Goal: Task Accomplishment & Management: Complete application form

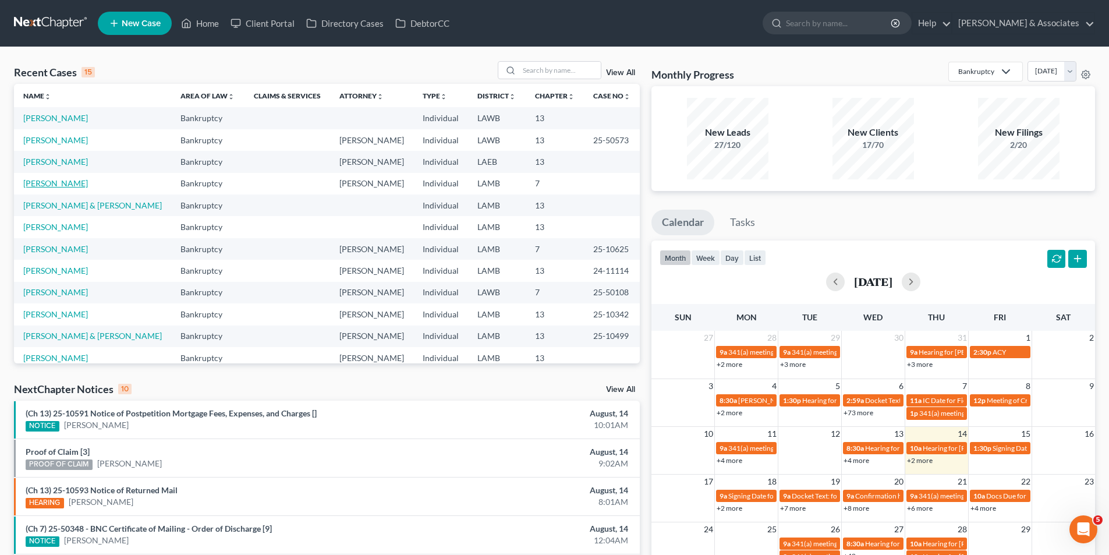
click at [42, 184] on link "[PERSON_NAME]" at bounding box center [55, 183] width 65 height 10
select select "6"
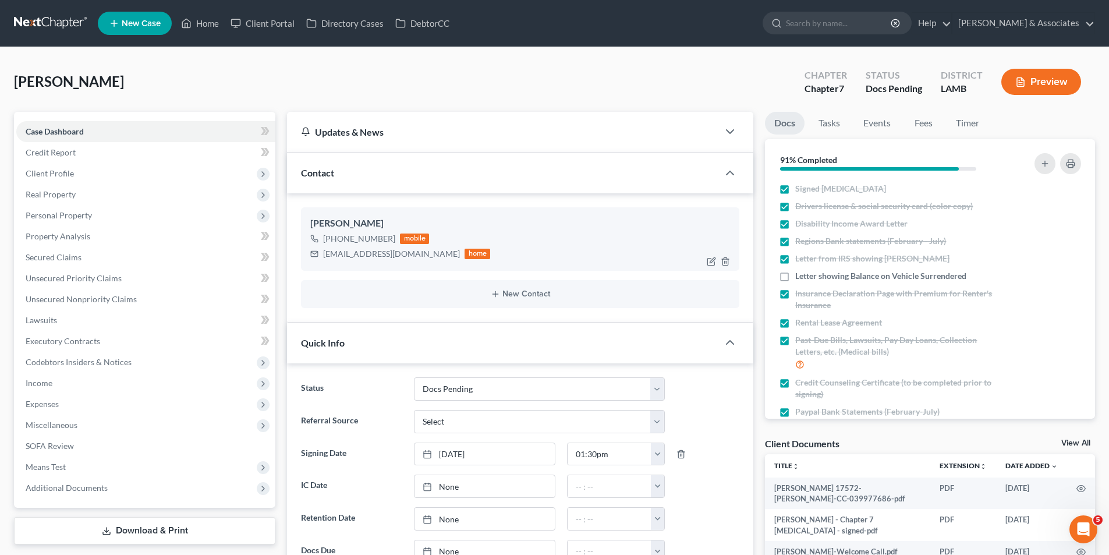
scroll to position [581, 0]
click at [124, 172] on span "Client Profile" at bounding box center [145, 173] width 259 height 21
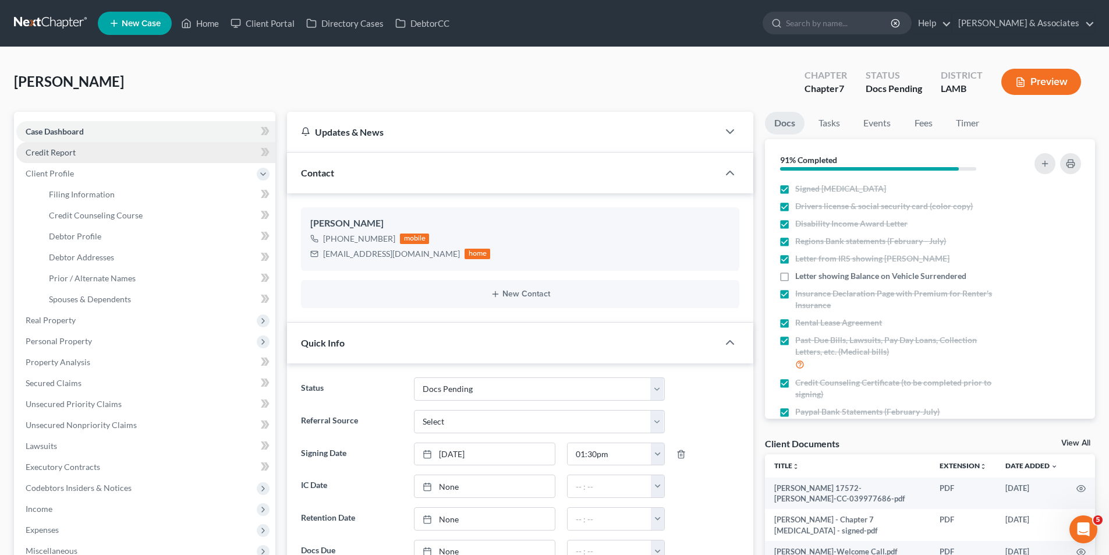
click at [117, 155] on link "Credit Report" at bounding box center [145, 152] width 259 height 21
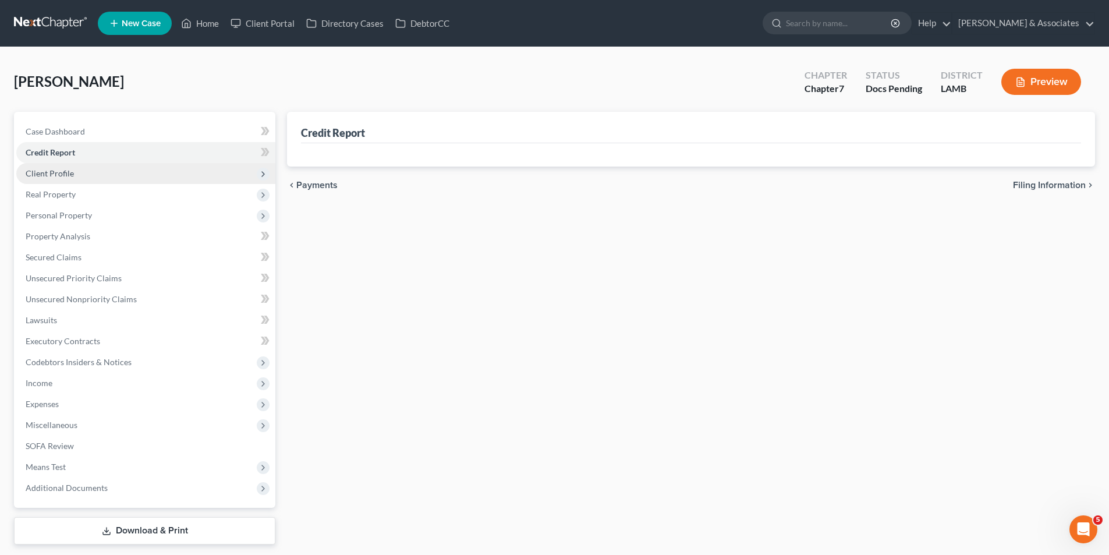
click at [109, 165] on span "Client Profile" at bounding box center [145, 173] width 259 height 21
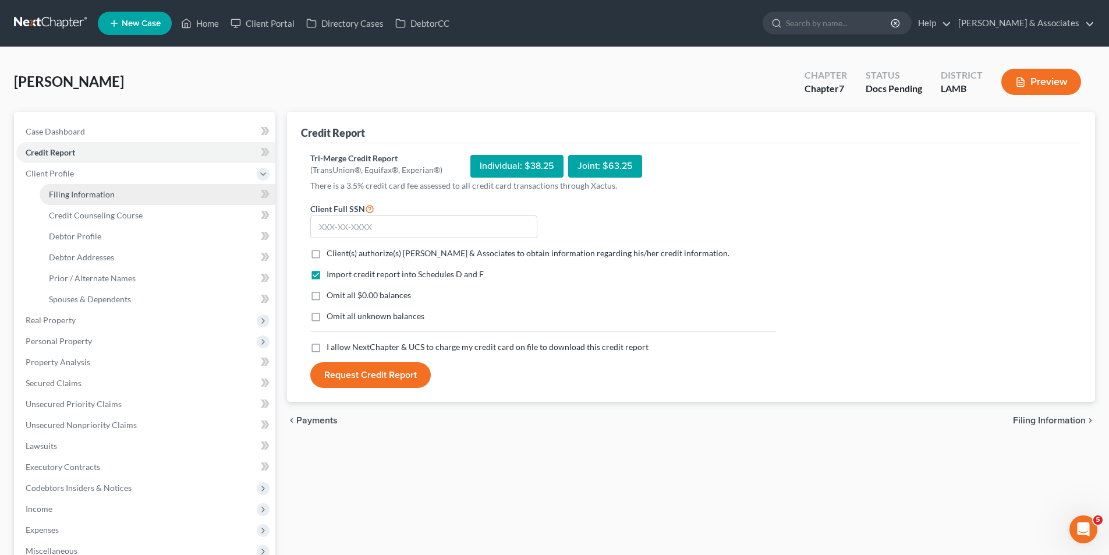
click at [121, 191] on link "Filing Information" at bounding box center [158, 194] width 236 height 21
select select "1"
select select "0"
select select "35"
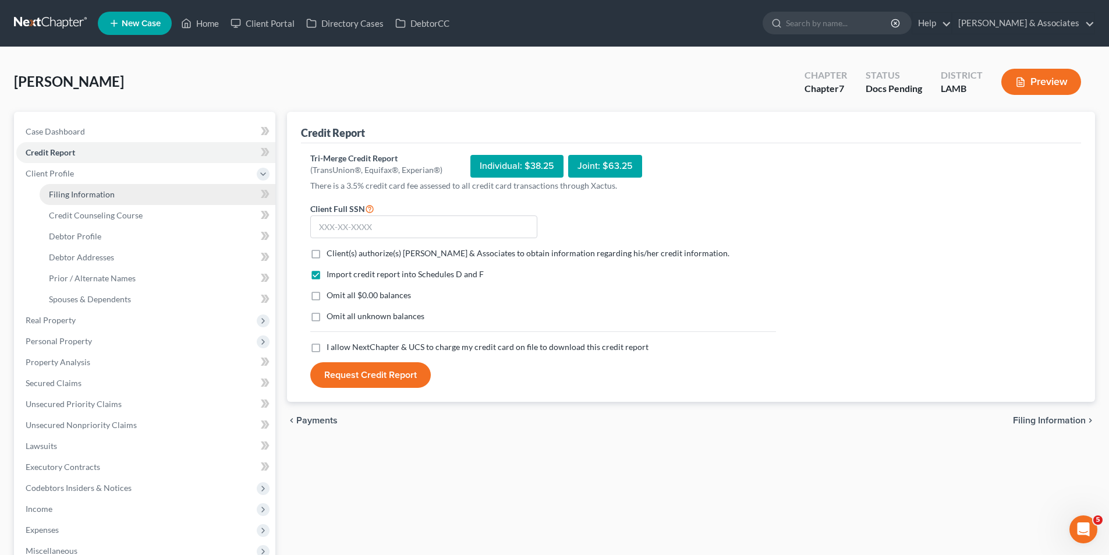
select select "0"
select select "19"
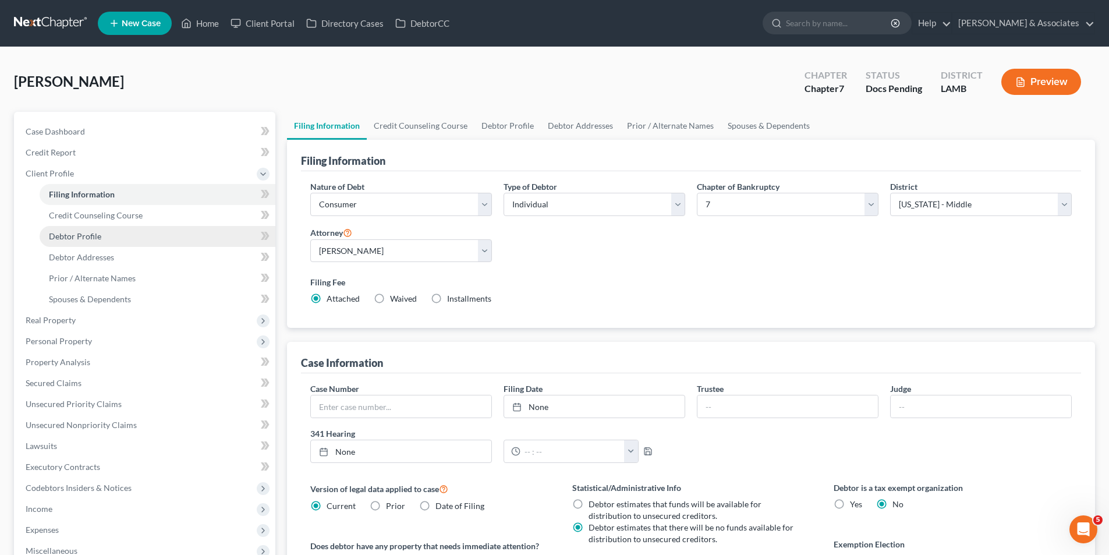
click at [111, 242] on link "Debtor Profile" at bounding box center [158, 236] width 236 height 21
select select "0"
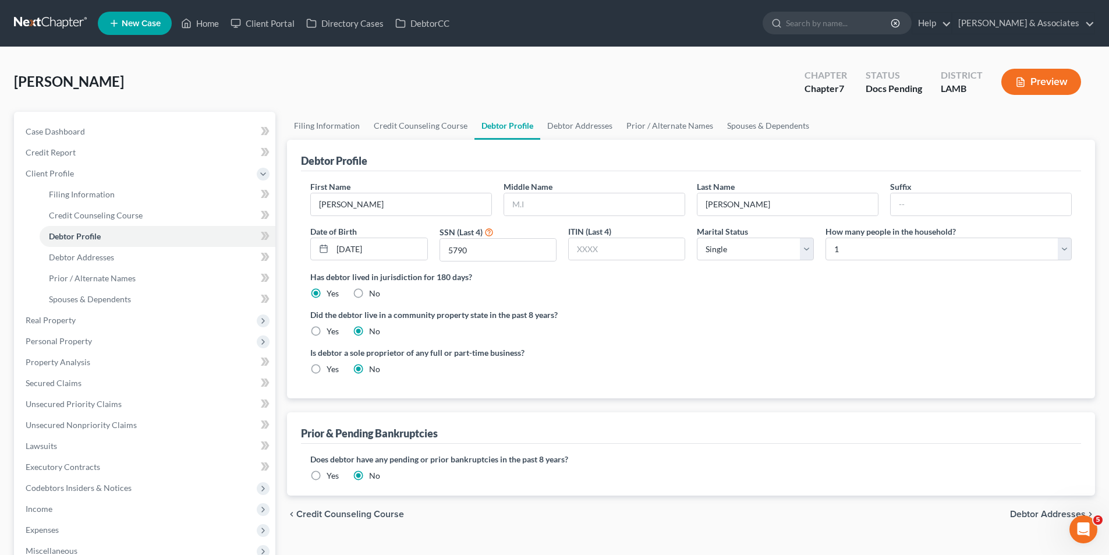
click at [327, 328] on label "Yes" at bounding box center [333, 331] width 12 height 12
click at [331, 328] on input "Yes" at bounding box center [335, 329] width 8 height 8
radio input "true"
radio input "false"
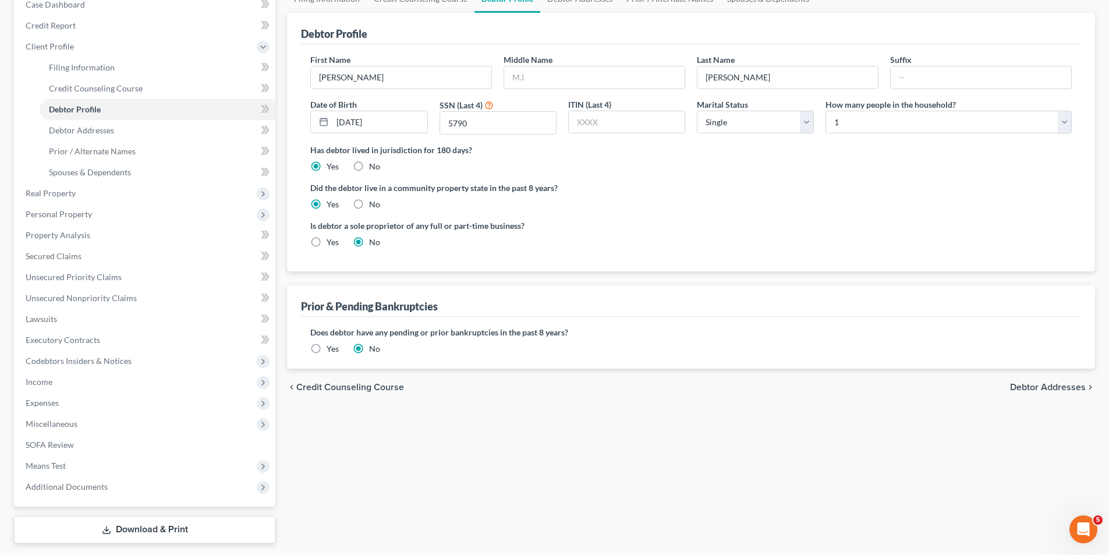
scroll to position [136, 0]
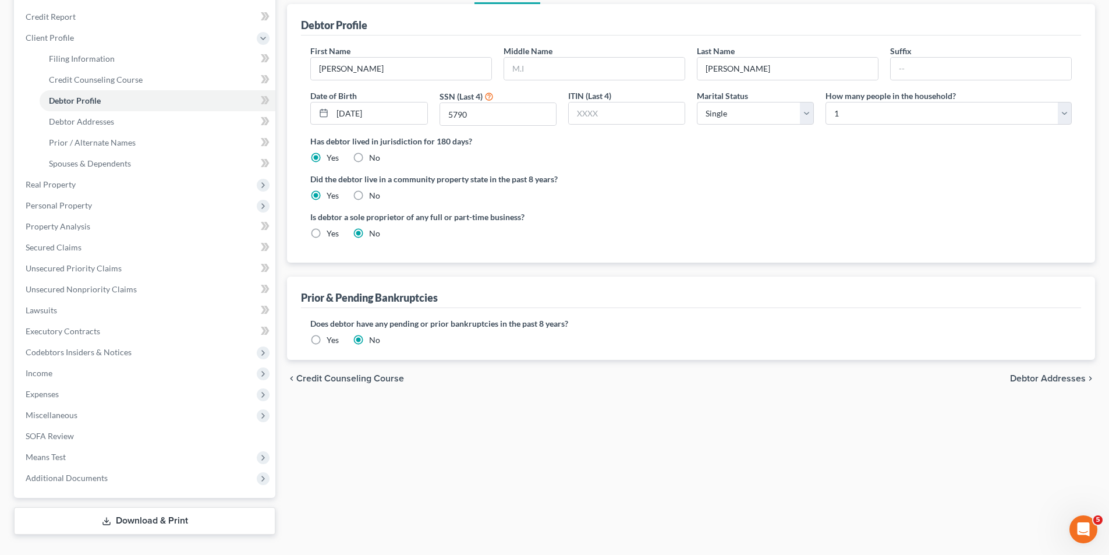
click at [327, 339] on label "Yes" at bounding box center [333, 340] width 12 height 12
click at [331, 339] on input "Yes" at bounding box center [335, 338] width 8 height 8
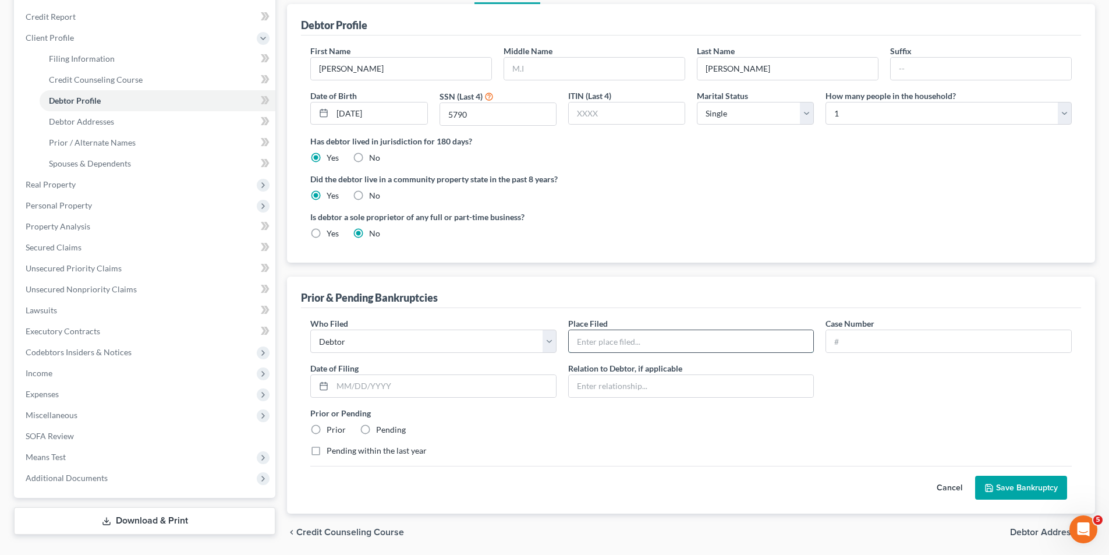
click at [627, 346] on input "text" at bounding box center [691, 341] width 245 height 22
type input "LAMB"
click at [328, 427] on label "Prior" at bounding box center [336, 430] width 19 height 12
click at [331, 427] on input "Prior" at bounding box center [335, 428] width 8 height 8
radio input "true"
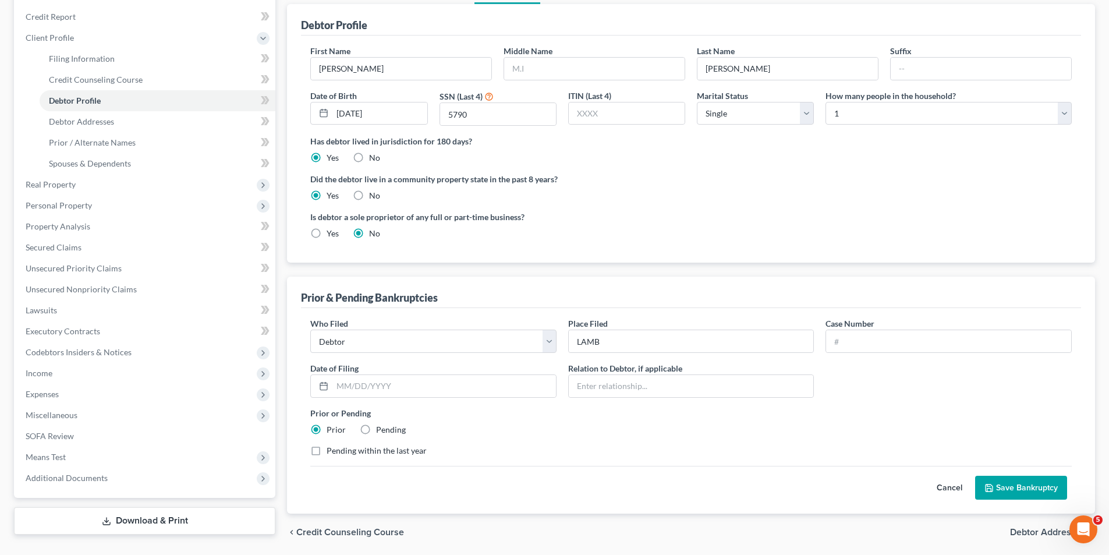
click at [1006, 492] on button "Save Bankruptcy" at bounding box center [1021, 488] width 92 height 24
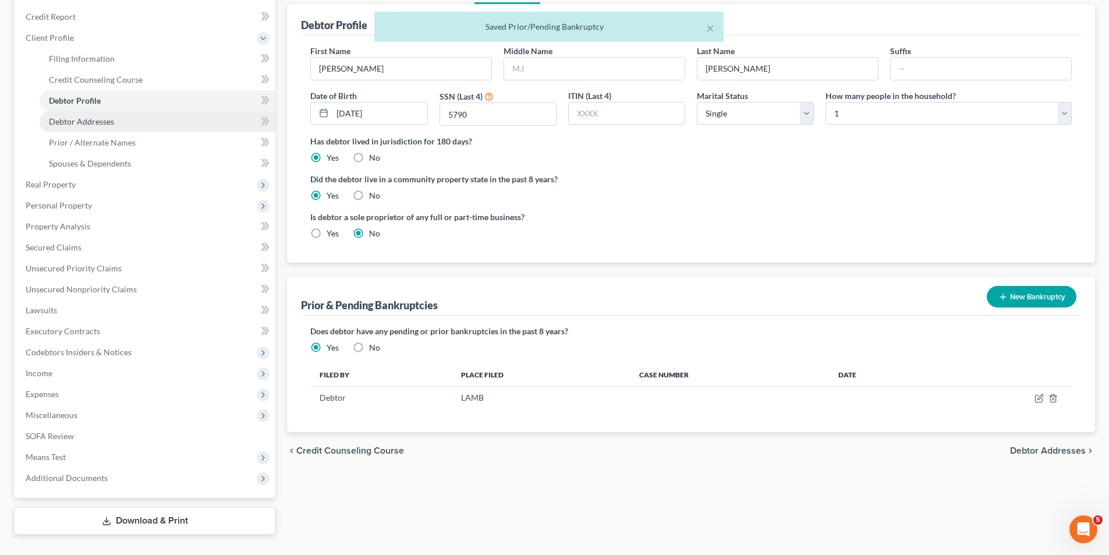
click at [130, 118] on link "Debtor Addresses" at bounding box center [158, 121] width 236 height 21
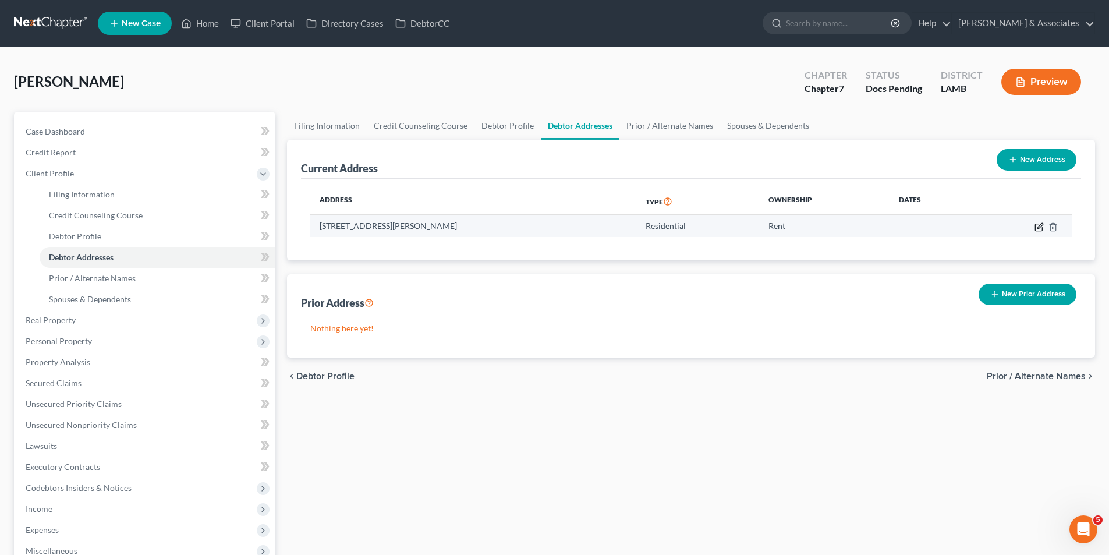
click at [1043, 223] on icon "button" at bounding box center [1038, 226] width 9 height 9
select select "19"
select select "16"
select select "0"
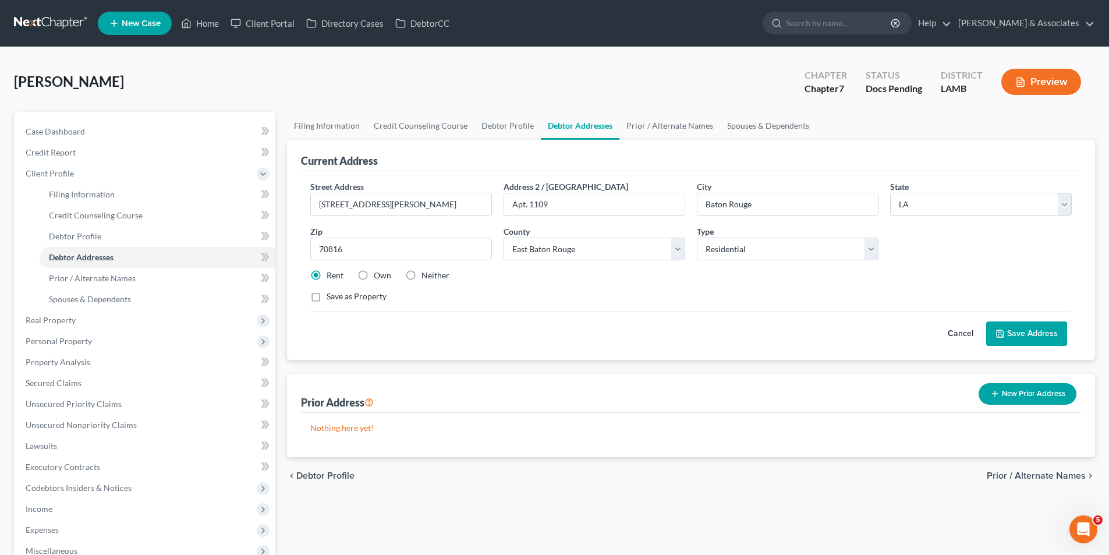
click at [989, 327] on button "Save Address" at bounding box center [1026, 333] width 81 height 24
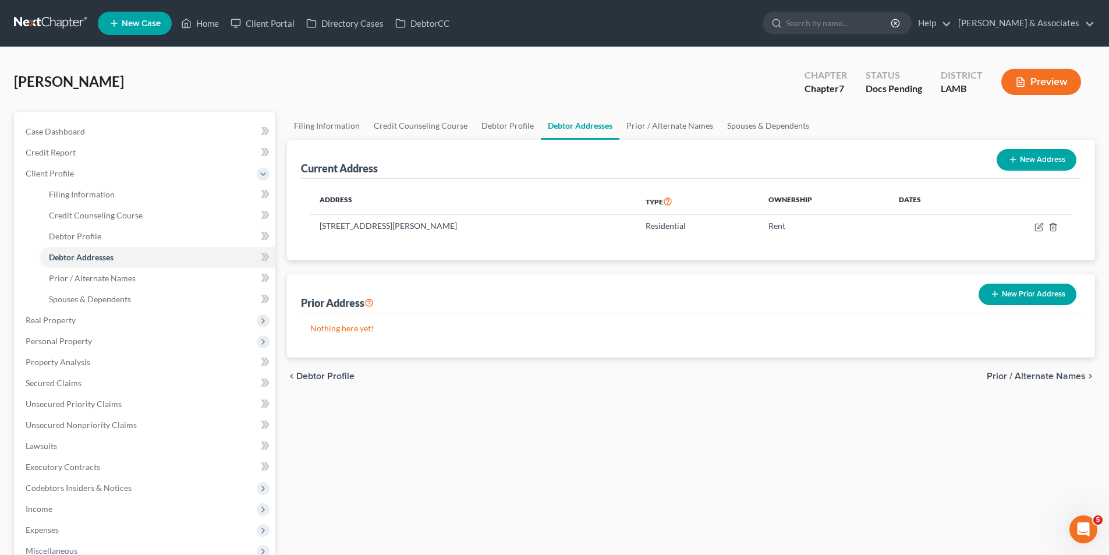
click at [1065, 292] on button "New Prior Address" at bounding box center [1027, 294] width 98 height 22
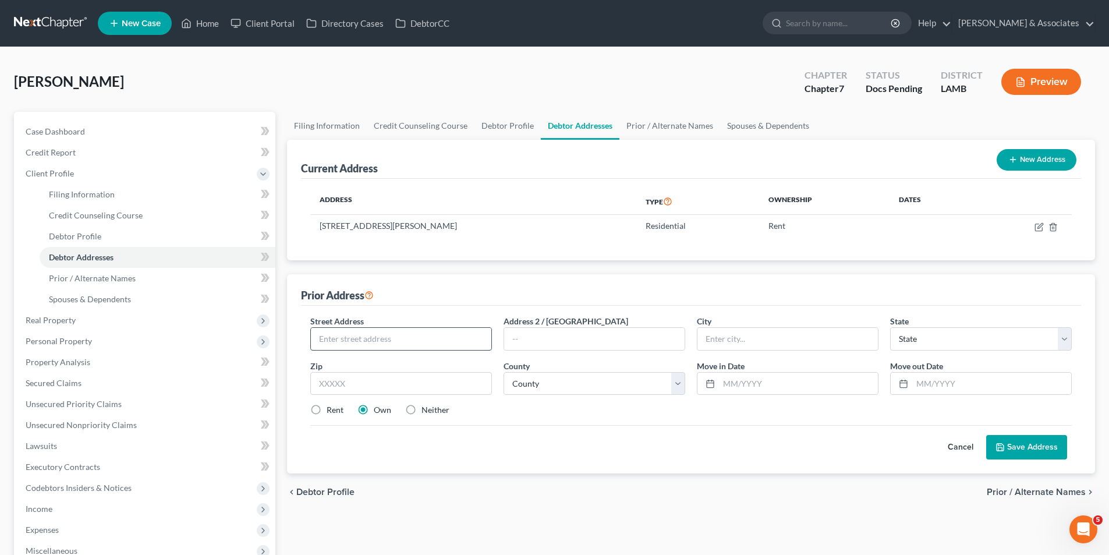
click at [342, 344] on input "text" at bounding box center [401, 339] width 180 height 22
type input "[STREET_ADDRESS]"
type input "70816"
type input "Baton Rouge"
select select "19"
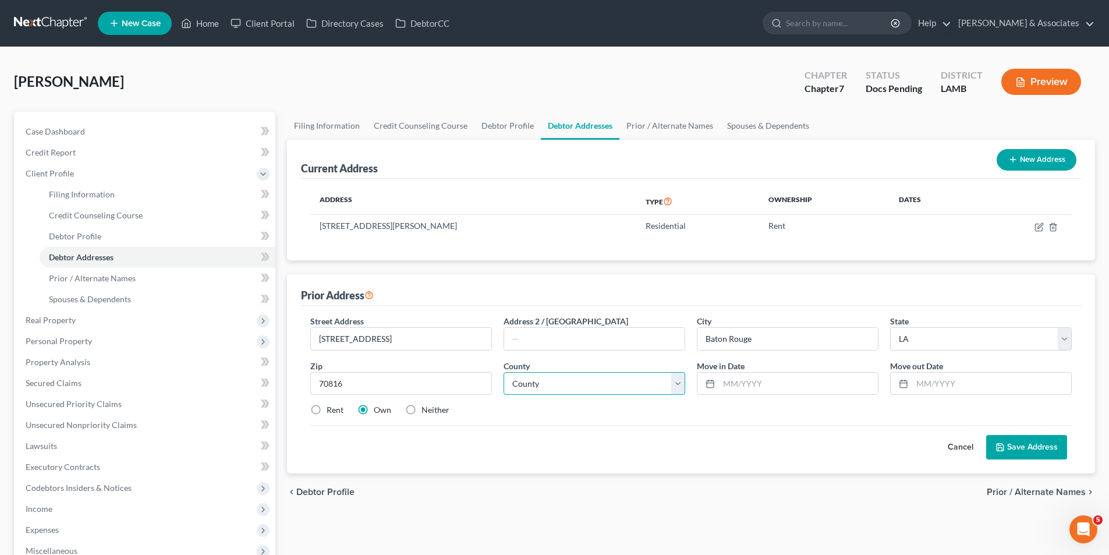
click at [526, 392] on select "County" at bounding box center [594, 383] width 182 height 23
select select "16"
click at [503, 372] on select "County Acadia [PERSON_NAME] [DATE] Assumption Avoyelles [GEOGRAPHIC_DATA] Bienv…" at bounding box center [594, 383] width 182 height 23
click at [556, 389] on select "County Acadia [PERSON_NAME] [DATE] Assumption Avoyelles [GEOGRAPHIC_DATA] Bienv…" at bounding box center [594, 383] width 182 height 23
click at [561, 417] on div "Street Address * [STREET_ADDRESS] * [GEOGRAPHIC_DATA] * State [US_STATE] AK AR …" at bounding box center [690, 370] width 773 height 111
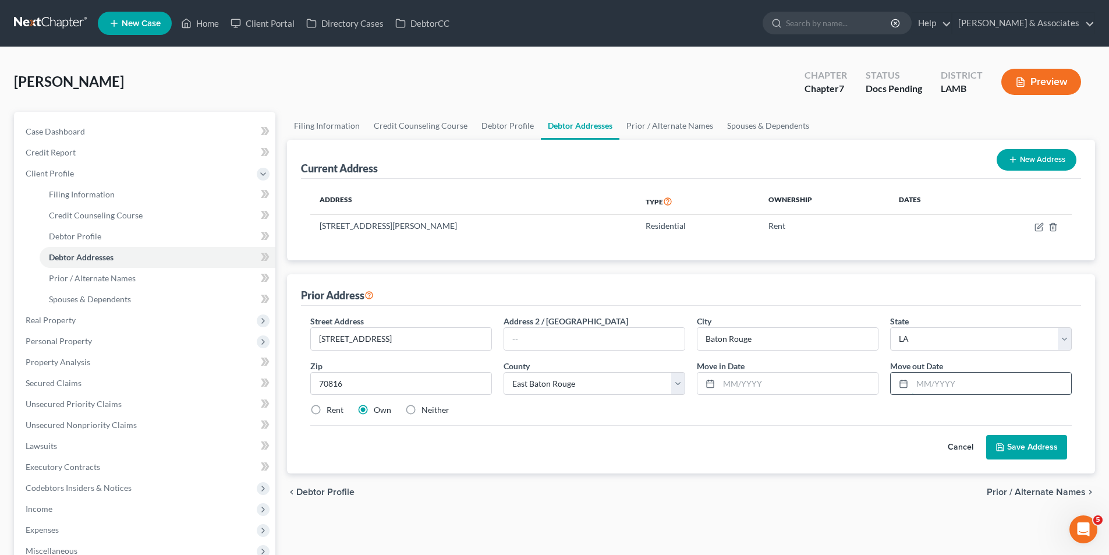
click at [973, 388] on input "text" at bounding box center [991, 384] width 159 height 22
type input "01/2022"
click at [742, 387] on input "text" at bounding box center [798, 384] width 159 height 22
type input "01/2019"
click at [728, 449] on div "Cancel Save Address" at bounding box center [690, 442] width 761 height 34
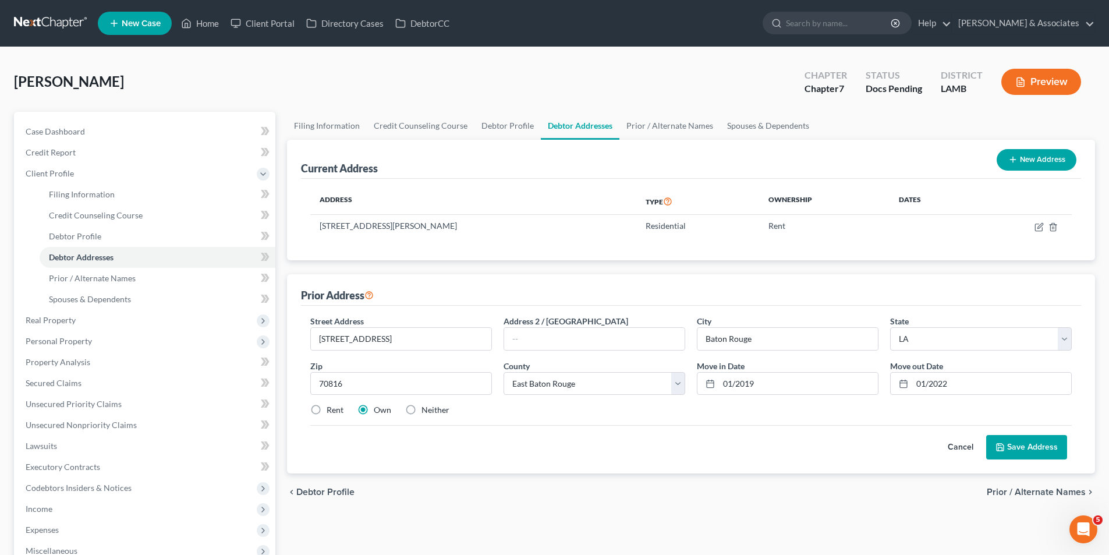
click at [702, 445] on div "Cancel Save Address" at bounding box center [690, 442] width 761 height 34
click at [329, 409] on label "Rent" at bounding box center [335, 410] width 17 height 12
click at [331, 409] on input "Rent" at bounding box center [335, 408] width 8 height 8
radio input "true"
click at [1028, 438] on button "Save Address" at bounding box center [1026, 447] width 81 height 24
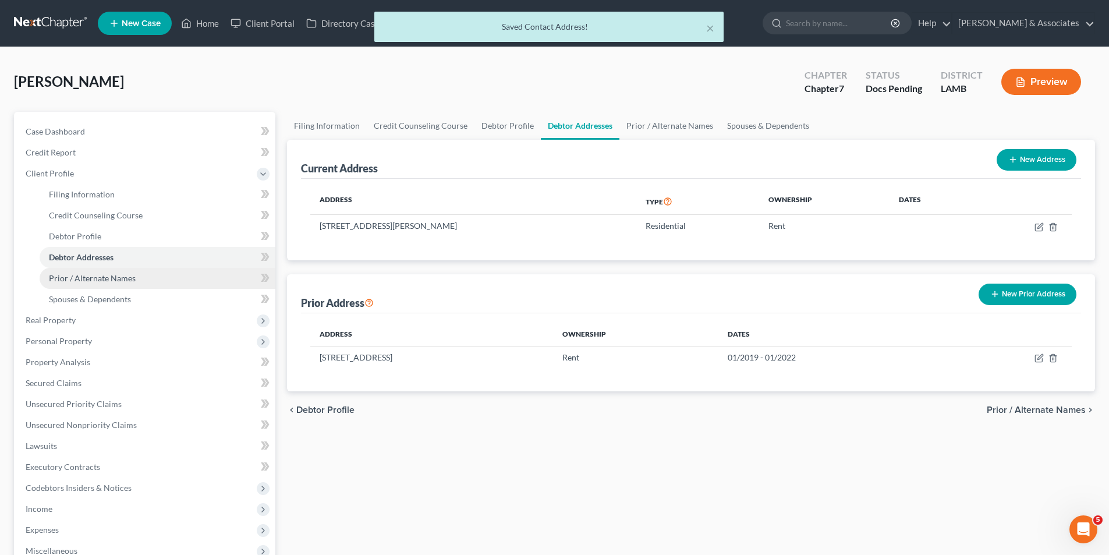
click at [113, 275] on span "Prior / Alternate Names" at bounding box center [92, 278] width 87 height 10
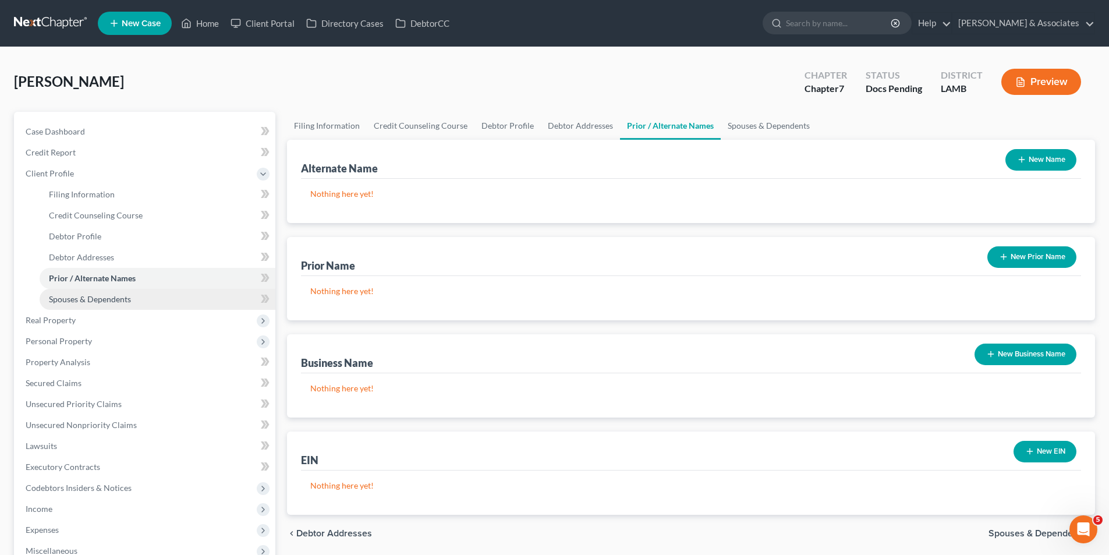
click at [66, 299] on span "Spouses & Dependents" at bounding box center [90, 299] width 82 height 10
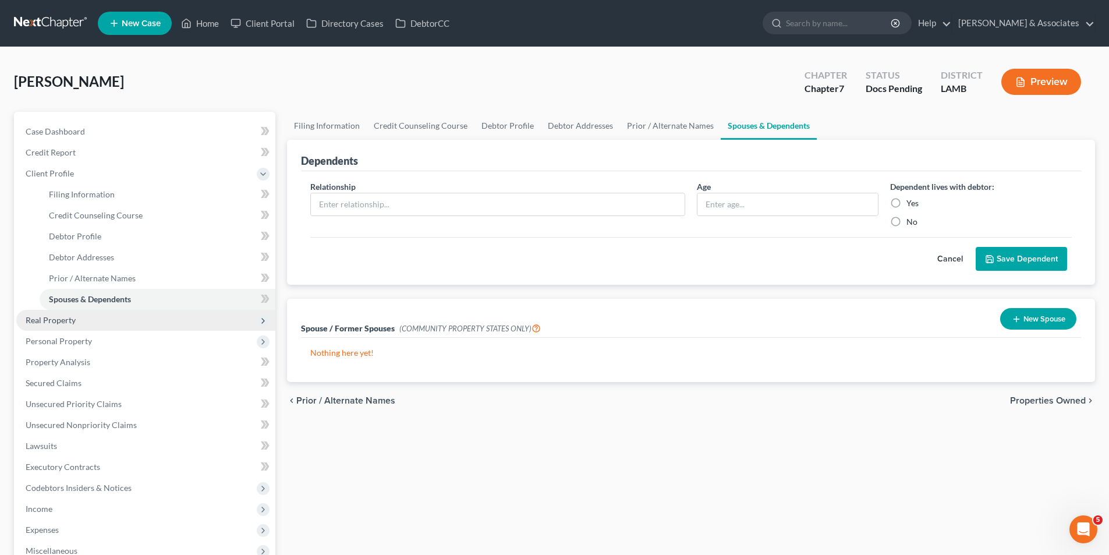
click at [67, 321] on span "Real Property" at bounding box center [51, 320] width 50 height 10
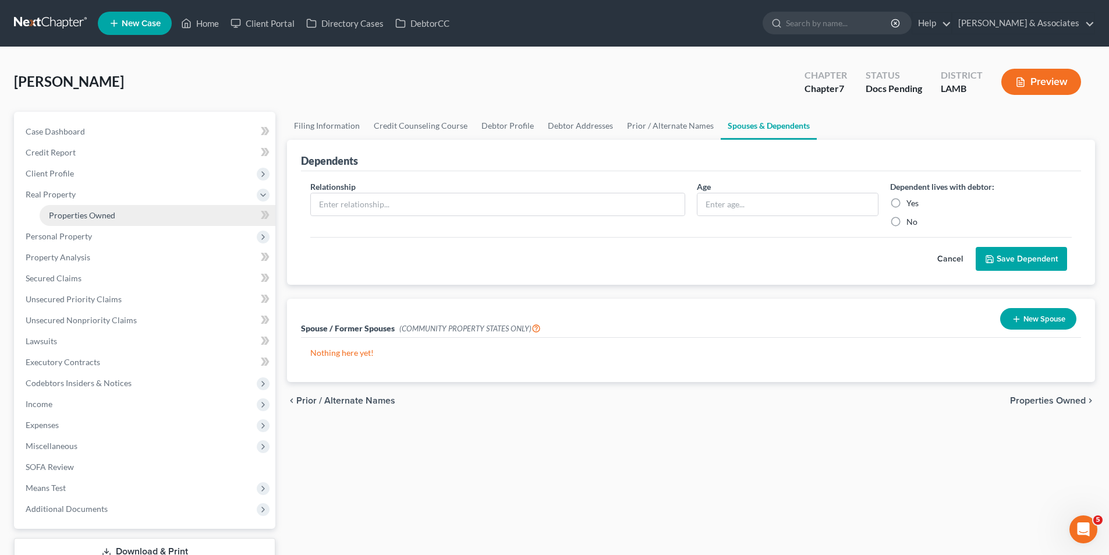
click at [132, 216] on link "Properties Owned" at bounding box center [158, 215] width 236 height 21
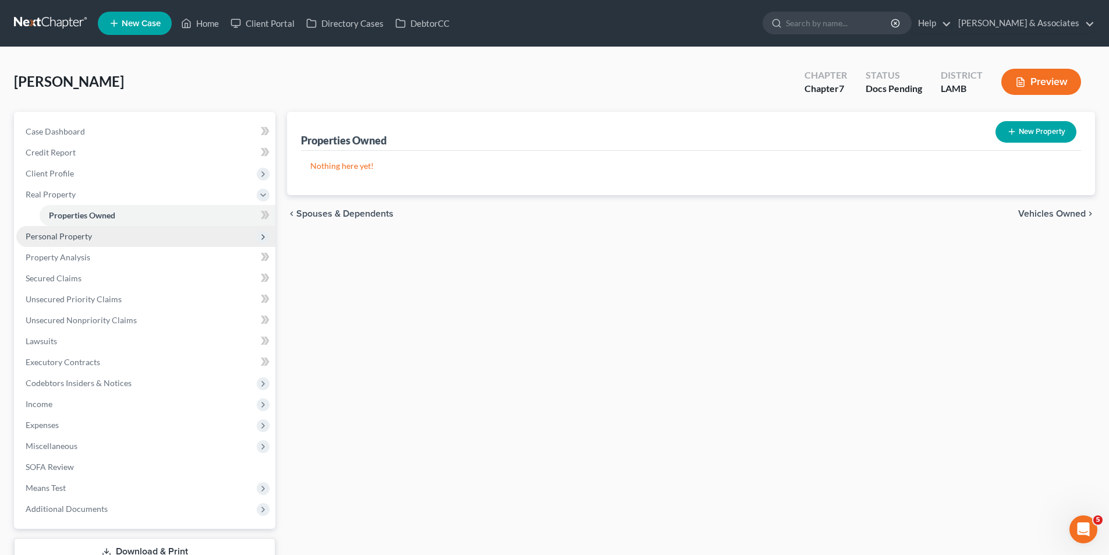
click at [95, 239] on span "Personal Property" at bounding box center [145, 236] width 259 height 21
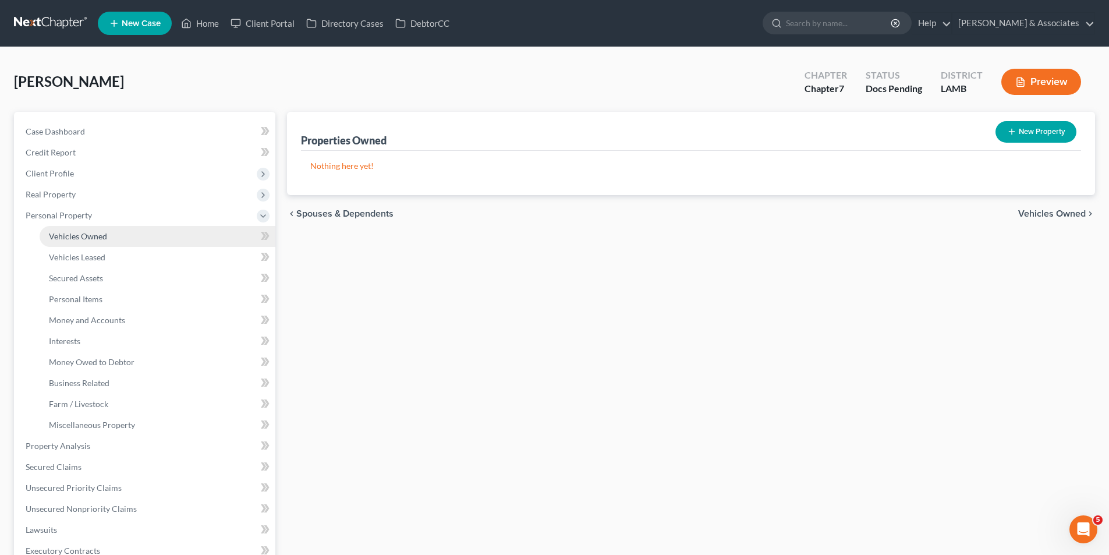
click at [86, 235] on span "Vehicles Owned" at bounding box center [78, 236] width 58 height 10
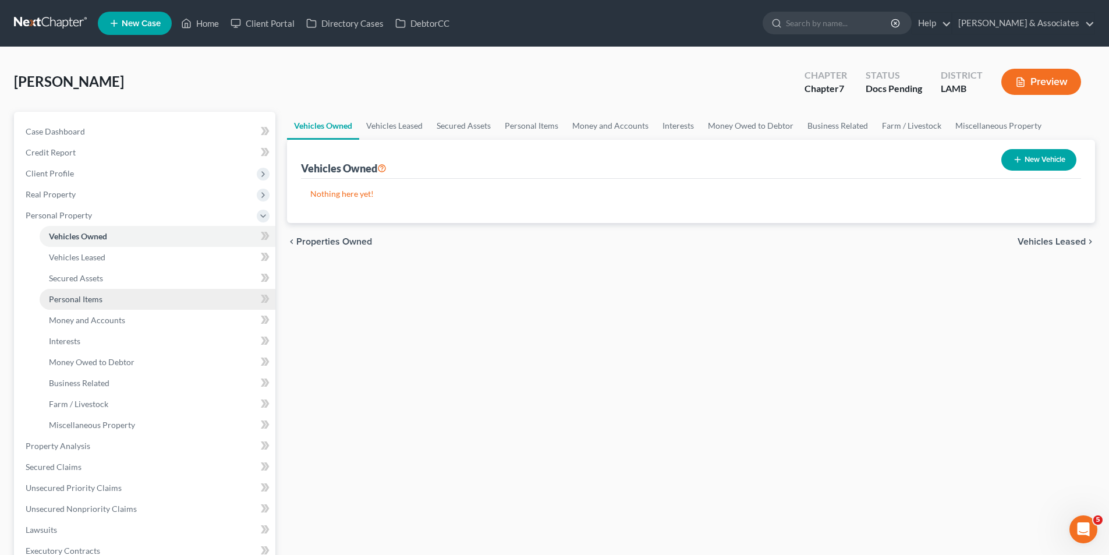
click at [90, 304] on link "Personal Items" at bounding box center [158, 299] width 236 height 21
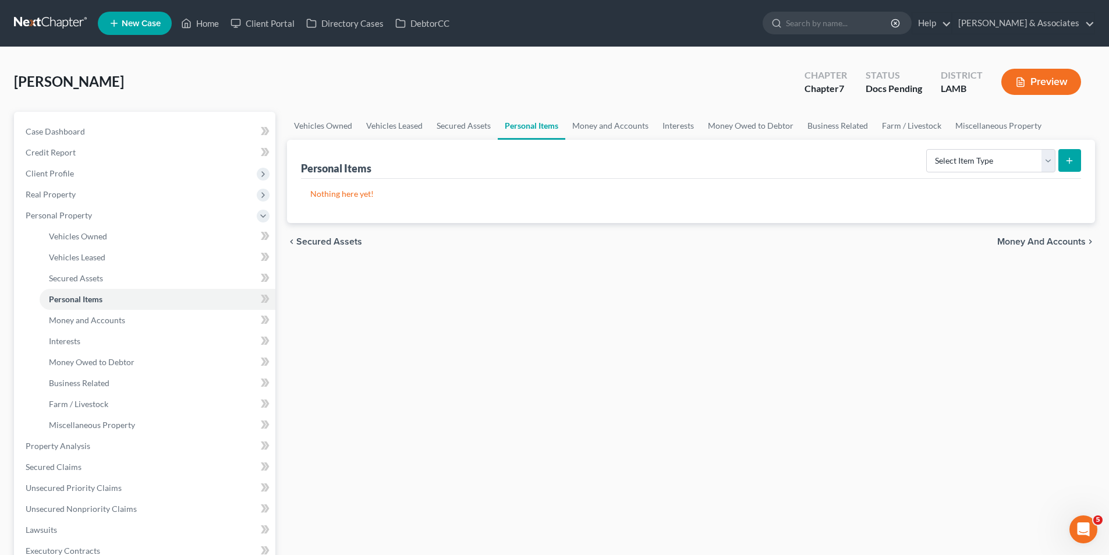
click at [638, 321] on div "Vehicles Owned Vehicles Leased Secured Assets Personal Items Money and Accounts…" at bounding box center [691, 433] width 820 height 642
click at [959, 162] on select "Select Item Type Clothing Collectibles Of Value Electronics Firearms Household …" at bounding box center [990, 160] width 129 height 23
select select "clothing"
click at [927, 149] on select "Select Item Type Clothing Collectibles Of Value Electronics Firearms Household …" at bounding box center [990, 160] width 129 height 23
click at [1069, 164] on icon "submit" at bounding box center [1069, 160] width 9 height 9
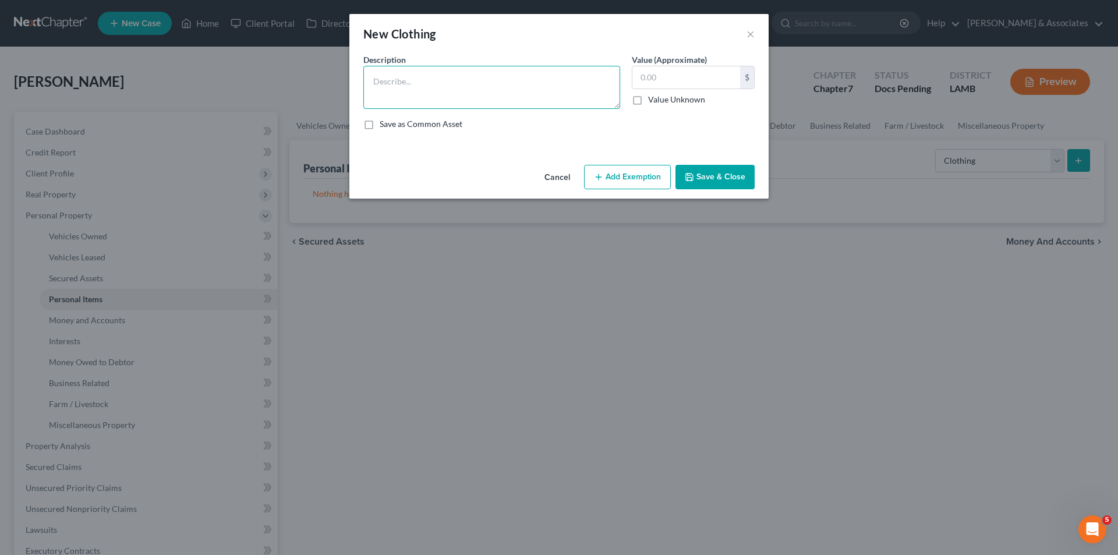
click at [407, 75] on textarea at bounding box center [491, 87] width 257 height 43
type textarea "u"
type textarea "Used clothing"
type input "100.00"
click at [621, 180] on button "Add Exemption" at bounding box center [627, 177] width 87 height 24
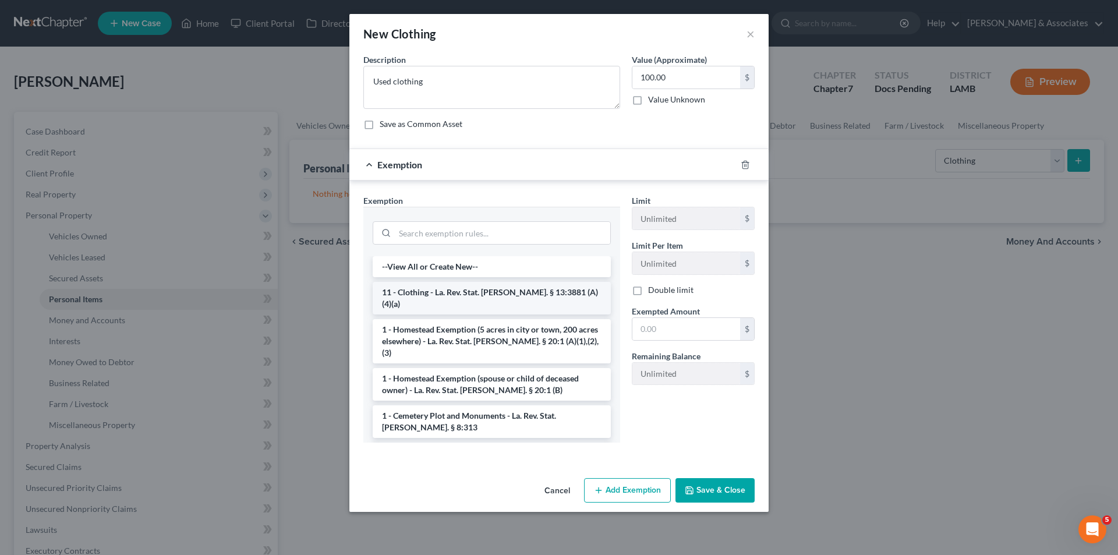
click at [462, 283] on li "11 - Clothing - La. Rev. Stat. [PERSON_NAME]. § 13:3881 (A)(4)(a)" at bounding box center [492, 298] width 238 height 33
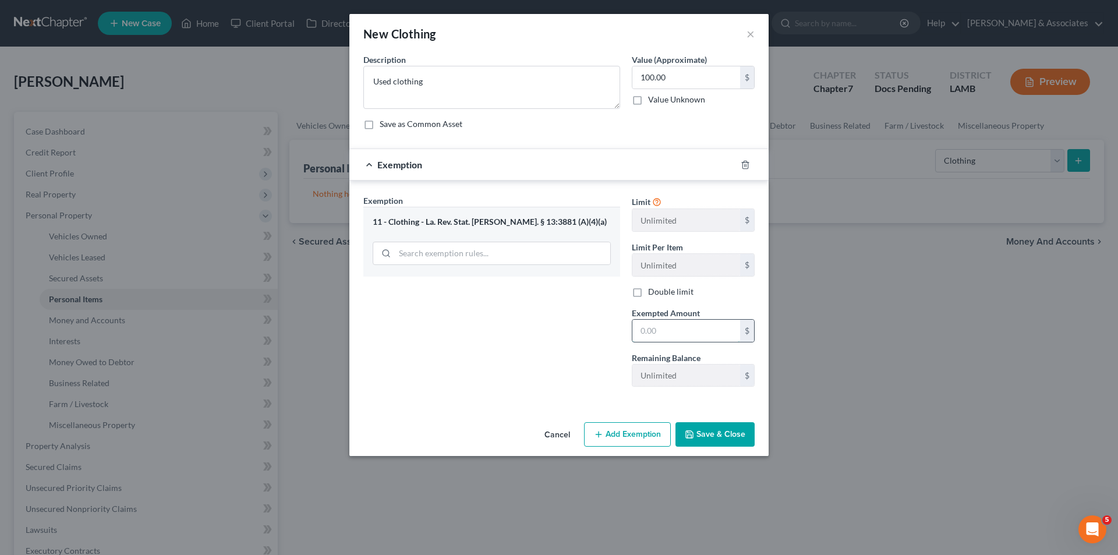
click at [705, 331] on input "text" at bounding box center [686, 331] width 108 height 22
type input "100.00"
click at [710, 434] on button "Save & Close" at bounding box center [714, 434] width 79 height 24
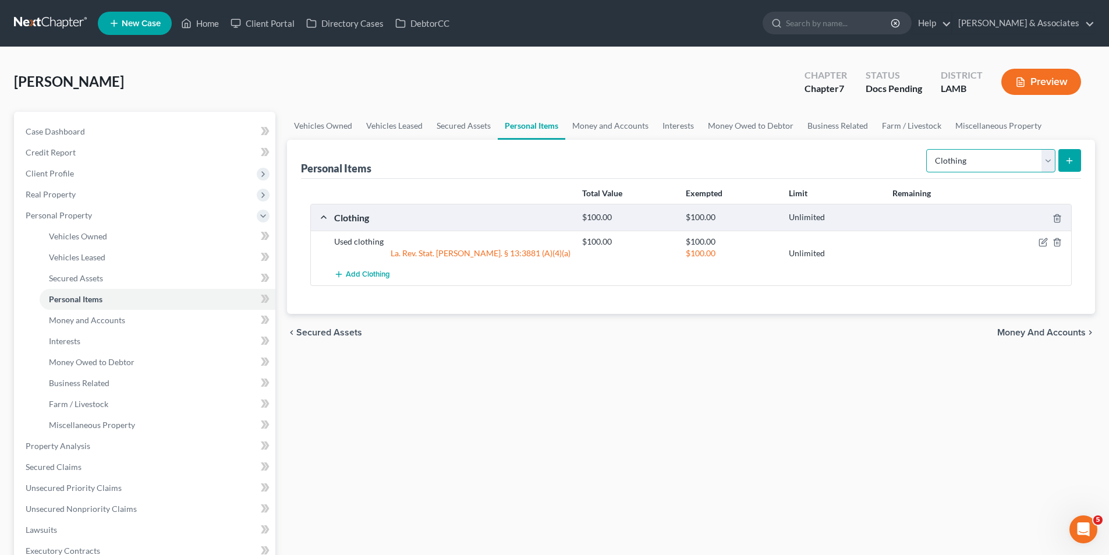
click at [1002, 161] on select "Select Item Type Clothing Collectibles Of Value Electronics Firearms Household …" at bounding box center [990, 160] width 129 height 23
select select "household_goods"
click at [927, 149] on select "Select Item Type Clothing Collectibles Of Value Electronics Firearms Household …" at bounding box center [990, 160] width 129 height 23
click at [1073, 171] on button "submit" at bounding box center [1069, 160] width 23 height 23
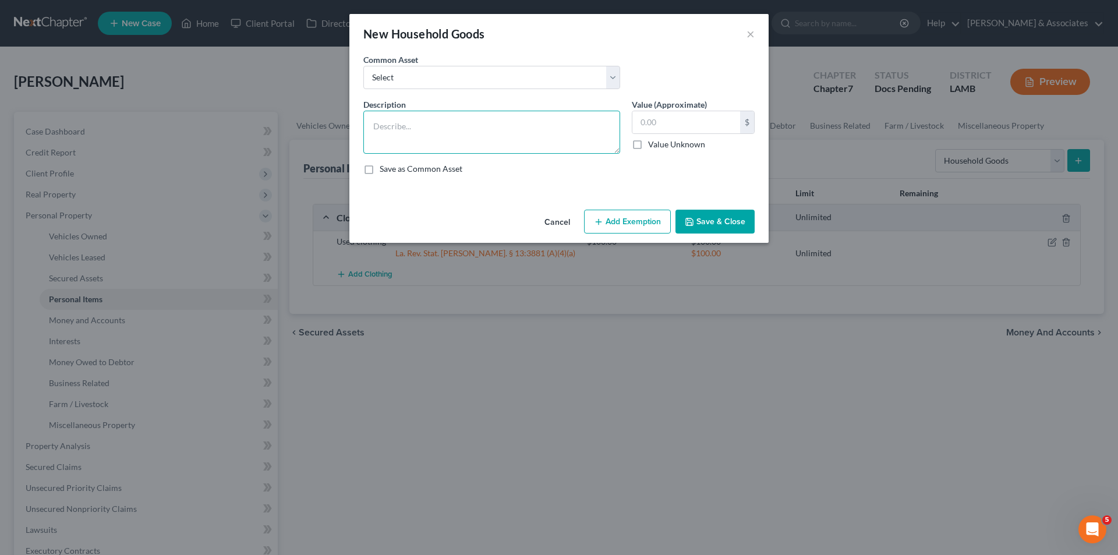
click at [419, 130] on textarea at bounding box center [491, 132] width 257 height 43
type textarea "[MEDICAL_DATA] machine;"
click at [748, 224] on button "Save & Close" at bounding box center [714, 222] width 79 height 24
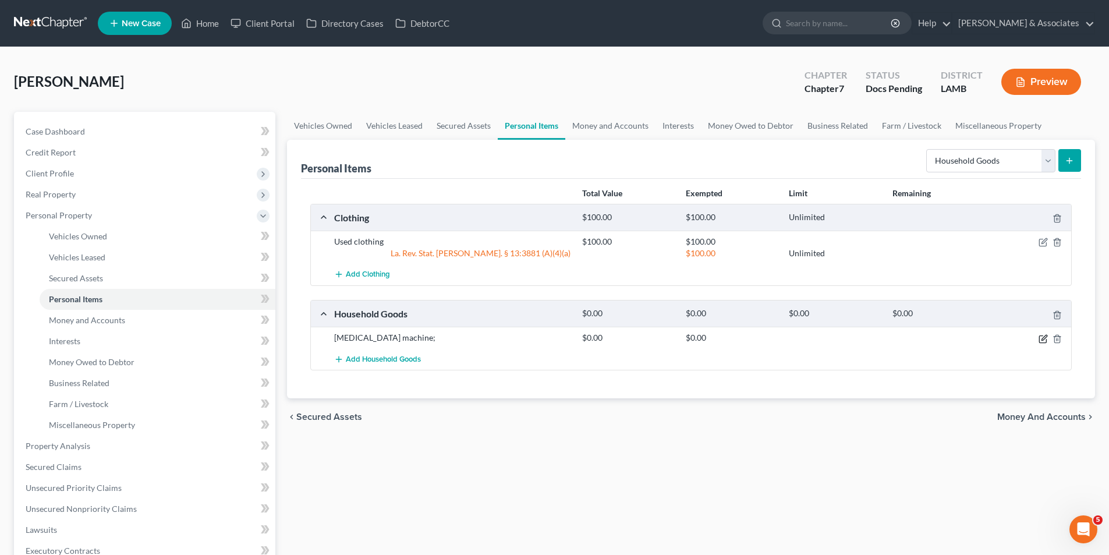
click at [1047, 341] on icon "button" at bounding box center [1042, 338] width 9 height 9
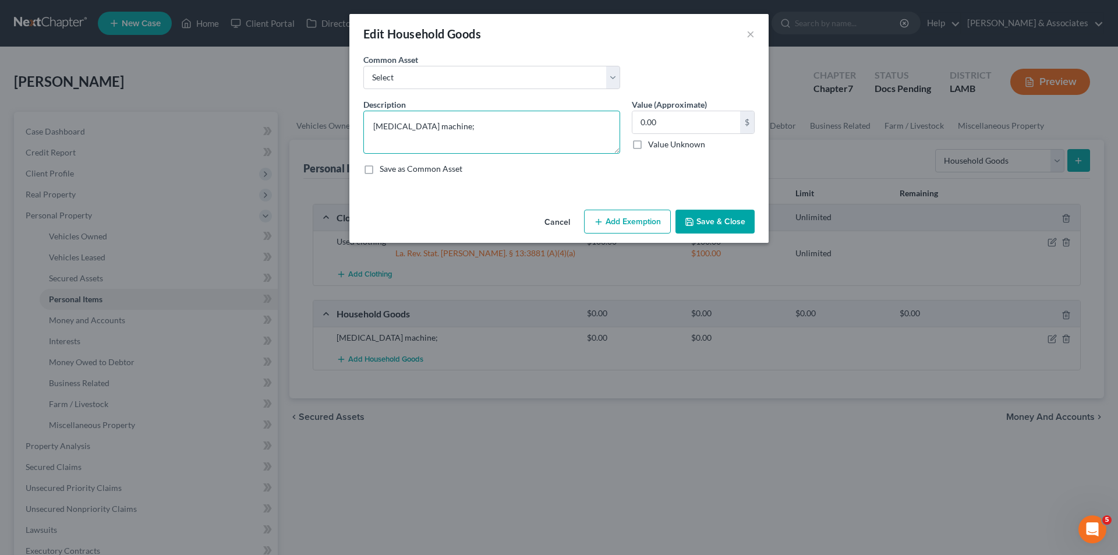
click at [527, 137] on textarea "[MEDICAL_DATA] machine;" at bounding box center [491, 132] width 257 height 43
type textarea "[MEDICAL_DATA] machine; loveseat recliner; dining room table with 4 chairs;"
click at [724, 227] on button "Save & Close" at bounding box center [714, 222] width 79 height 24
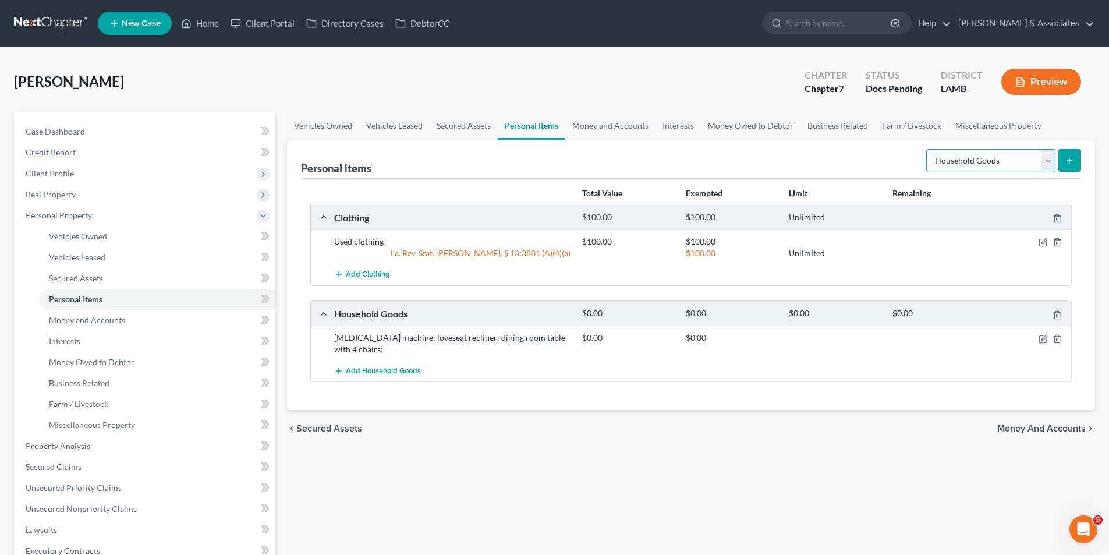
click at [980, 168] on select "Select Item Type Clothing Collectibles Of Value Electronics Firearms Household …" at bounding box center [990, 160] width 129 height 23
select select "electronics"
click at [927, 149] on select "Select Item Type Clothing Collectibles Of Value Electronics Firearms Household …" at bounding box center [990, 160] width 129 height 23
click at [1069, 171] on button "submit" at bounding box center [1069, 160] width 23 height 23
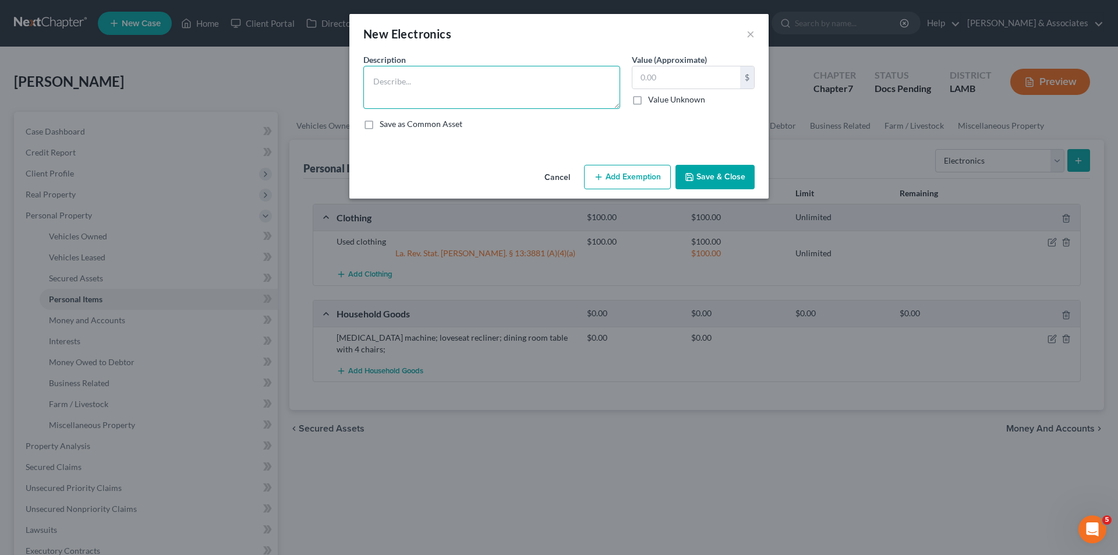
click at [459, 77] on textarea at bounding box center [491, 87] width 257 height 43
type textarea "LG 65in 2yrs; LG 32 yrs; Google Nest 5 yrs; iphone 12 5yrs"
click at [684, 83] on input "text" at bounding box center [686, 77] width 108 height 22
type input "75.00"
click at [695, 174] on button "Save & Close" at bounding box center [714, 177] width 79 height 24
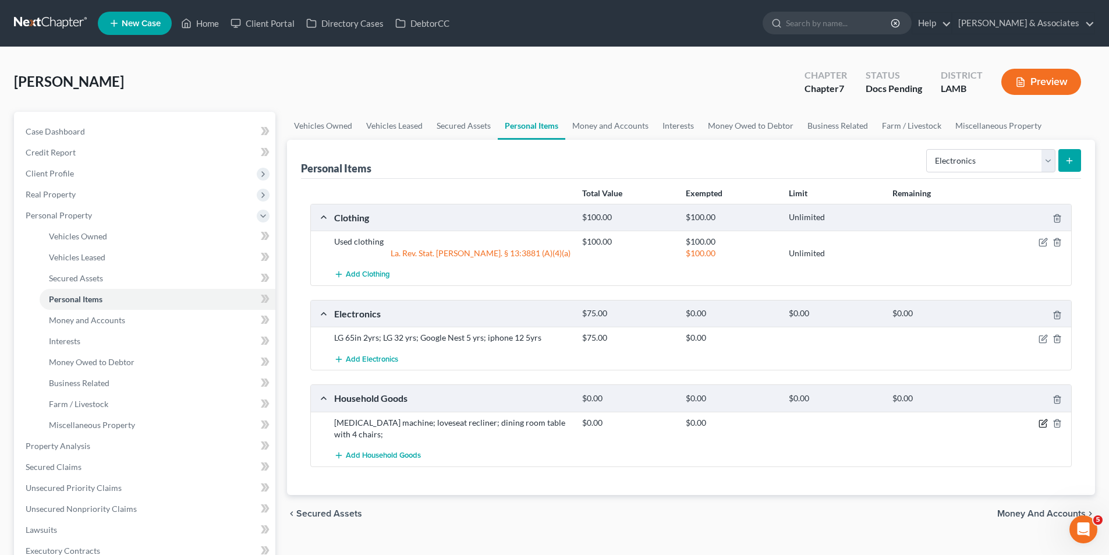
click at [1040, 421] on icon "button" at bounding box center [1042, 422] width 9 height 9
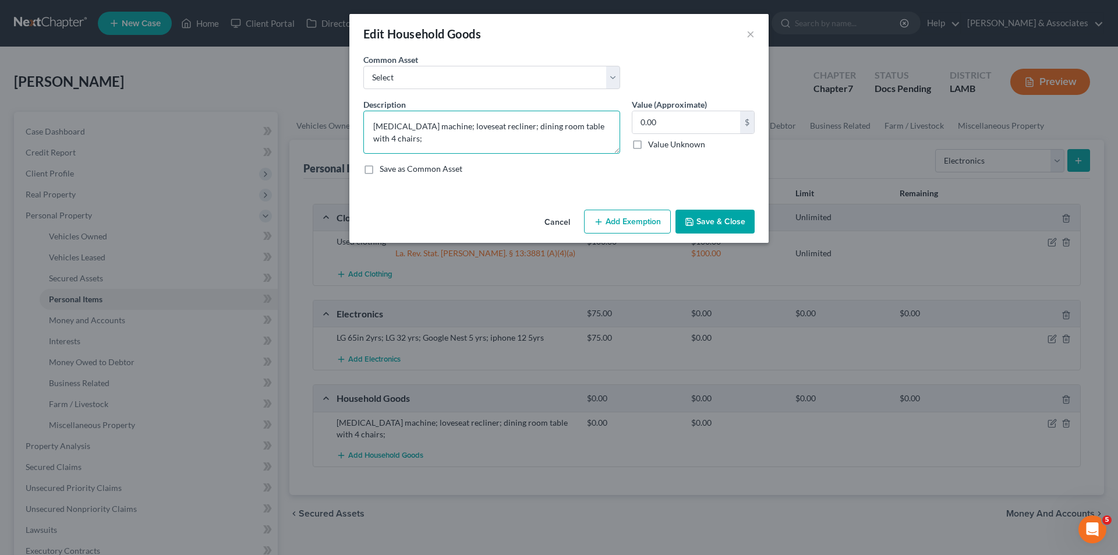
click at [618, 120] on textarea "[MEDICAL_DATA] machine; loveseat recliner; dining room table with 4 chairs;" at bounding box center [491, 132] width 257 height 43
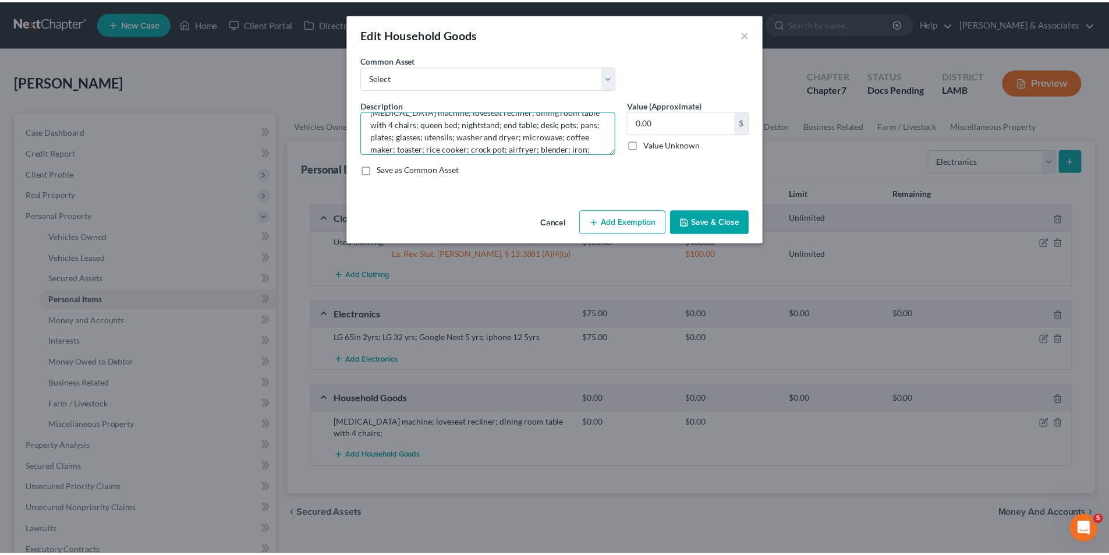
scroll to position [27, 0]
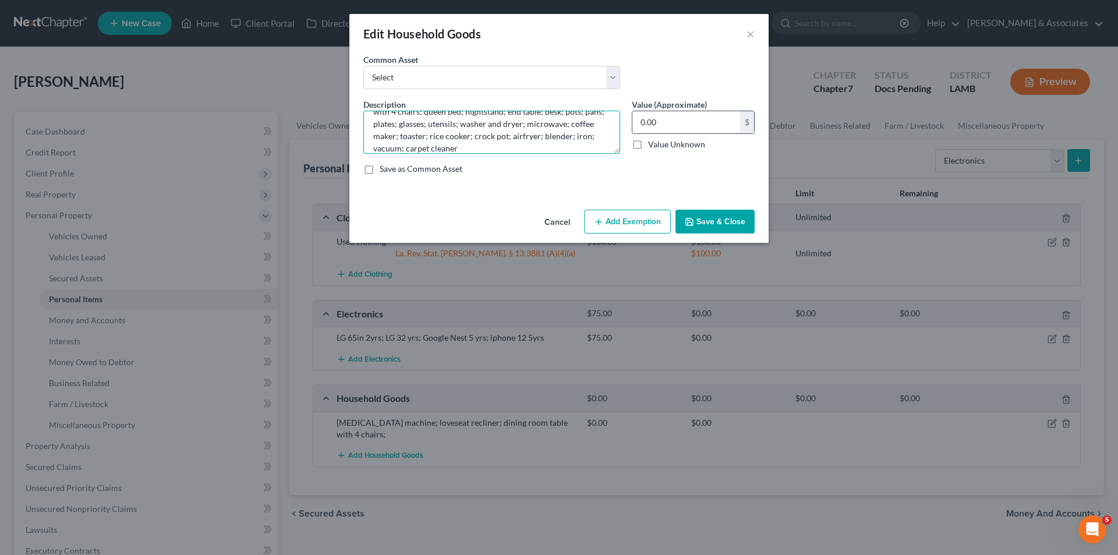
type textarea "[MEDICAL_DATA] machine; loveseat recliner; dining room table with 4 chairs; que…"
click at [674, 123] on input "0.00" at bounding box center [686, 122] width 108 height 22
type input "1,500"
click at [611, 217] on button "Add Exemption" at bounding box center [627, 222] width 87 height 24
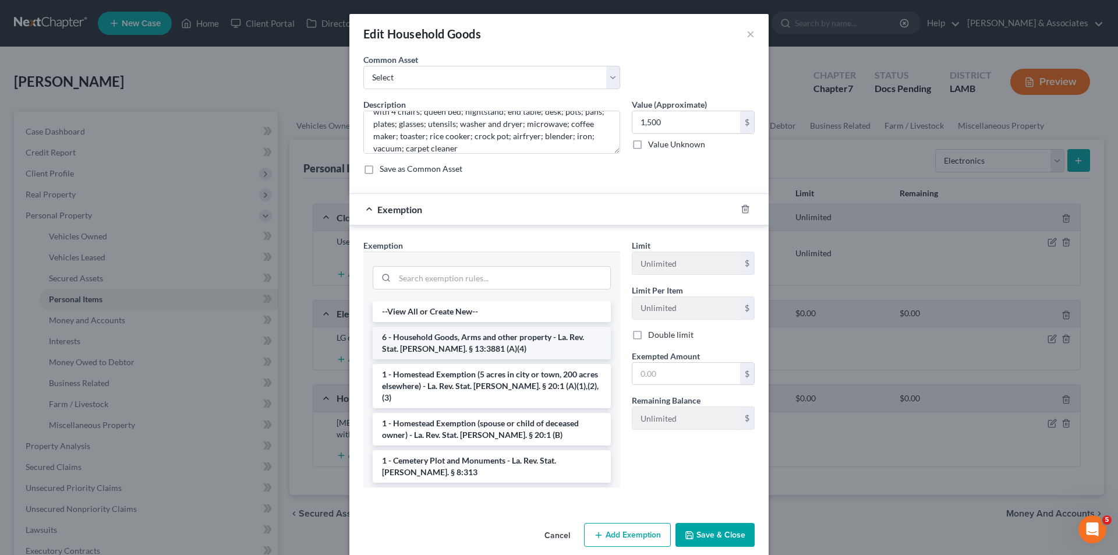
click at [449, 340] on li "6 - Household Goods, Arms and other property - La. Rev. Stat. [PERSON_NAME]. § …" at bounding box center [492, 343] width 238 height 33
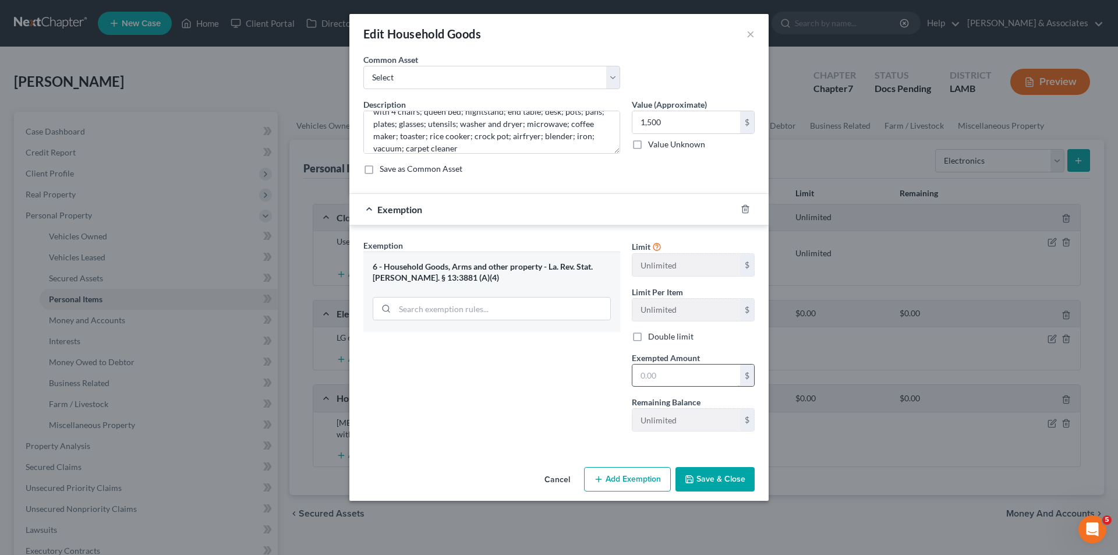
click at [690, 382] on input "text" at bounding box center [686, 375] width 108 height 22
type input "1,500"
click at [725, 487] on button "Save & Close" at bounding box center [714, 479] width 79 height 24
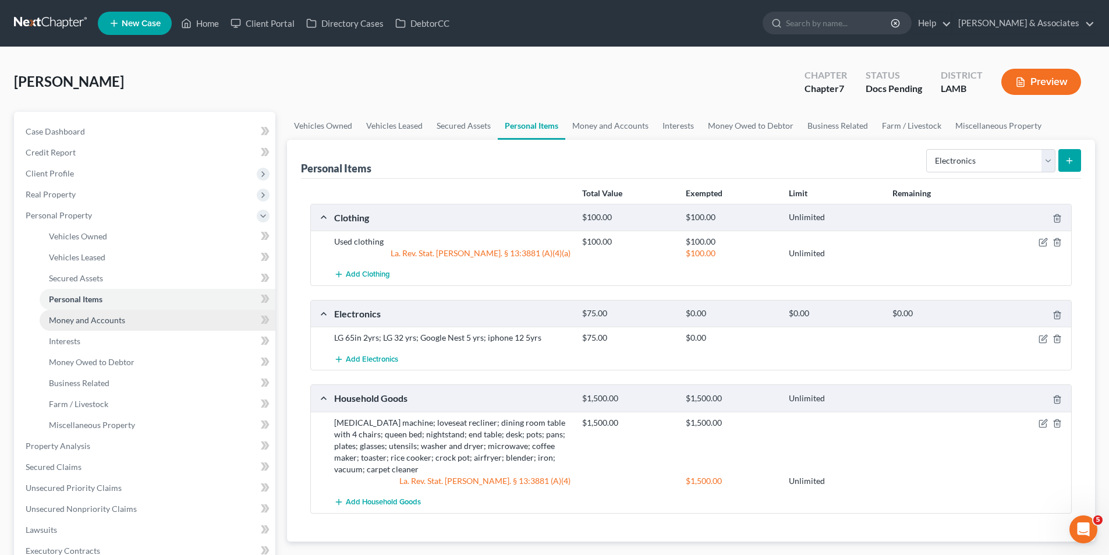
click at [80, 321] on span "Money and Accounts" at bounding box center [87, 320] width 76 height 10
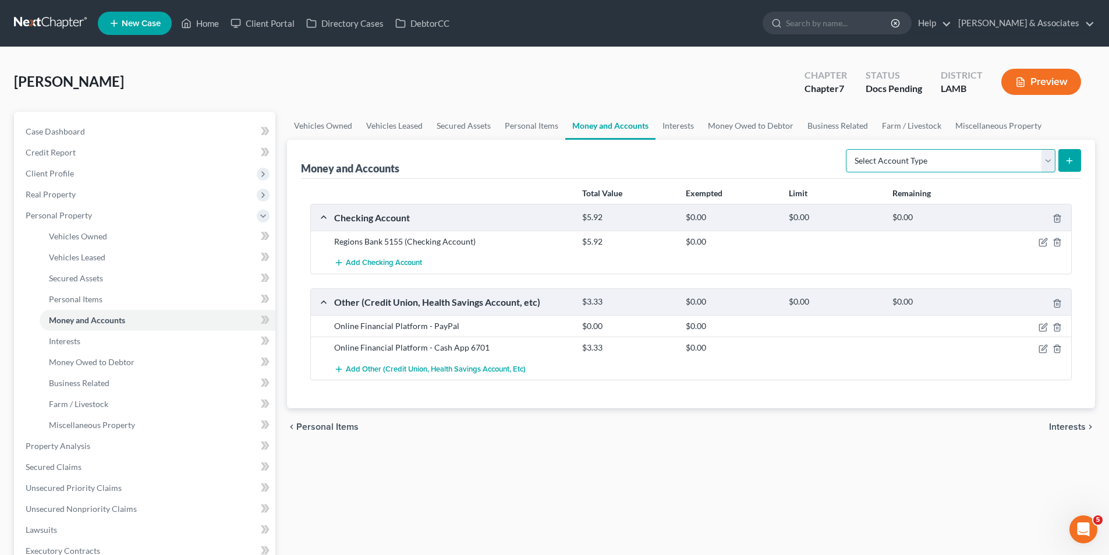
click at [900, 157] on select "Select Account Type Brokerage Cash on Hand Certificates of Deposit Checking Acc…" at bounding box center [951, 160] width 210 height 23
select select "checking"
click at [848, 149] on select "Select Account Type Brokerage Cash on Hand Certificates of Deposit Checking Acc…" at bounding box center [951, 160] width 210 height 23
click at [1075, 162] on button "submit" at bounding box center [1069, 160] width 23 height 23
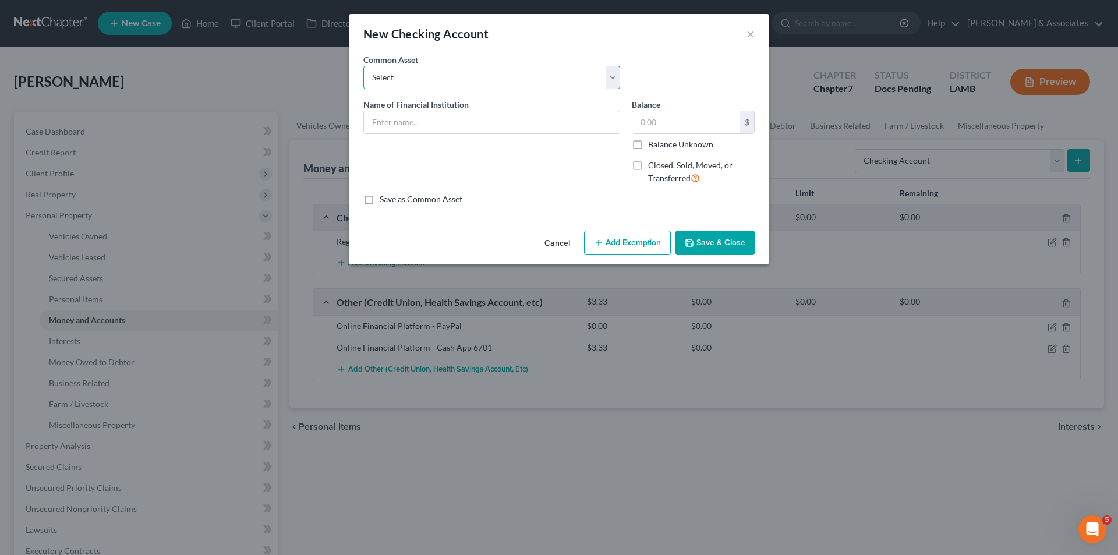
click at [454, 88] on select "Select Essential Federal Credit Union USAA Federal Savings Bank Neighbors Feder…" at bounding box center [491, 77] width 257 height 23
select select "6"
click at [363, 66] on select "Select Essential Federal Credit Union USAA Federal Savings Bank Neighbors Feder…" at bounding box center [491, 77] width 257 height 23
type input "Plaquemine Bank"
type input "0.00"
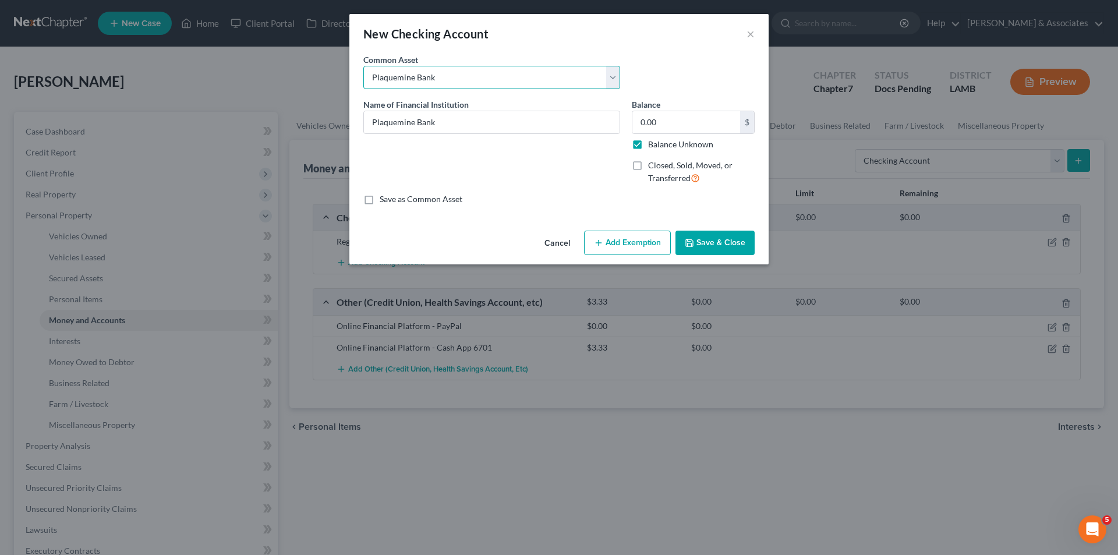
checkbox input "true"
select select "7"
type input "Regions Bank"
type input "0.00"
click at [457, 122] on input "Regions Bank" at bounding box center [492, 122] width 256 height 22
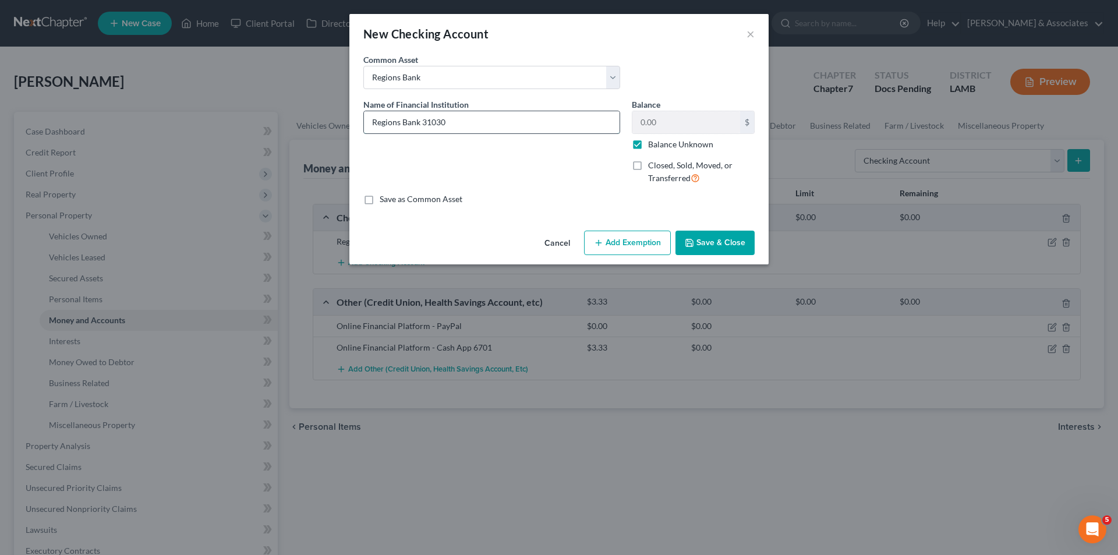
click at [458, 121] on input "Regions Bank 31030" at bounding box center [492, 122] width 256 height 22
type input "Regions Bank 3130"
click at [661, 148] on label "Balance Unknown" at bounding box center [680, 145] width 65 height 12
click at [660, 146] on input "Balance Unknown" at bounding box center [656, 143] width 8 height 8
checkbox input "false"
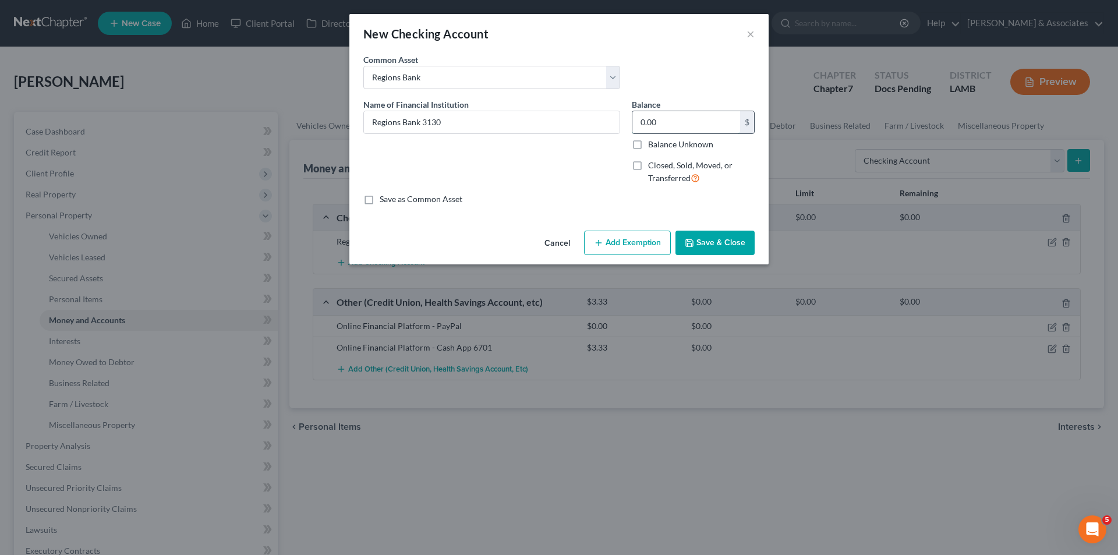
click at [674, 130] on input "0.00" at bounding box center [686, 122] width 108 height 22
type input "3.68"
click at [709, 231] on button "Save & Close" at bounding box center [714, 242] width 79 height 24
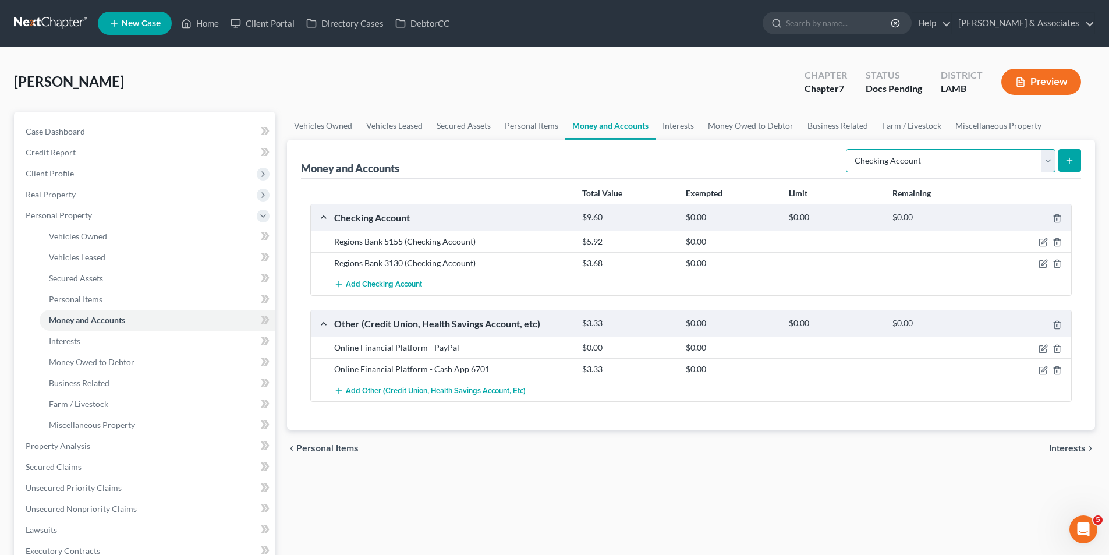
click at [881, 166] on select "Select Account Type Brokerage Cash on Hand Certificates of Deposit Checking Acc…" at bounding box center [951, 160] width 210 height 23
drag, startPoint x: 488, startPoint y: 495, endPoint x: 469, endPoint y: 485, distance: 21.1
click at [488, 495] on div "Vehicles Owned Vehicles Leased Secured Assets Personal Items Money and Accounts…" at bounding box center [691, 433] width 820 height 642
click at [63, 339] on span "Interests" at bounding box center [64, 341] width 31 height 10
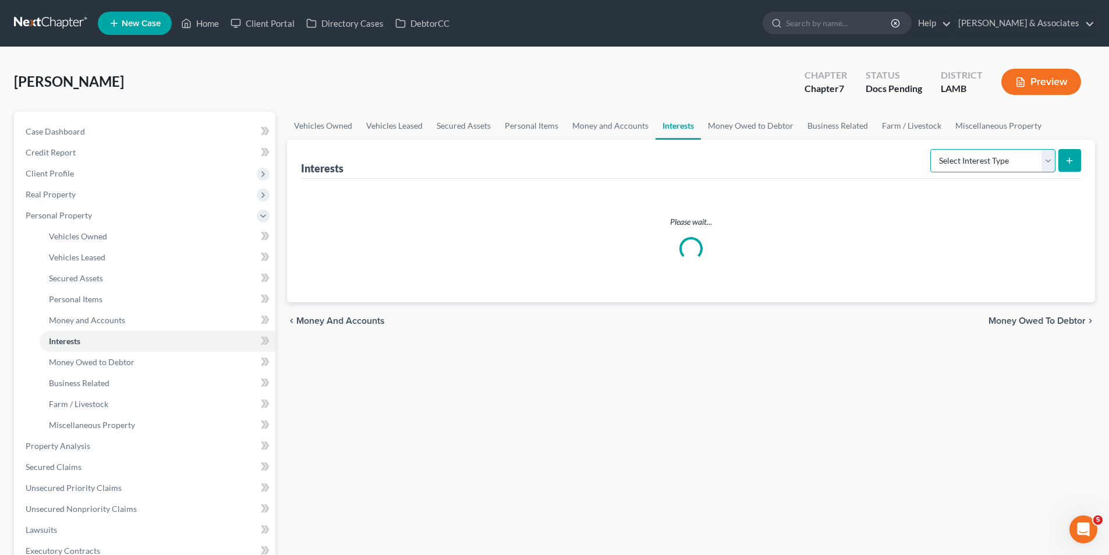
click at [973, 166] on select "Select Interest Type 401K Annuity Bond Education IRA Government Bond Government…" at bounding box center [992, 160] width 125 height 23
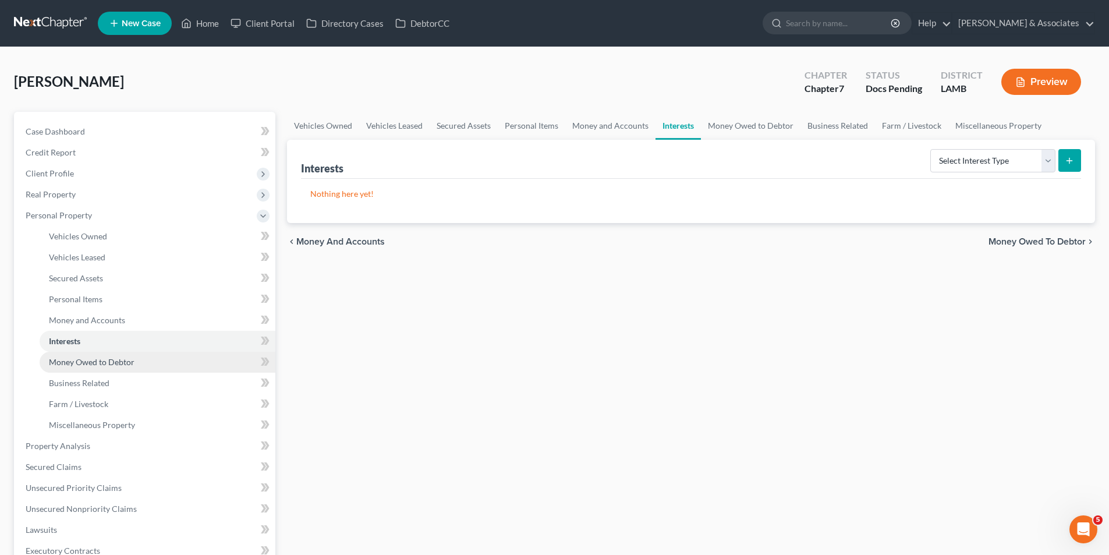
click at [95, 362] on span "Money Owed to Debtor" at bounding box center [92, 362] width 86 height 10
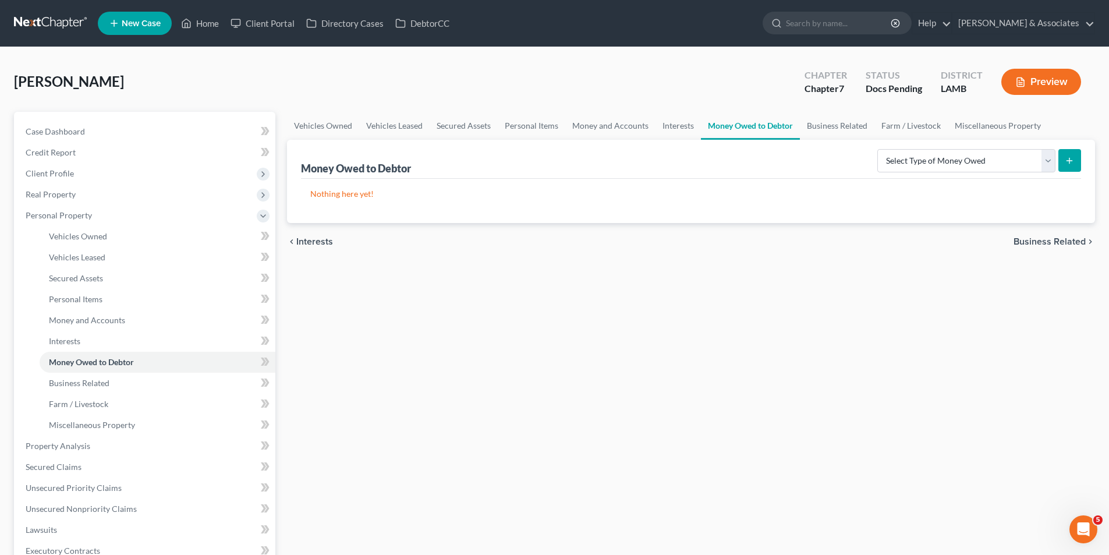
click at [986, 175] on div "Money Owed to Debtor Select Type of Money Owed Accounts Receivable Alimony Chil…" at bounding box center [691, 159] width 780 height 39
click at [986, 168] on select "Select Type of Money Owed Accounts Receivable Alimony Child Support Claims Agai…" at bounding box center [966, 160] width 178 height 23
drag, startPoint x: 69, startPoint y: 399, endPoint x: 615, endPoint y: 380, distance: 546.3
click at [69, 399] on span "Farm / Livestock" at bounding box center [78, 404] width 59 height 10
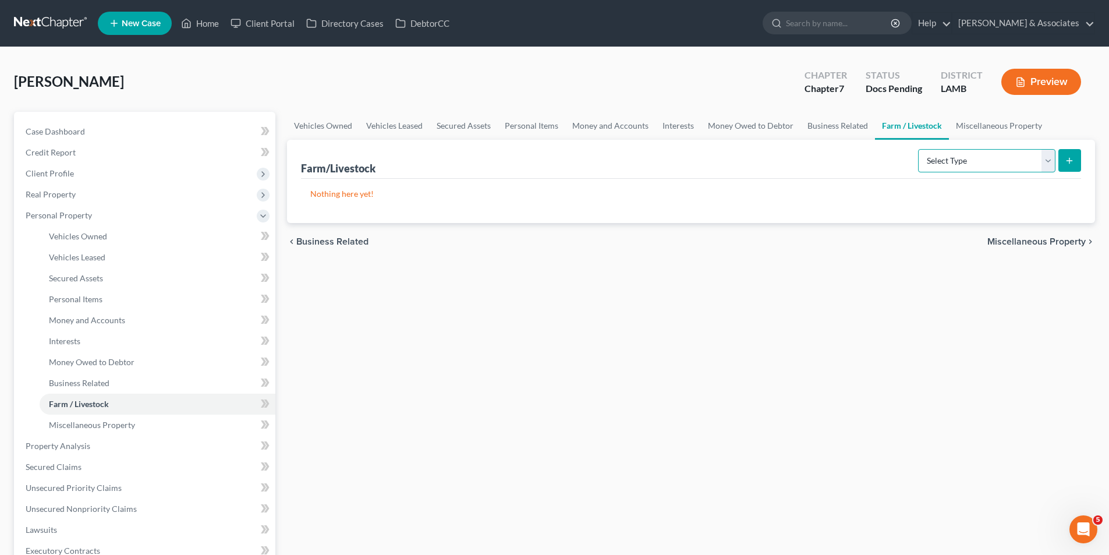
click at [963, 168] on select "Select Type Animals & Livestock Crops: Growing or Harvested Farming Equipment F…" at bounding box center [986, 160] width 137 height 23
click at [76, 424] on span "Miscellaneous Property" at bounding box center [92, 425] width 86 height 10
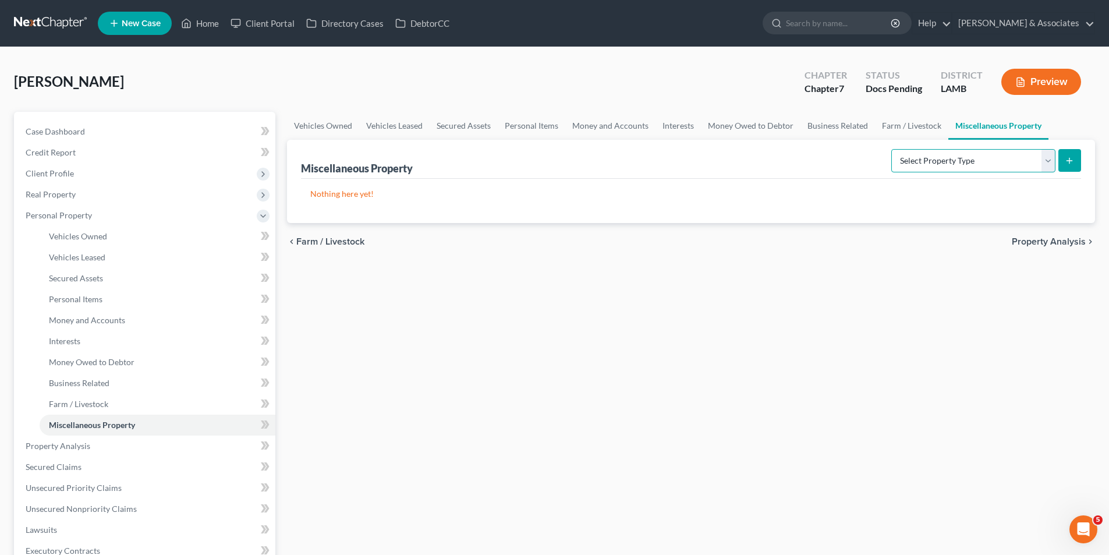
click at [891, 155] on select "Select Property Type Assigned for Creditor Benefit [DATE] Holding for Another N…" at bounding box center [973, 160] width 164 height 23
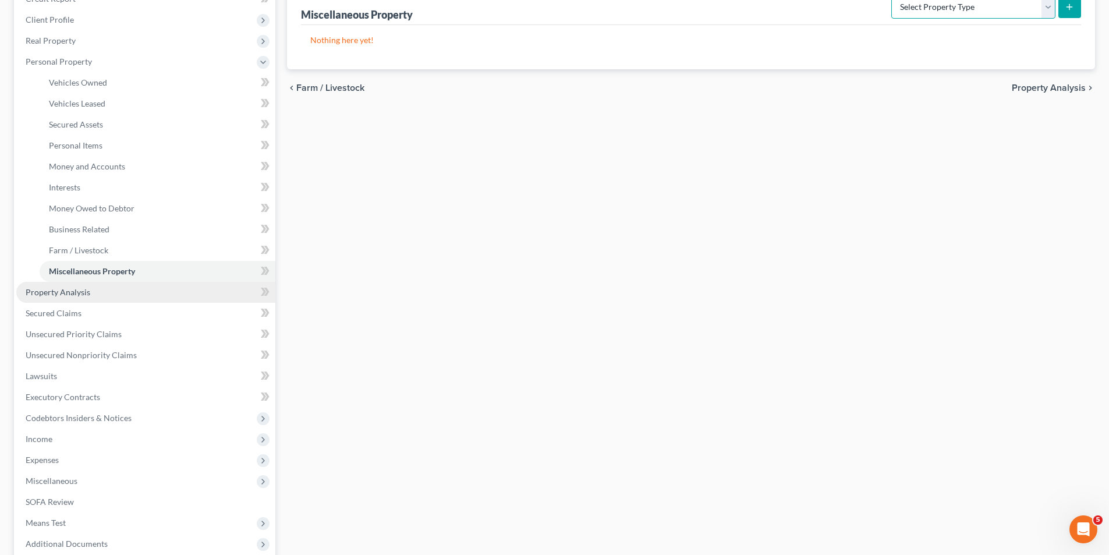
scroll to position [243, 0]
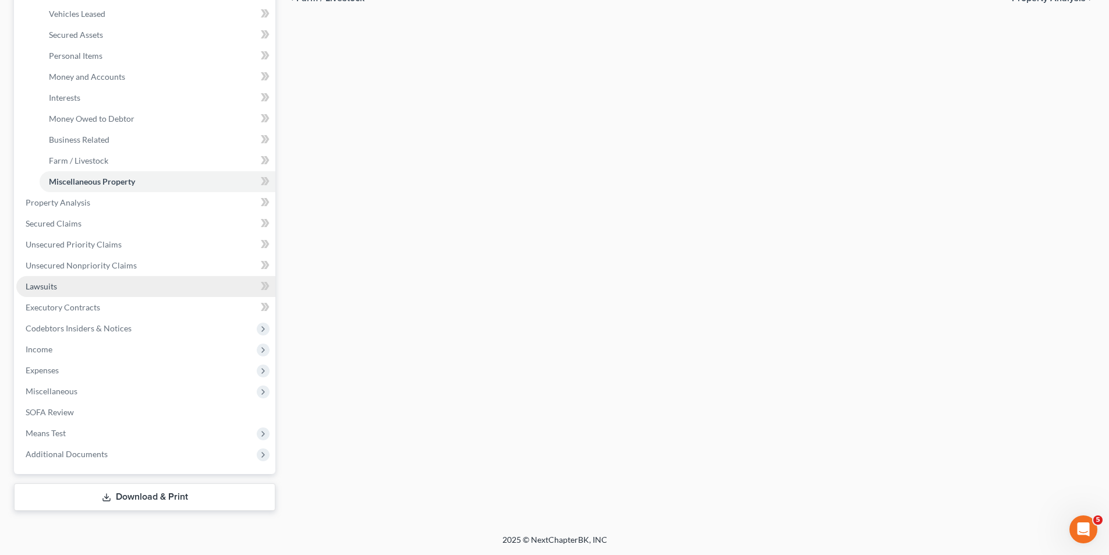
click at [102, 286] on link "Lawsuits" at bounding box center [145, 286] width 259 height 21
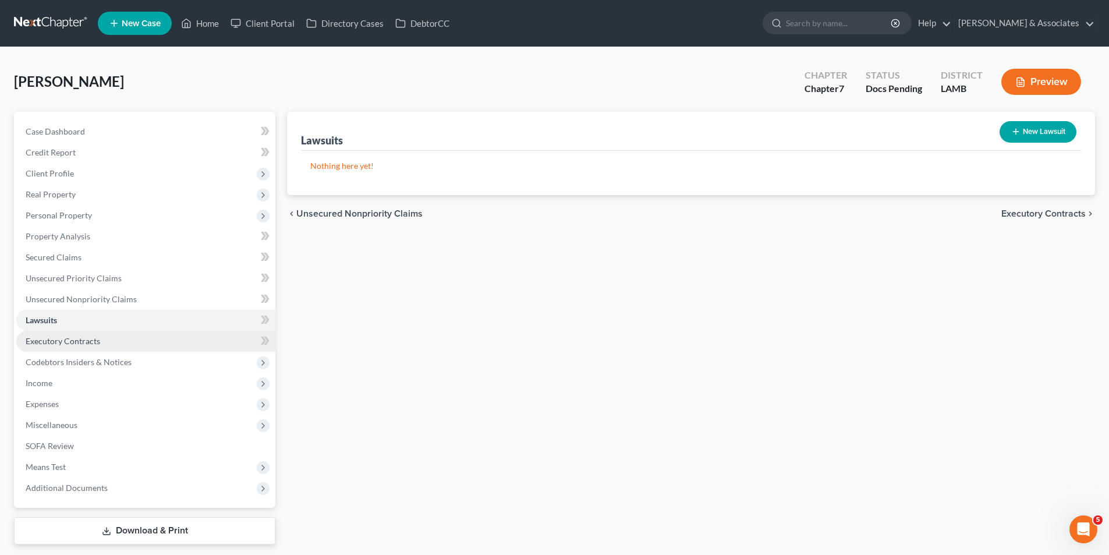
click at [76, 343] on span "Executory Contracts" at bounding box center [63, 341] width 75 height 10
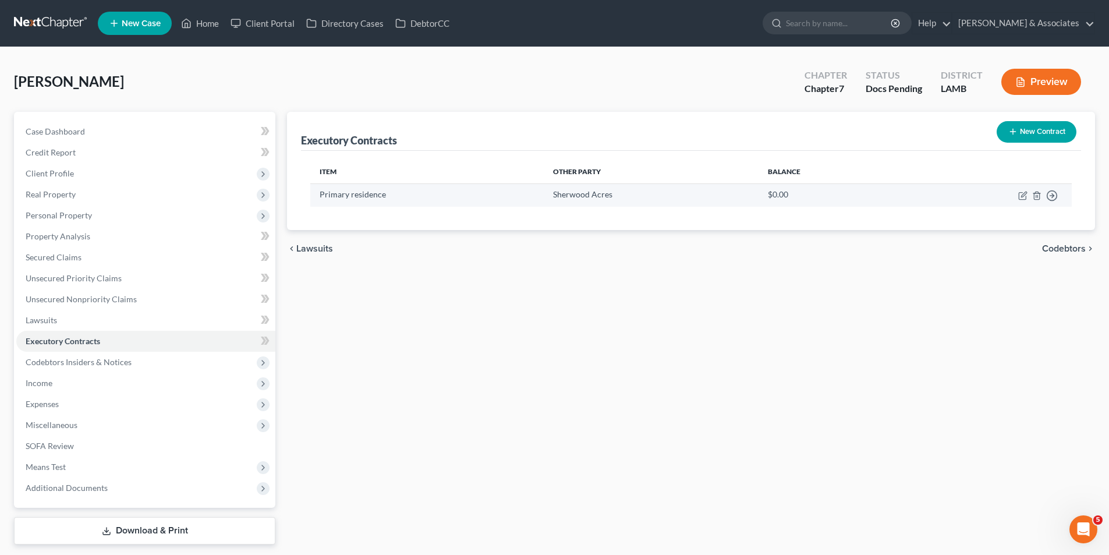
click at [1021, 200] on td "Move to D Move to E Move to F Move to Notice Only" at bounding box center [985, 194] width 173 height 23
click at [1021, 198] on icon "button" at bounding box center [1022, 195] width 9 height 9
select select "3"
select select "19"
select select "0"
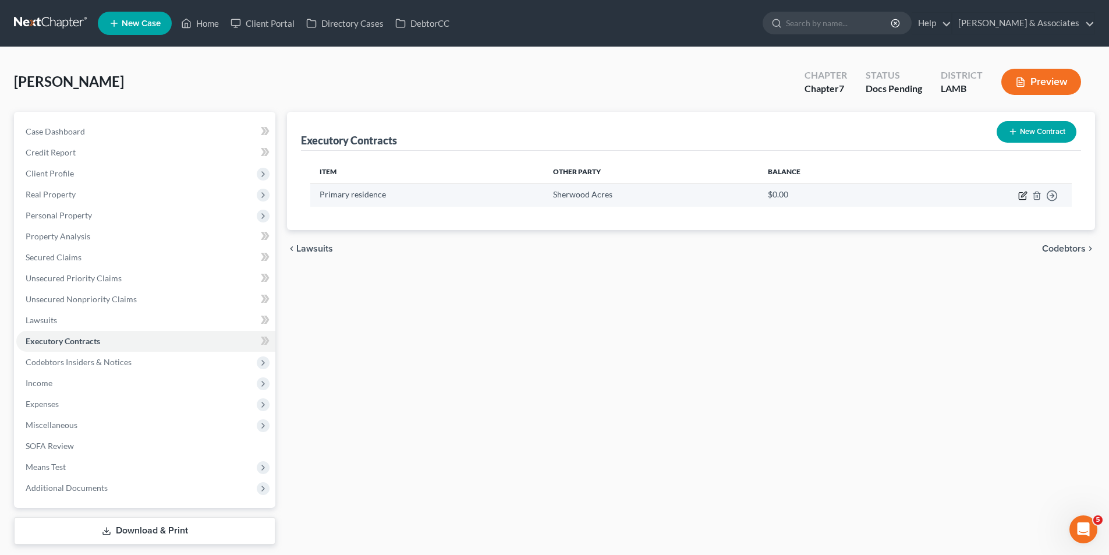
select select "0"
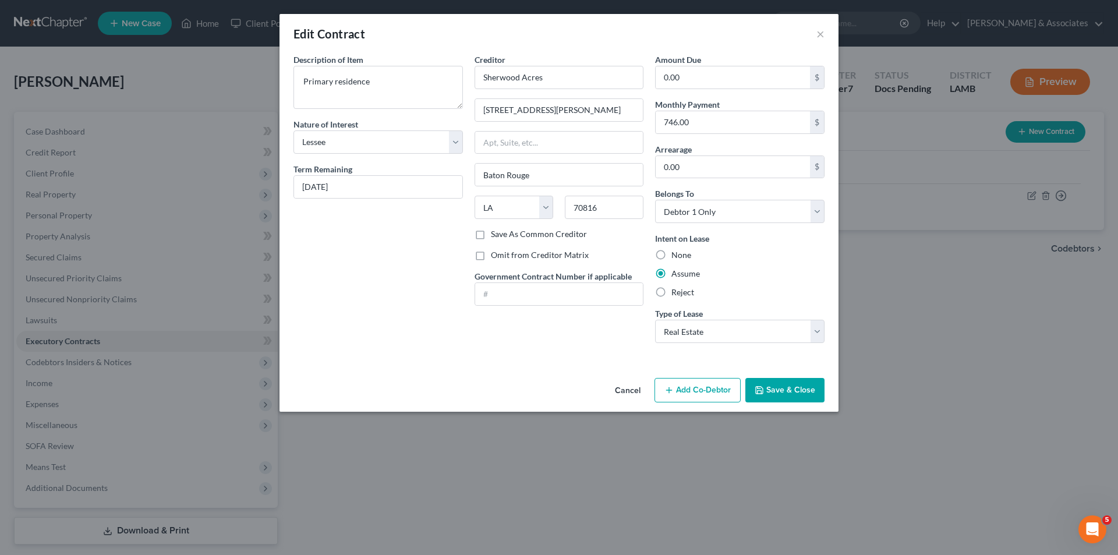
click at [576, 258] on label "Omit from Creditor Matrix" at bounding box center [540, 255] width 98 height 12
click at [503, 257] on input "Omit from Creditor Matrix" at bounding box center [499, 253] width 8 height 8
checkbox input "true"
click at [786, 390] on button "Save & Close" at bounding box center [784, 390] width 79 height 24
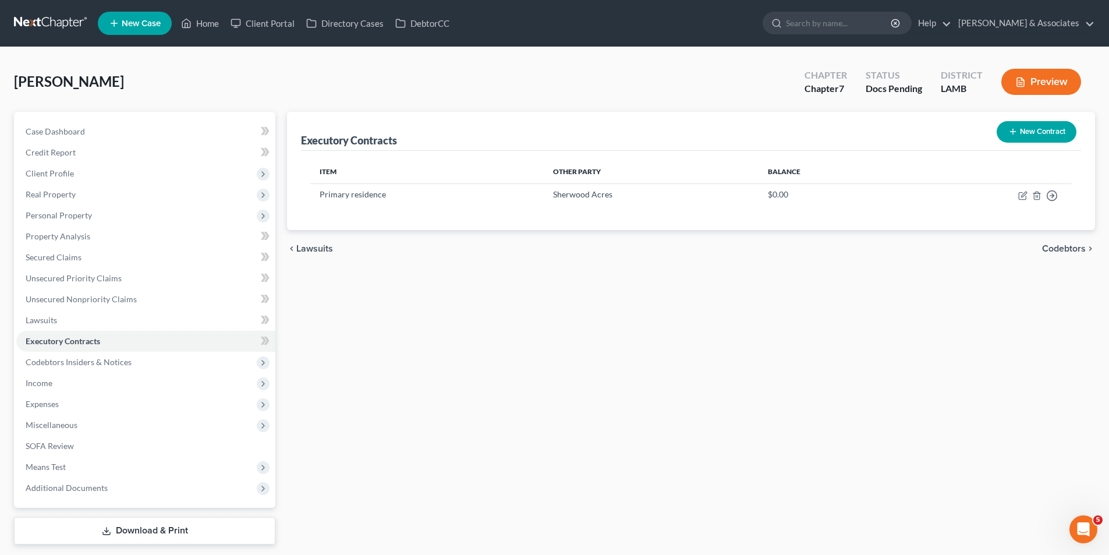
click at [1050, 121] on button "New Contract" at bounding box center [1036, 132] width 80 height 22
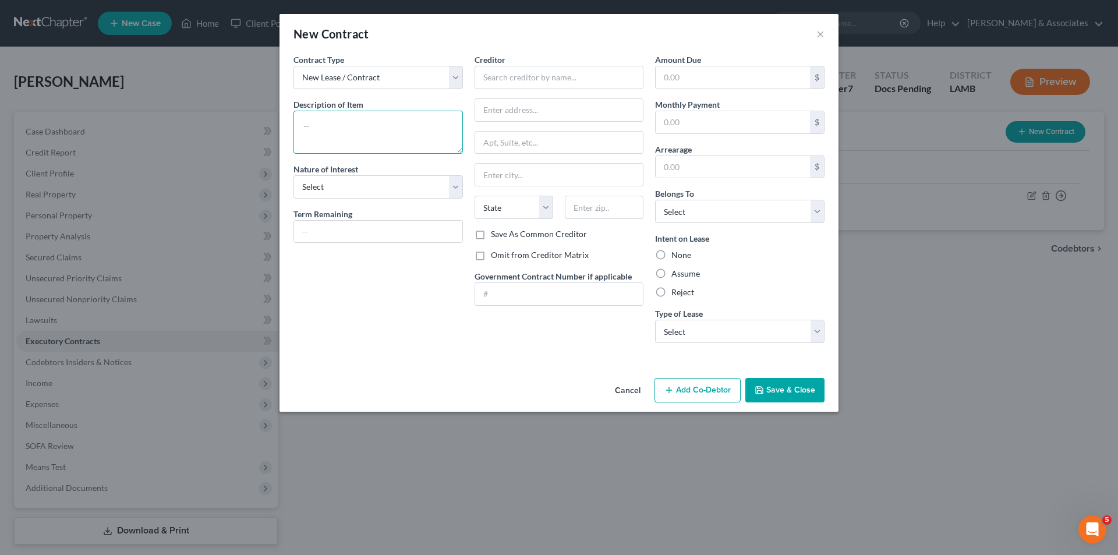
click at [377, 127] on textarea at bounding box center [377, 132] width 169 height 43
type textarea "Washer and dryer"
select select "3"
click at [823, 35] on button "×" at bounding box center [820, 34] width 8 height 14
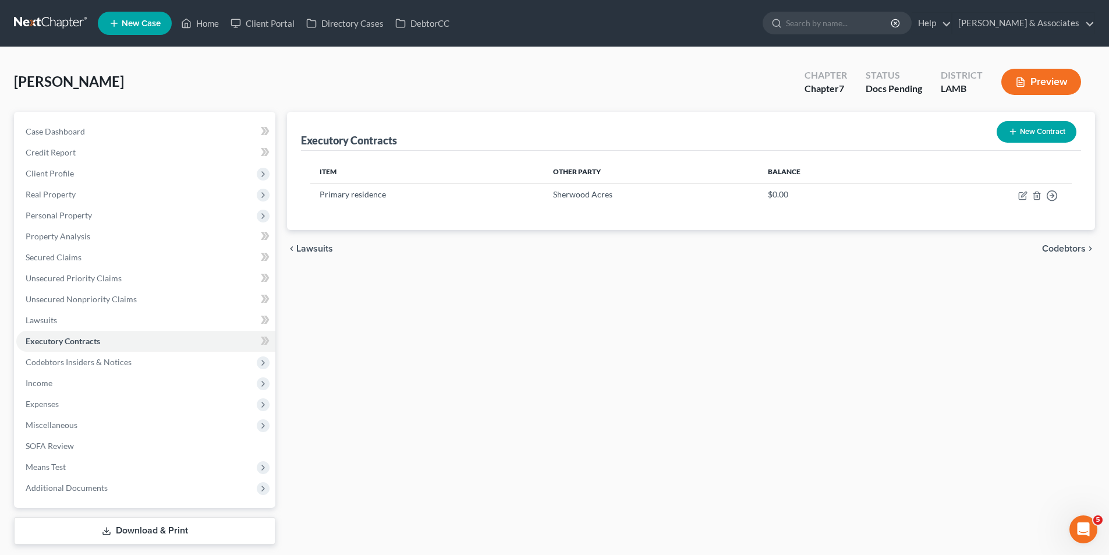
click at [427, 328] on div "Executory Contracts New Contract Item Other Party Balance Primary residence [GE…" at bounding box center [691, 328] width 820 height 432
click at [109, 360] on span "Codebtors Insiders & Notices" at bounding box center [79, 362] width 106 height 10
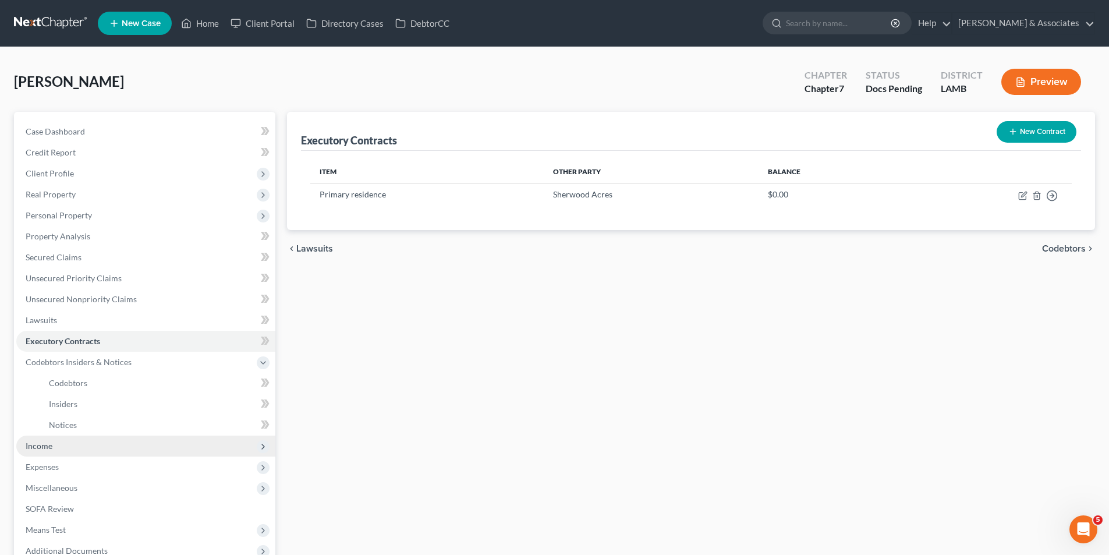
click at [75, 450] on span "Income" at bounding box center [145, 445] width 259 height 21
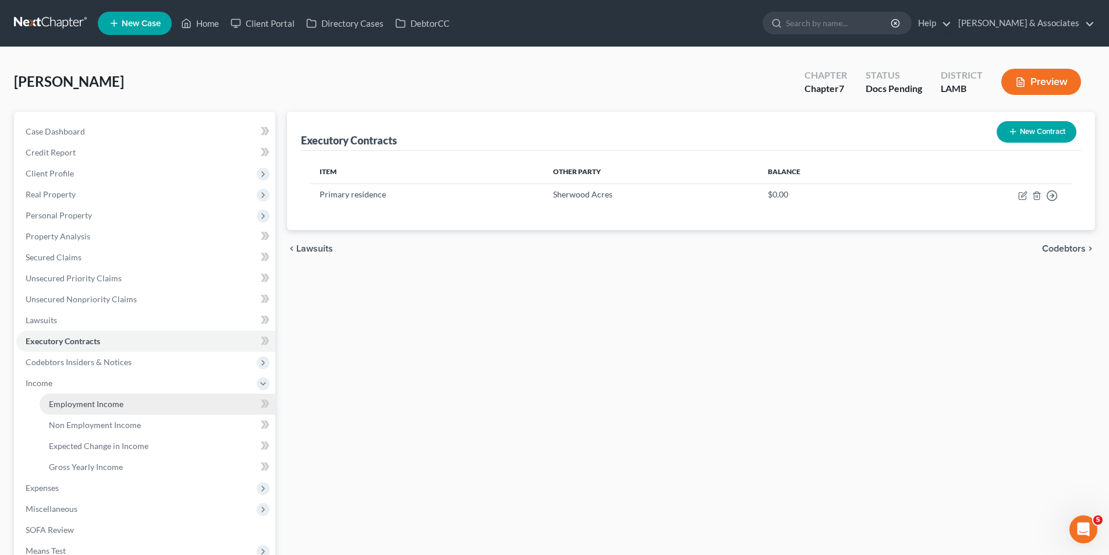
click at [145, 400] on link "Employment Income" at bounding box center [158, 403] width 236 height 21
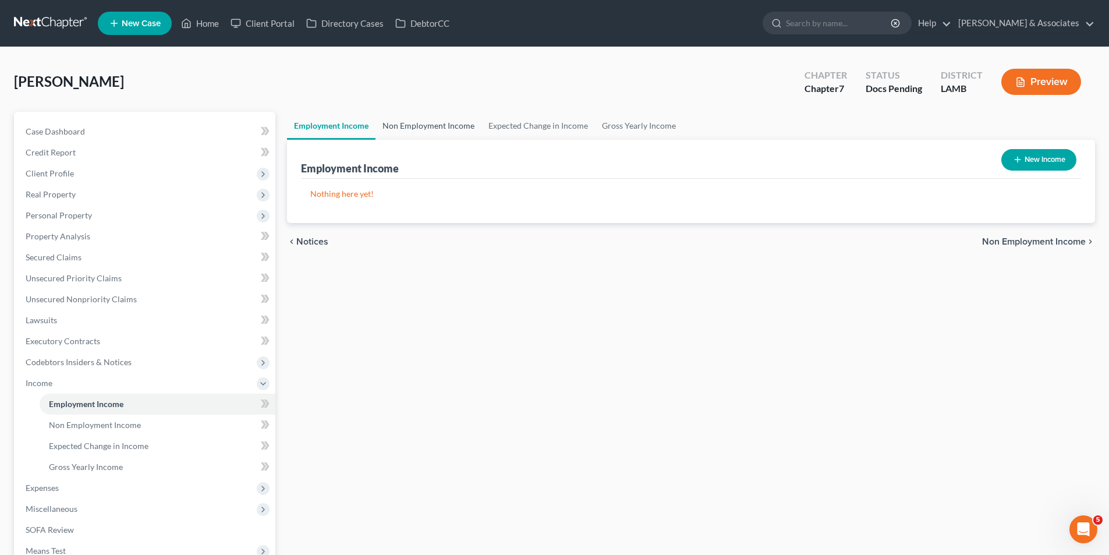
click at [423, 125] on link "Non Employment Income" at bounding box center [428, 126] width 106 height 28
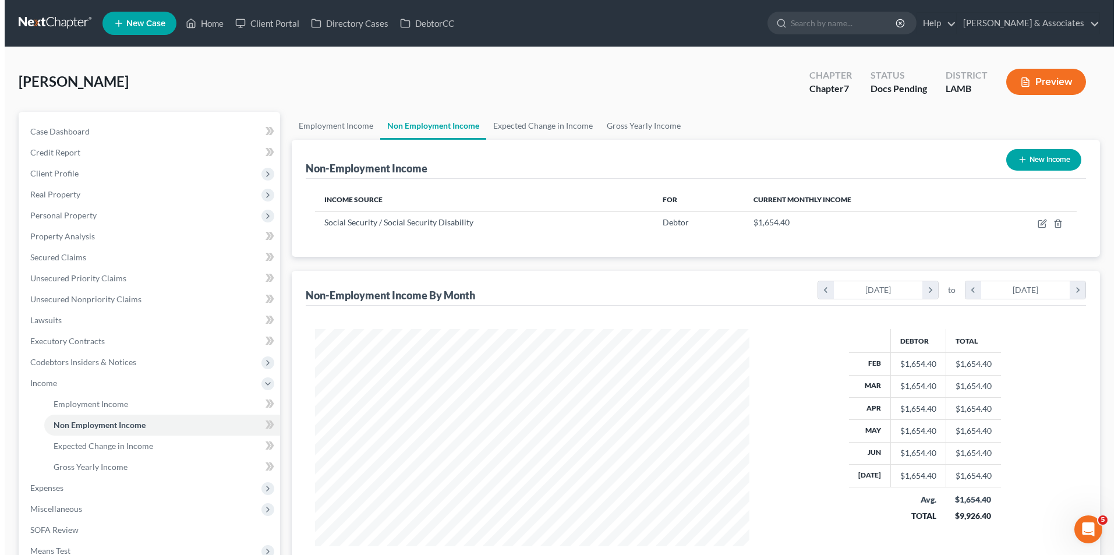
scroll to position [217, 457]
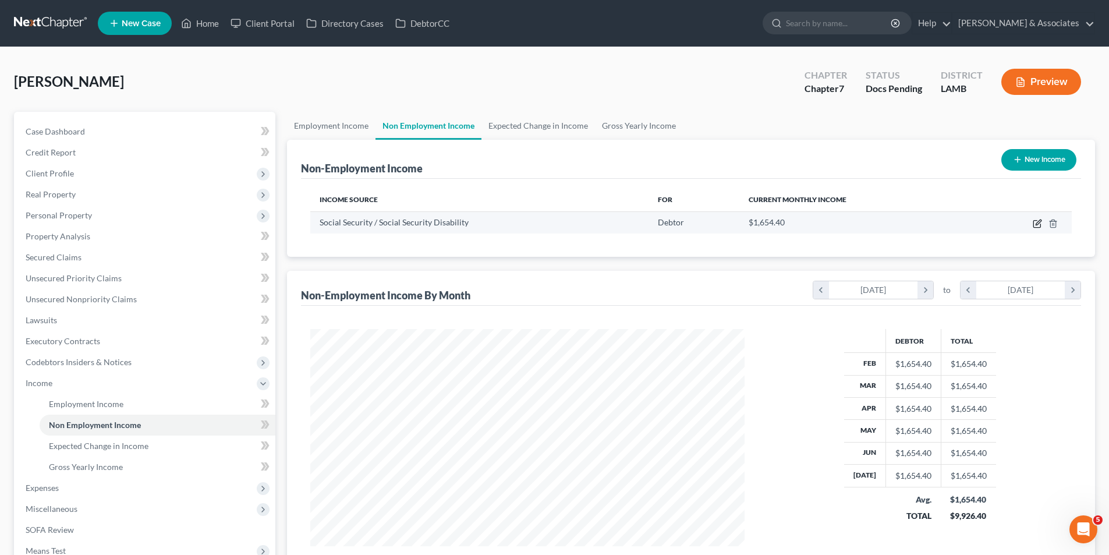
click at [1040, 222] on icon "button" at bounding box center [1037, 221] width 5 height 5
select select "4"
select select "0"
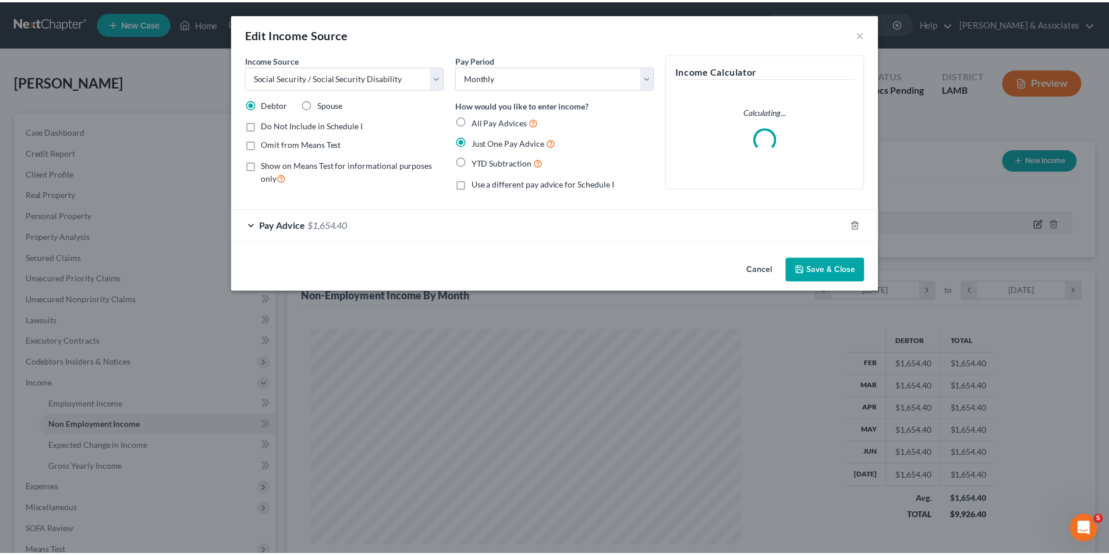
scroll to position [219, 462]
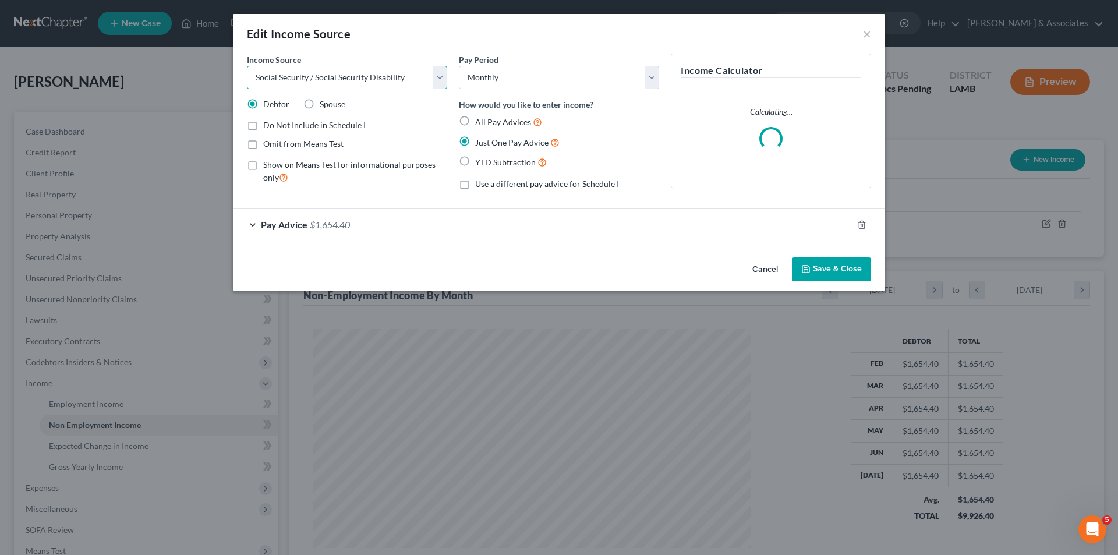
click at [377, 84] on select "Select Unemployment Disability (from employer) Pension Retirement Social Securi…" at bounding box center [347, 77] width 200 height 23
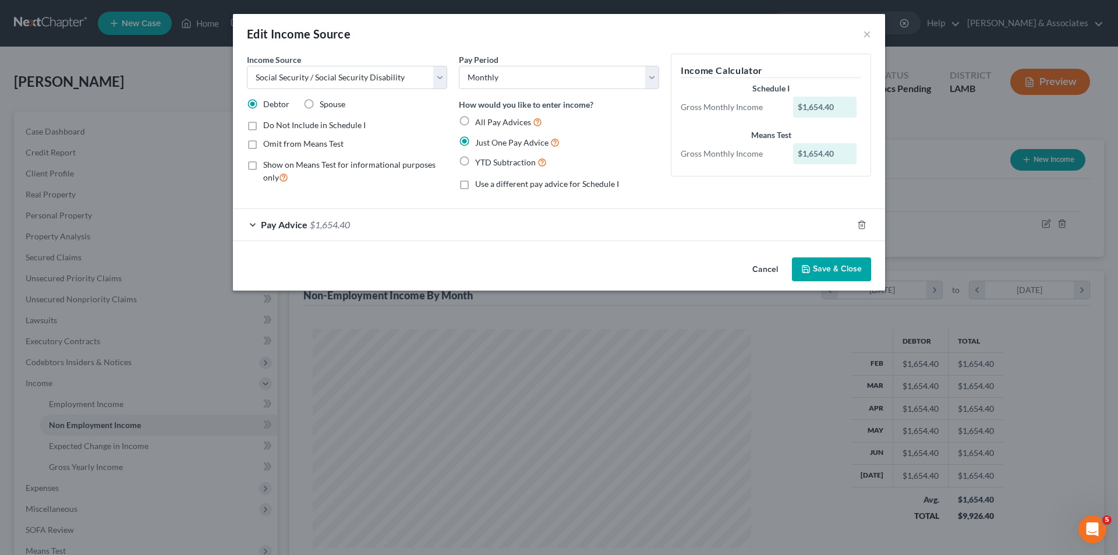
click at [841, 272] on button "Save & Close" at bounding box center [831, 269] width 79 height 24
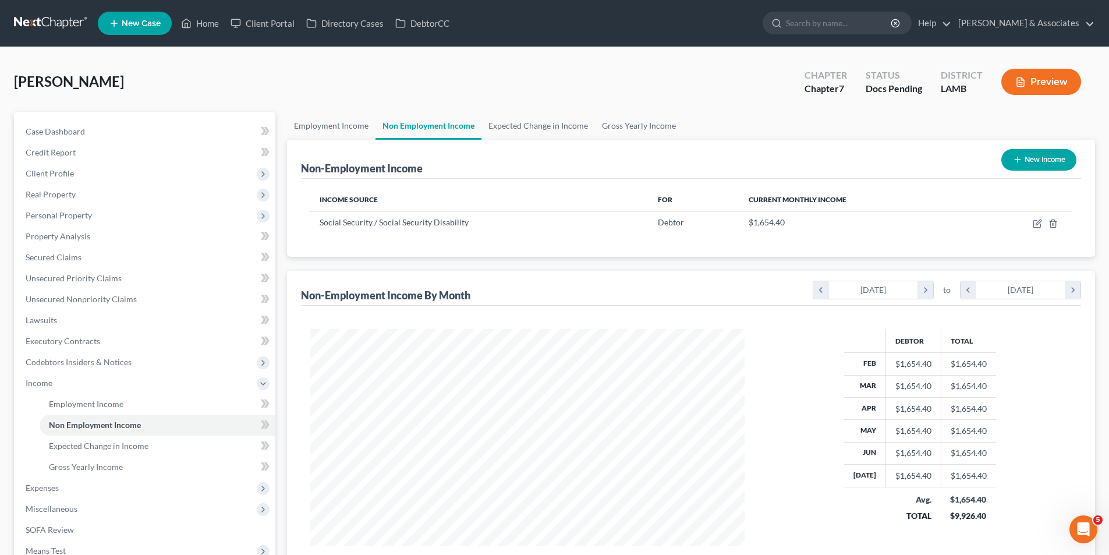
scroll to position [581830, 581590]
click at [556, 124] on link "Expected Change in Income" at bounding box center [537, 126] width 113 height 28
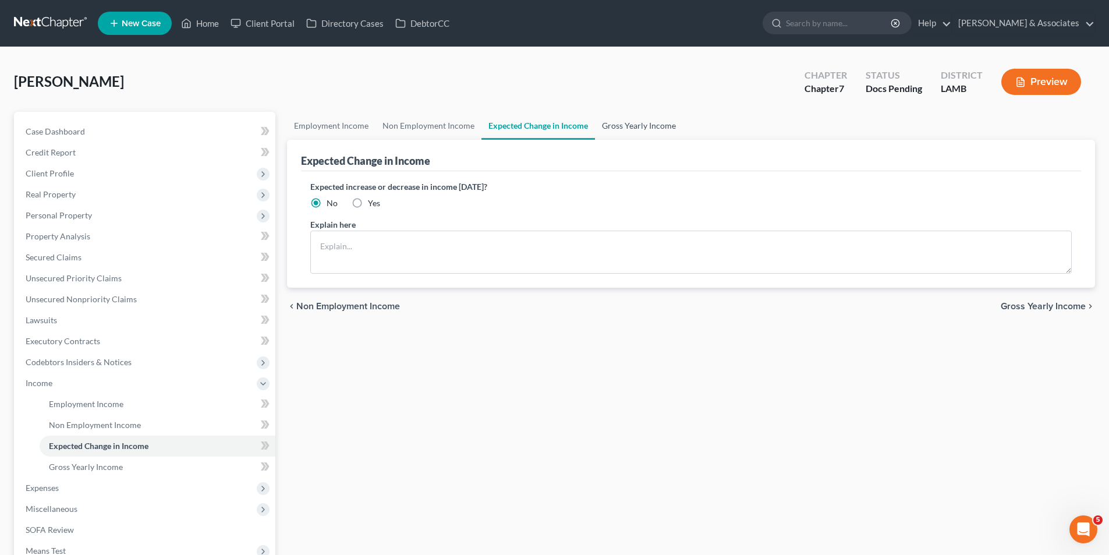
click at [637, 125] on link "Gross Yearly Income" at bounding box center [639, 126] width 88 height 28
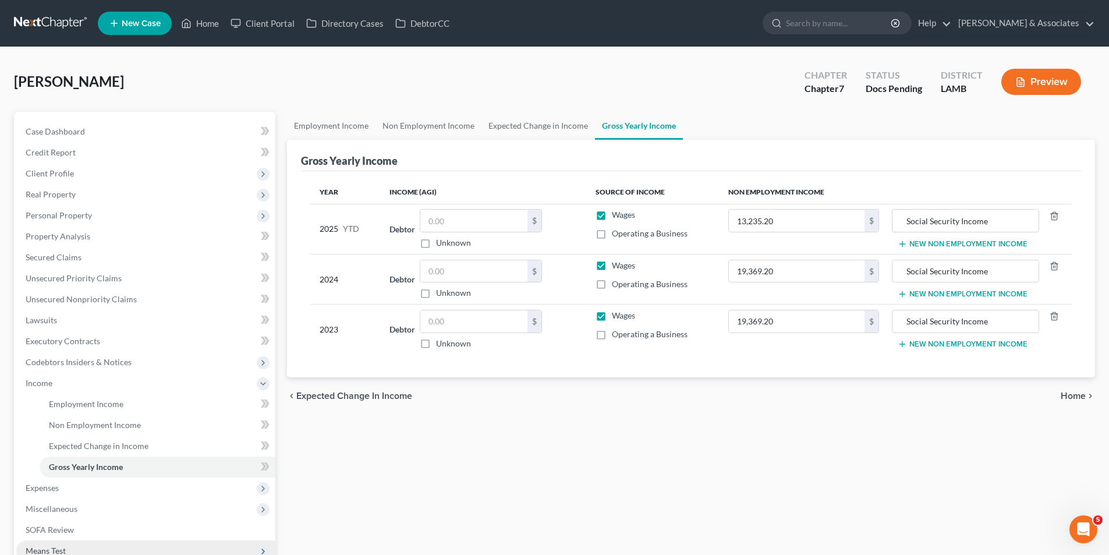
scroll to position [118, 0]
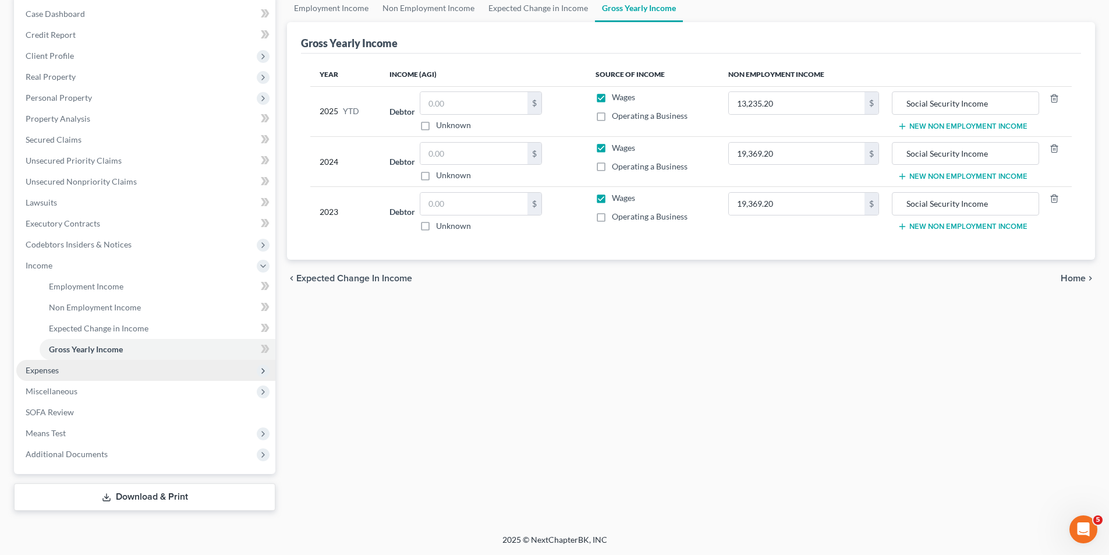
click at [56, 371] on span "Expenses" at bounding box center [42, 370] width 33 height 10
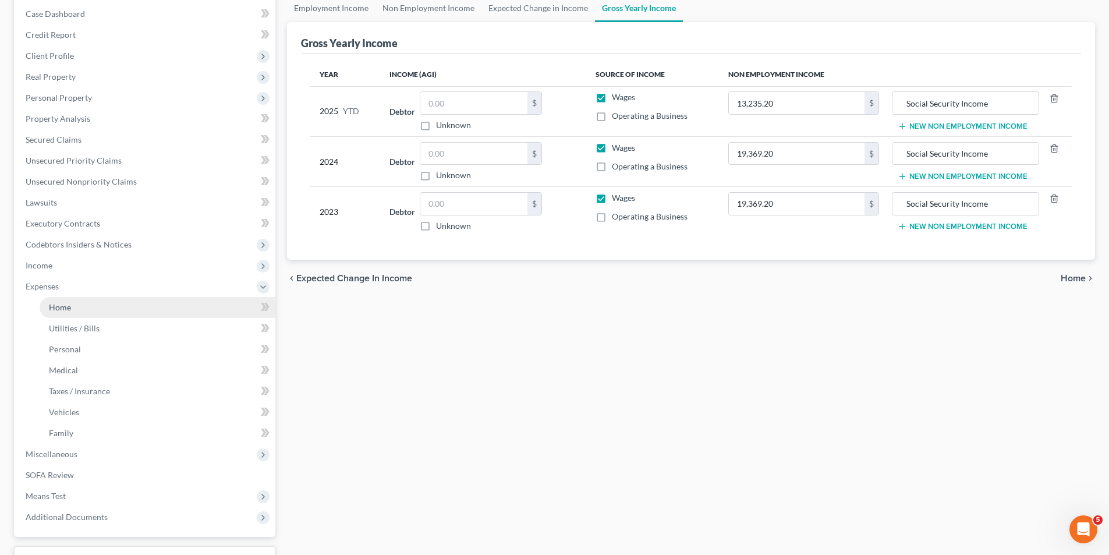
click at [106, 304] on link "Home" at bounding box center [158, 307] width 236 height 21
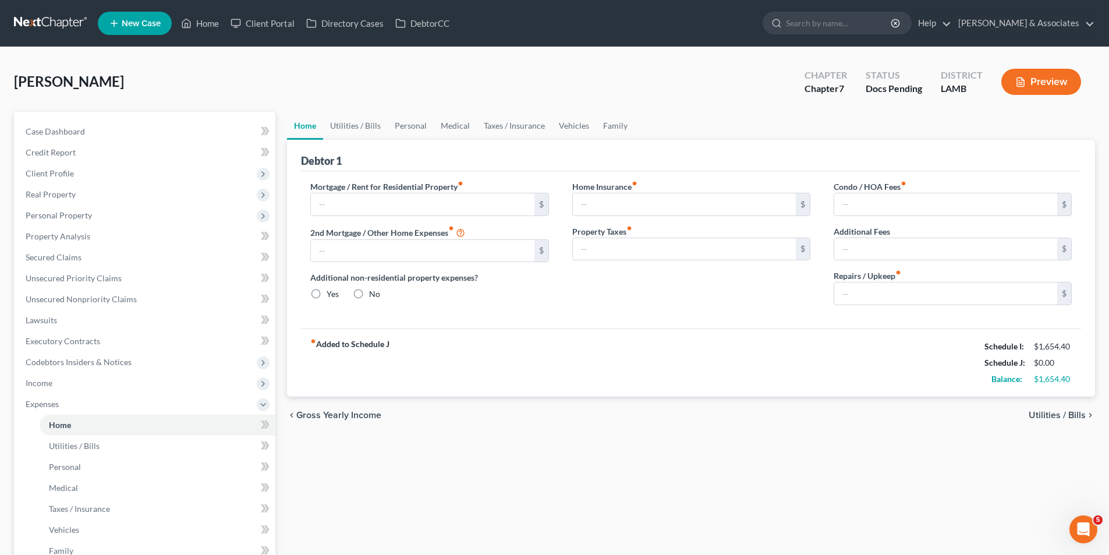
type input "746.00"
type input "0.00"
radio input "true"
type input "28.77"
type input "0.00"
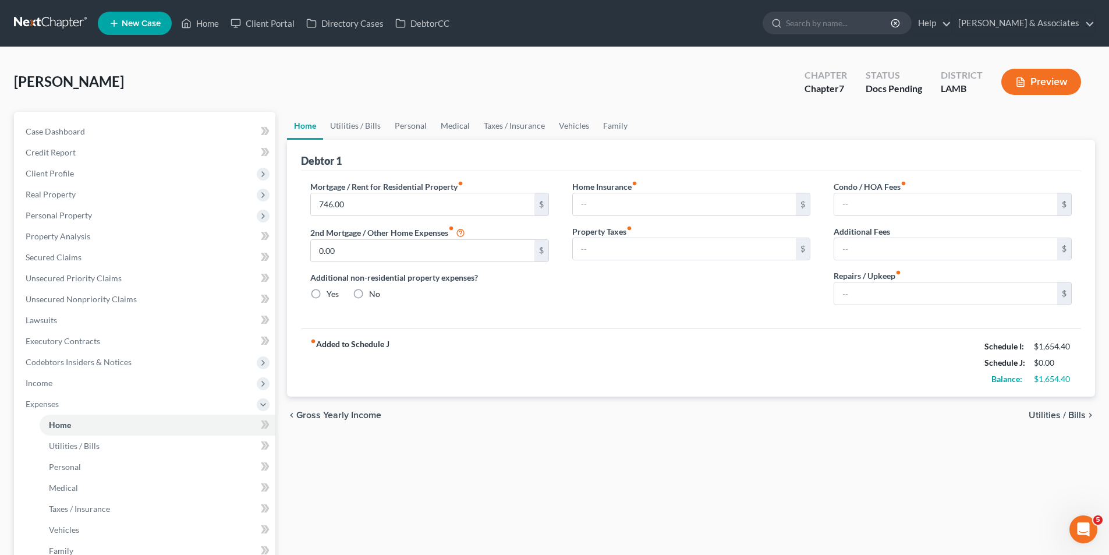
type input "0.00"
click at [336, 207] on input "746.00" at bounding box center [422, 204] width 223 height 22
type input "748.00"
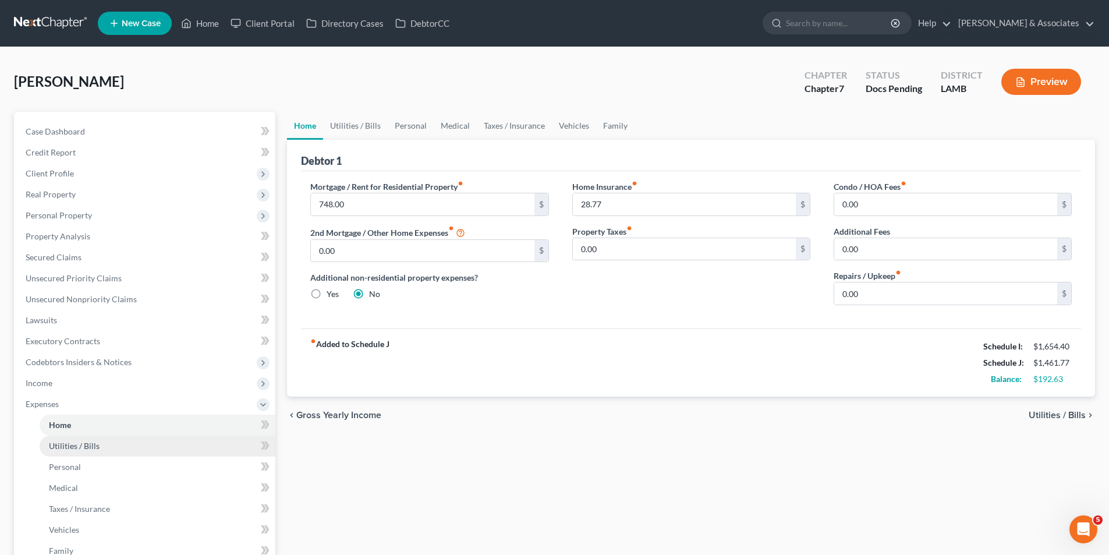
click at [80, 445] on span "Utilities / Bills" at bounding box center [74, 446] width 51 height 10
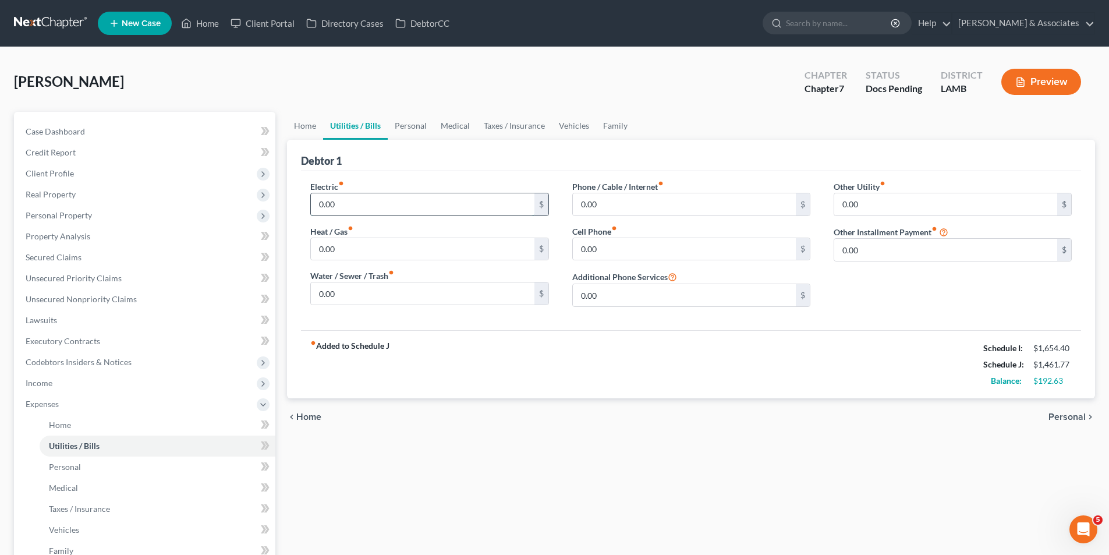
click at [358, 205] on input "0.00" at bounding box center [422, 204] width 223 height 22
type input "220.00"
click at [361, 288] on input "0.00" at bounding box center [422, 293] width 223 height 22
click at [621, 211] on input "0.00" at bounding box center [684, 204] width 223 height 22
type input "60.00"
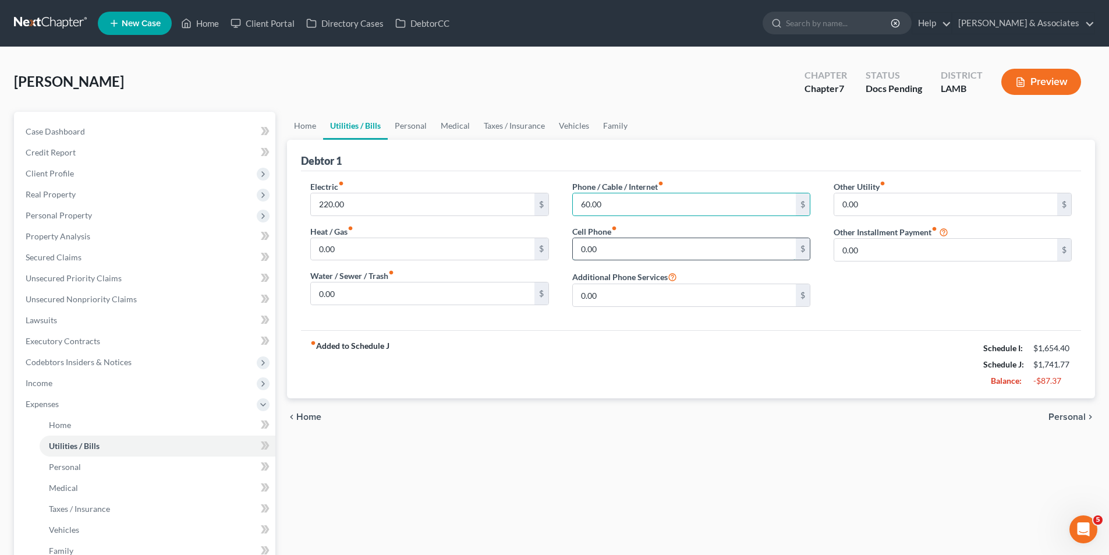
click at [613, 240] on input "0.00" at bounding box center [684, 249] width 223 height 22
type input "80.00"
click at [927, 207] on input "0.00" at bounding box center [945, 204] width 223 height 22
click at [925, 267] on div "Other Utility fiber_manual_record 0.00 $ Other Installment Payment fiber_manual…" at bounding box center [952, 248] width 261 height 136
click at [921, 260] on input "0.00" at bounding box center [945, 250] width 223 height 22
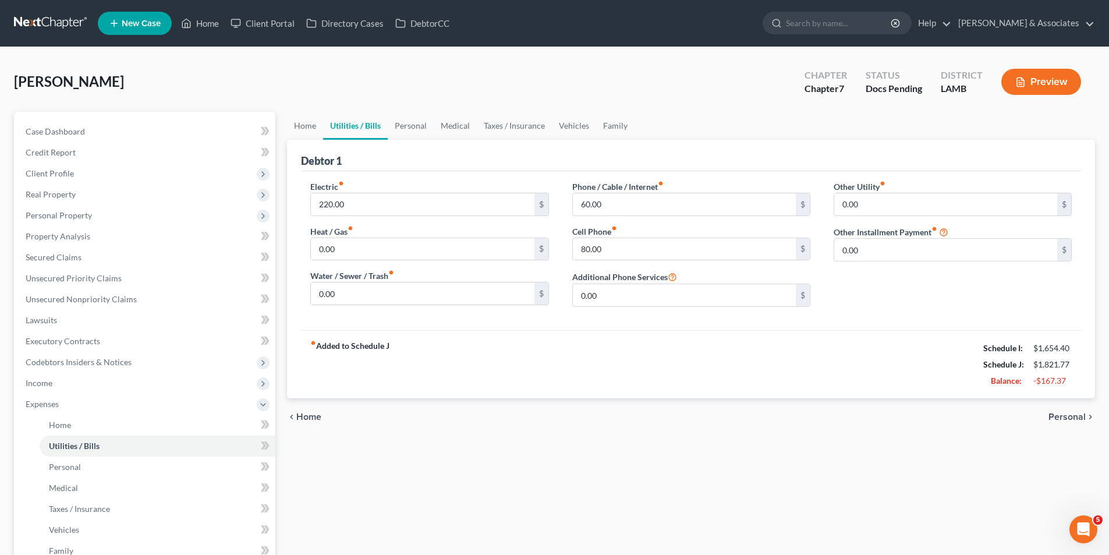
click at [872, 343] on div "fiber_manual_record Added to Schedule J Schedule I: $1,654.40 Schedule J: $1,82…" at bounding box center [691, 364] width 780 height 68
click at [1075, 416] on span "Personal" at bounding box center [1066, 416] width 37 height 9
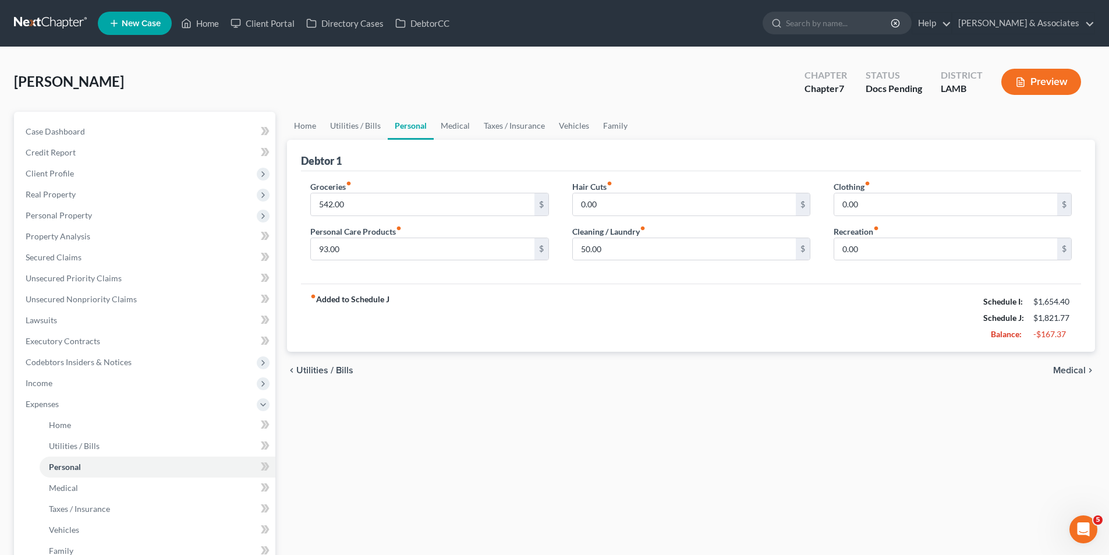
click at [548, 425] on div "Home Utilities / Bills Personal Medical Taxes / Insurance Vehicles Family Debto…" at bounding box center [691, 401] width 820 height 579
click at [518, 432] on div "Home Utilities / Bills Personal Medical Taxes / Insurance Vehicles Family Debto…" at bounding box center [691, 401] width 820 height 579
click at [785, 395] on div "Home Utilities / Bills Personal Medical Taxes / Insurance Vehicles Family Debto…" at bounding box center [691, 401] width 820 height 579
click at [570, 379] on div "chevron_left Utilities / Bills Medical chevron_right" at bounding box center [691, 370] width 808 height 37
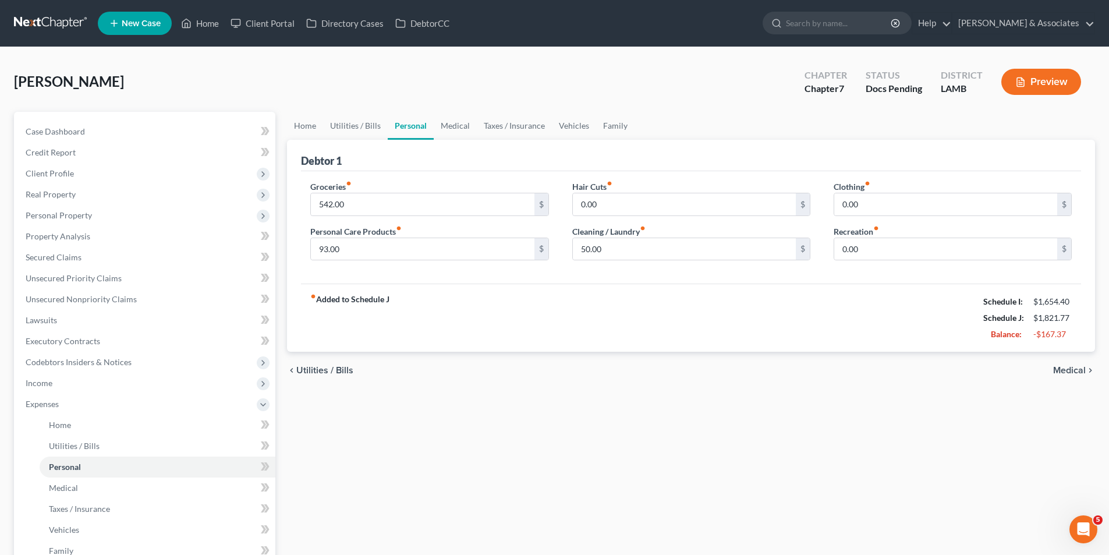
click at [570, 379] on div "chevron_left Utilities / Bills Medical chevron_right" at bounding box center [691, 370] width 808 height 37
click at [1070, 371] on span "Medical" at bounding box center [1069, 370] width 33 height 9
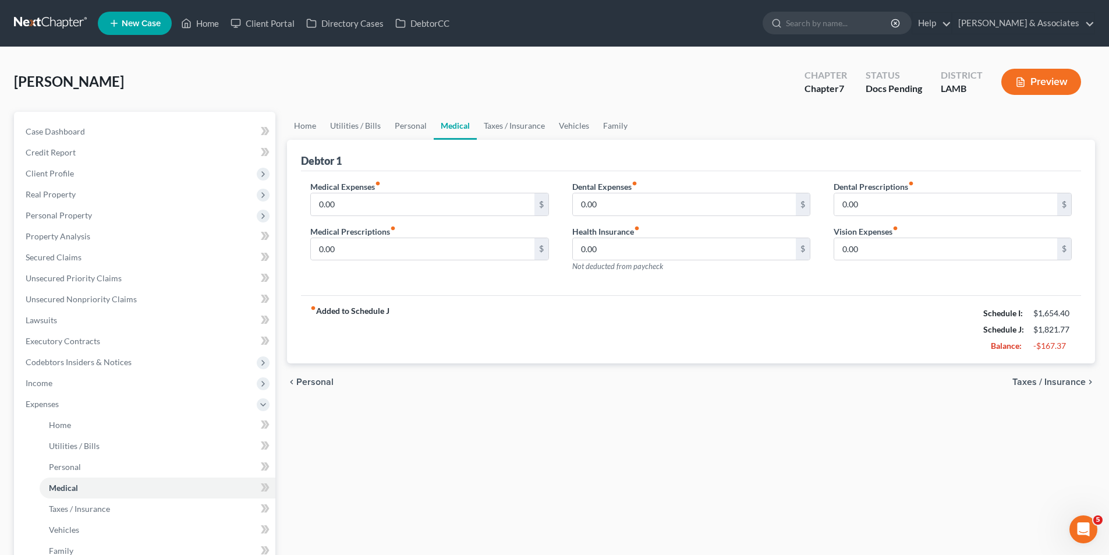
click at [1040, 384] on span "Taxes / Insurance" at bounding box center [1048, 381] width 73 height 9
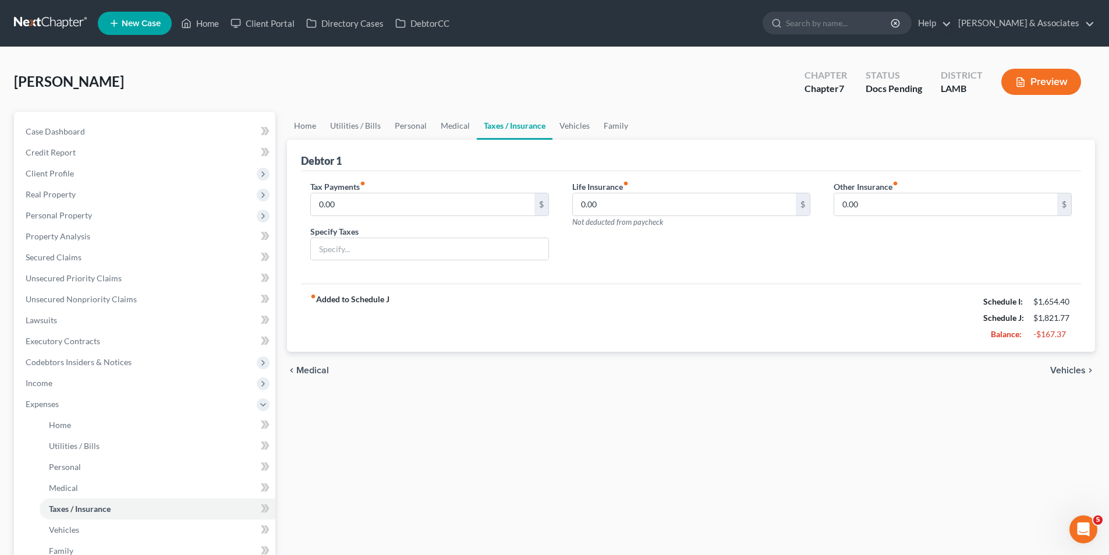
click at [1073, 363] on div "chevron_left Medical Vehicles chevron_right" at bounding box center [691, 370] width 808 height 37
click at [1073, 366] on span "Vehicles" at bounding box center [1068, 370] width 36 height 9
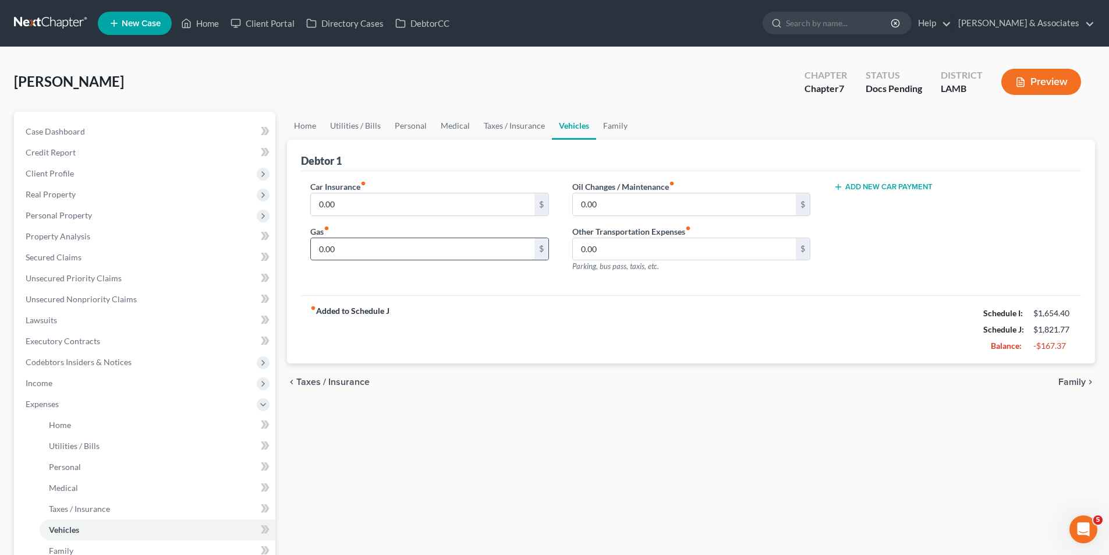
click at [371, 246] on input "0.00" at bounding box center [422, 249] width 223 height 22
type input "30.00"
click at [1079, 383] on span "Family" at bounding box center [1071, 381] width 27 height 9
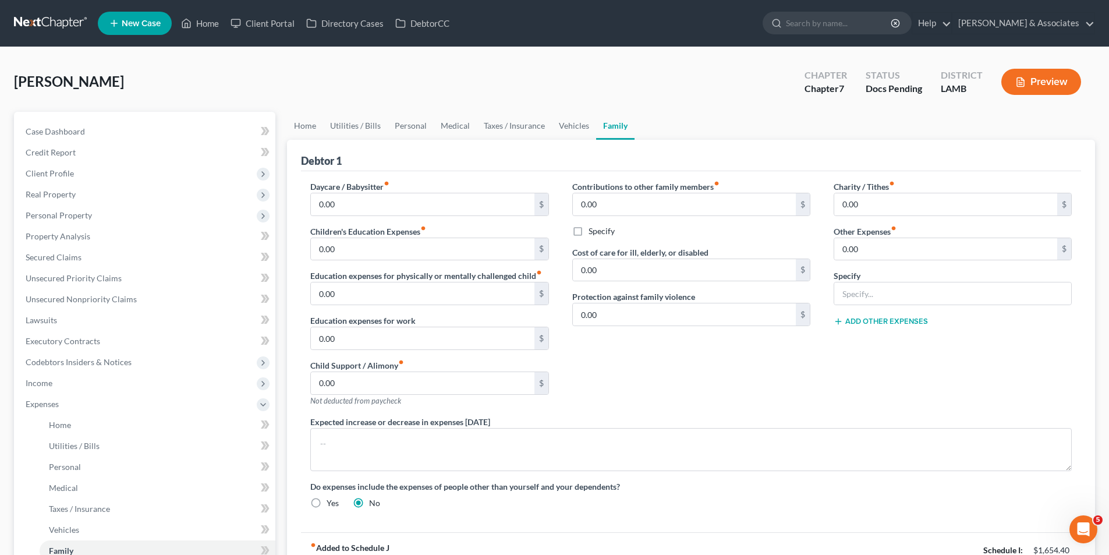
click at [747, 418] on div "Expected increase or decrease in expenses [DATE]" at bounding box center [691, 443] width 785 height 55
click at [734, 388] on div "Contributions to other family members fiber_manual_record 0.00 $ Specify Cost o…" at bounding box center [691, 297] width 261 height 235
click at [50, 158] on link "Credit Report" at bounding box center [145, 152] width 259 height 21
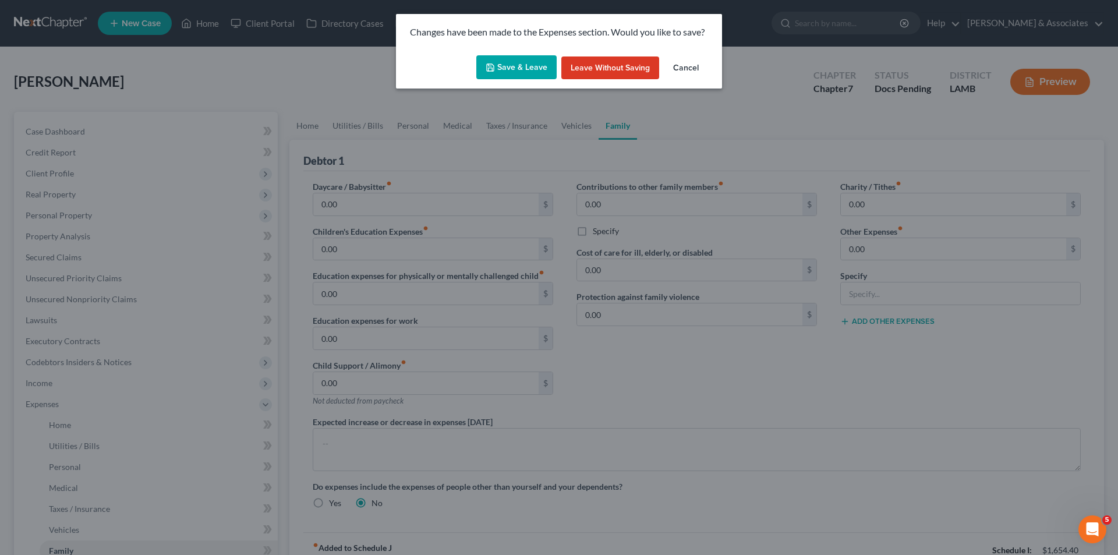
click at [526, 62] on button "Save & Leave" at bounding box center [516, 67] width 80 height 24
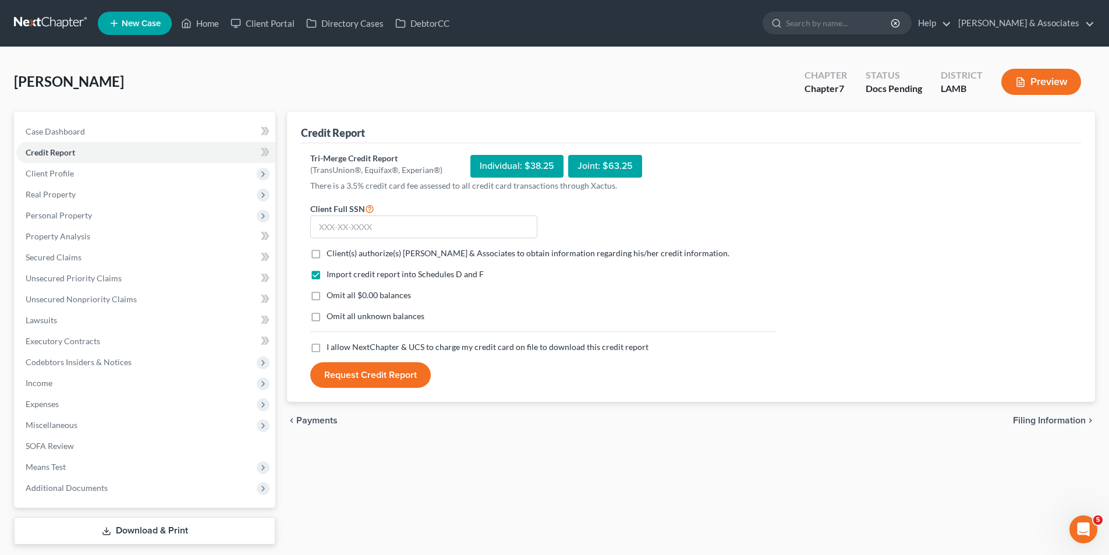
click at [327, 256] on label "Client(s) authorize(s) [PERSON_NAME] & Associates to obtain information regardi…" at bounding box center [528, 253] width 403 height 12
click at [331, 255] on input "Client(s) authorize(s) [PERSON_NAME] & Associates to obtain information regardi…" at bounding box center [335, 251] width 8 height 8
checkbox input "true"
click at [327, 292] on label "Omit all $0.00 balances" at bounding box center [369, 295] width 84 height 12
click at [331, 292] on input "Omit all $0.00 balances" at bounding box center [335, 293] width 8 height 8
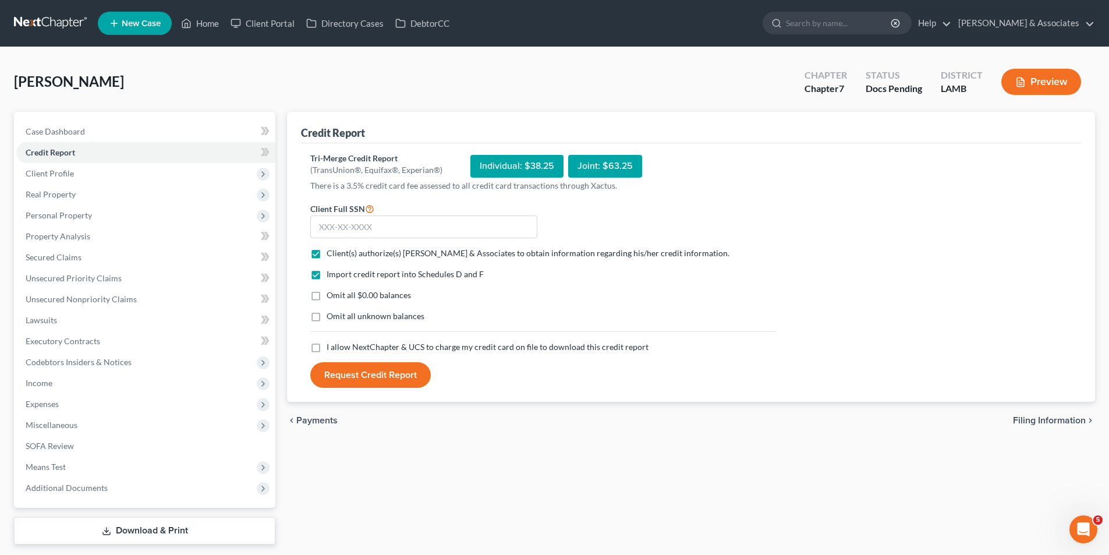
checkbox input "true"
click at [327, 313] on label "Omit all unknown balances" at bounding box center [376, 316] width 98 height 12
click at [331, 313] on input "Omit all unknown balances" at bounding box center [335, 314] width 8 height 8
checkbox input "true"
click at [327, 346] on label "I allow NextChapter & UCS to charge my credit card on file to download this cre…" at bounding box center [488, 347] width 322 height 12
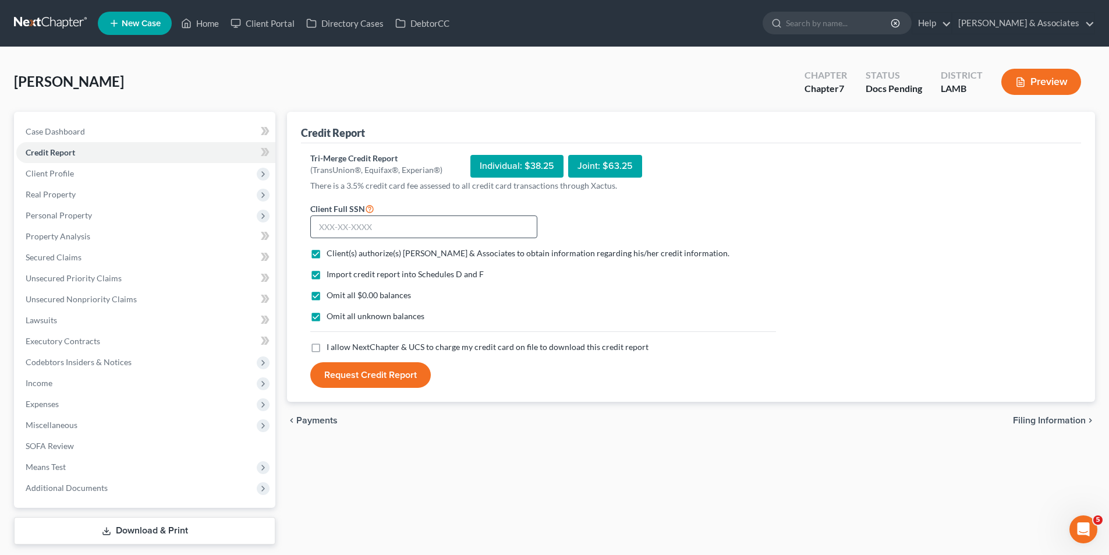
click at [331, 346] on input "I allow NextChapter & UCS to charge my credit card on file to download this cre…" at bounding box center [335, 345] width 8 height 8
checkbox input "true"
click at [358, 232] on input "text" at bounding box center [423, 226] width 227 height 23
type input "438-47-5790"
click at [362, 377] on button "Request Credit Report" at bounding box center [370, 375] width 120 height 26
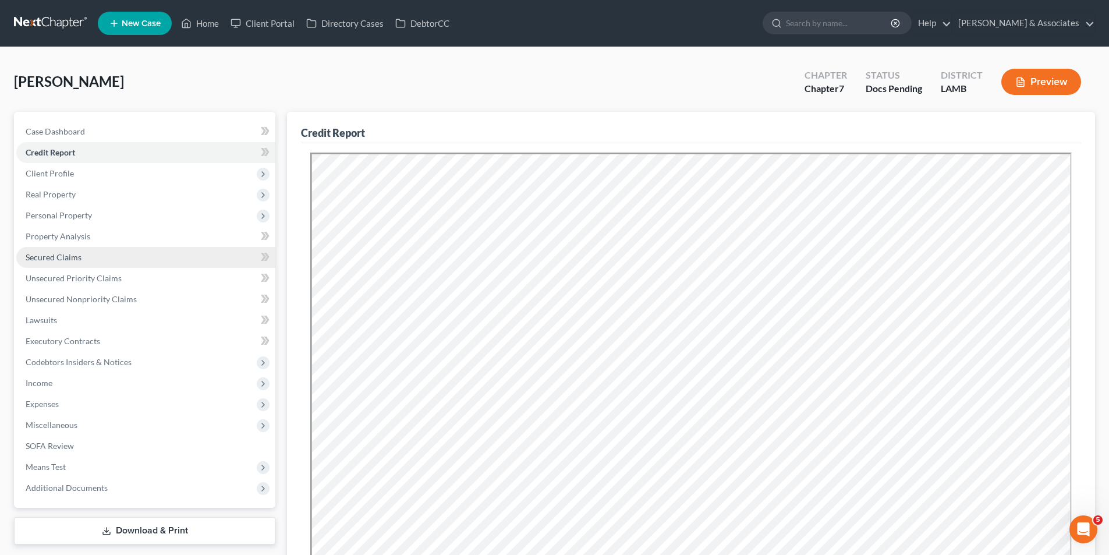
click at [69, 254] on span "Secured Claims" at bounding box center [54, 257] width 56 height 10
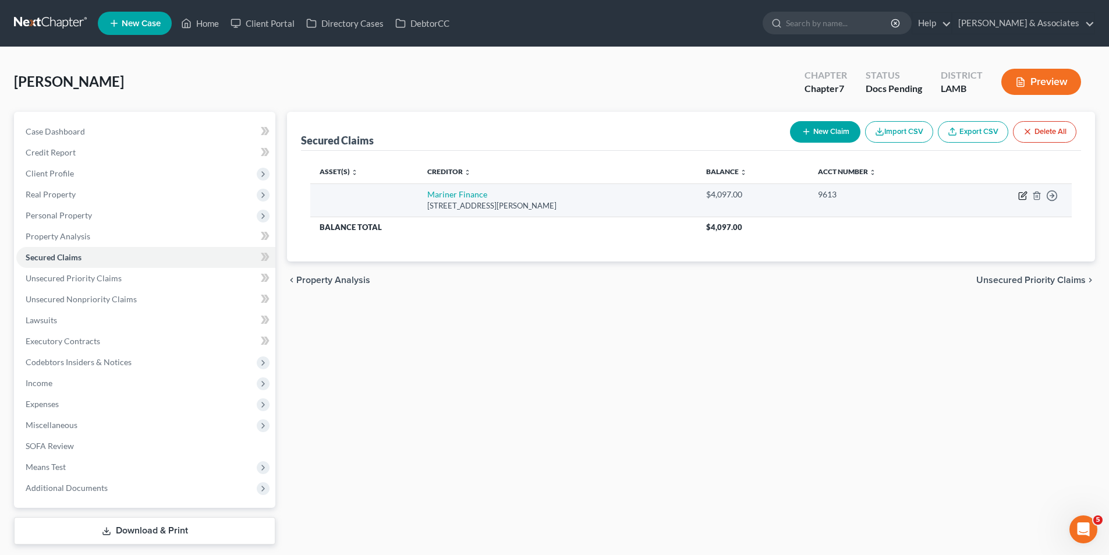
click at [1022, 195] on icon "button" at bounding box center [1023, 193] width 5 height 5
select select "21"
select select "0"
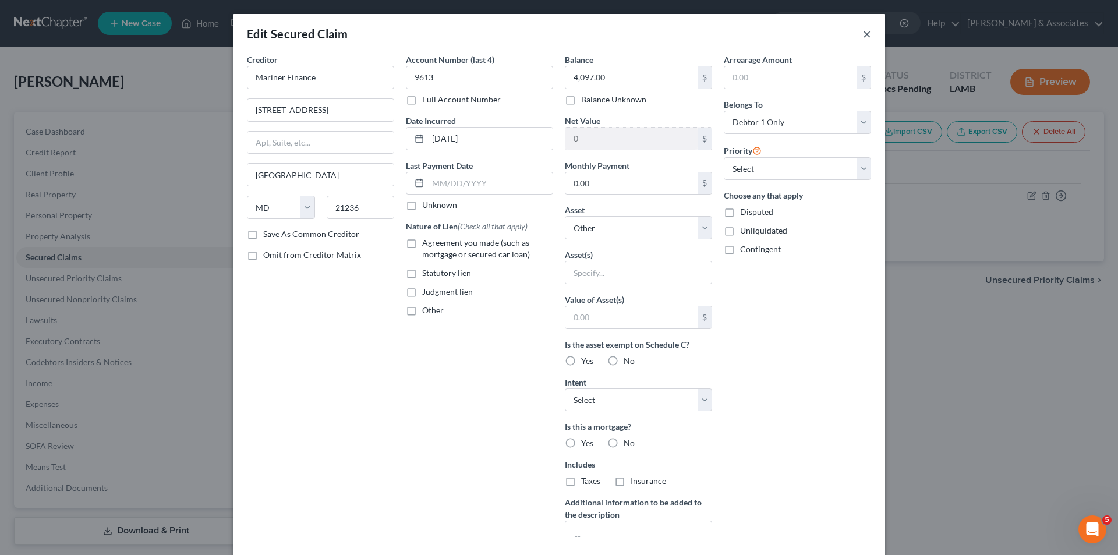
click at [863, 34] on button "×" at bounding box center [867, 34] width 8 height 14
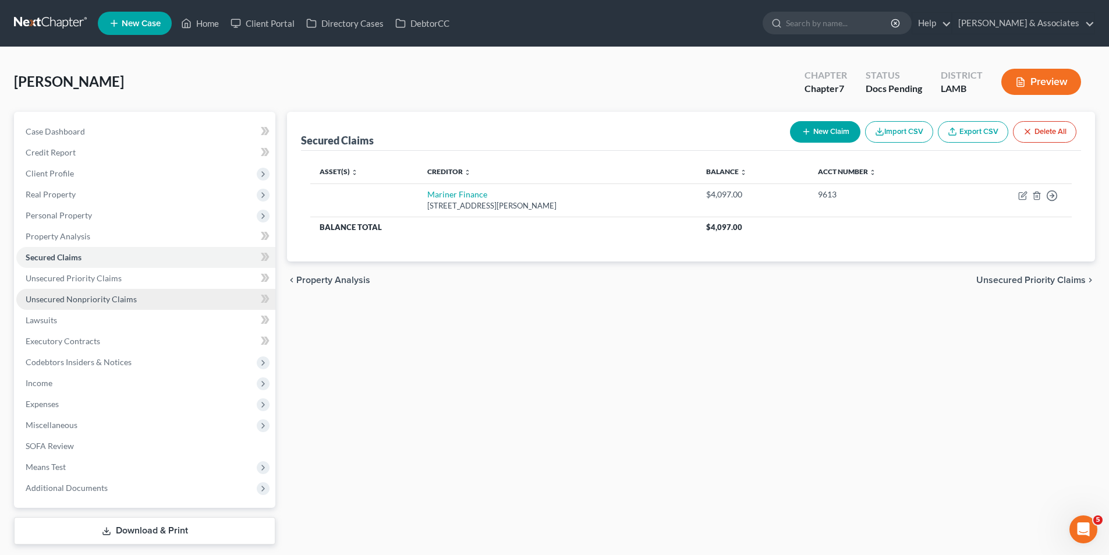
click at [87, 294] on span "Unsecured Nonpriority Claims" at bounding box center [81, 299] width 111 height 10
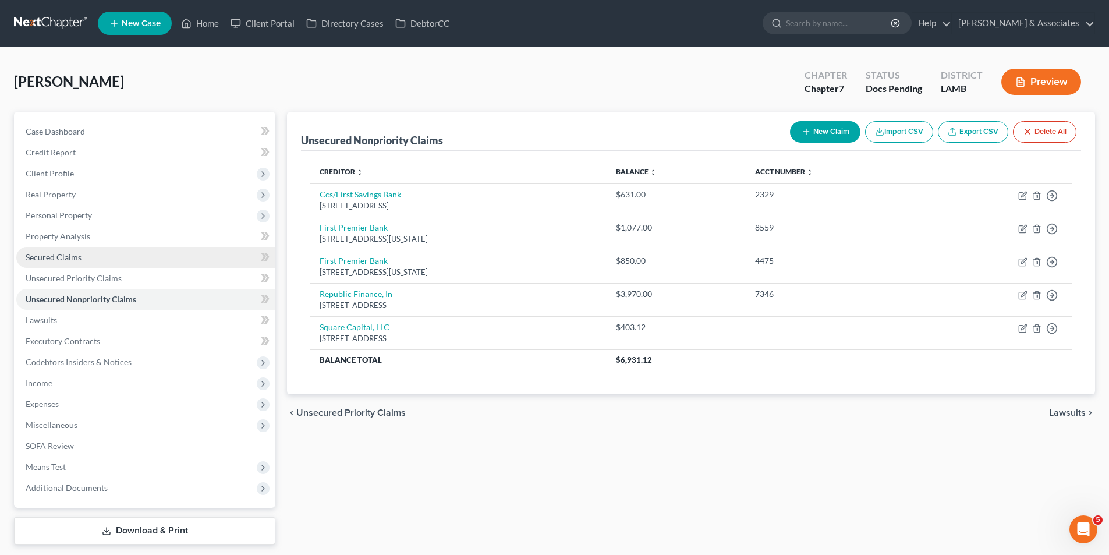
click at [144, 260] on link "Secured Claims" at bounding box center [145, 257] width 259 height 21
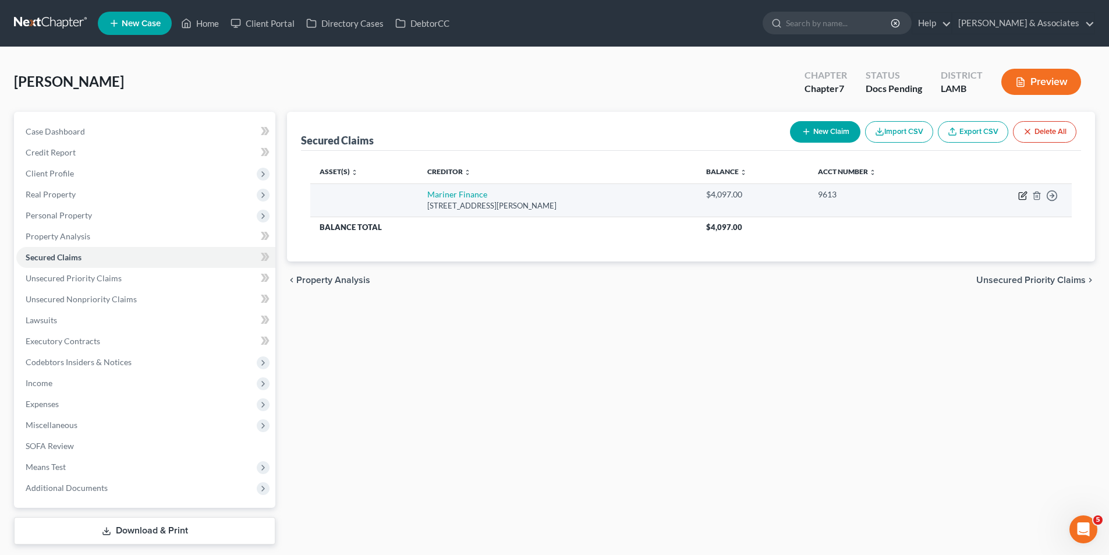
click at [1019, 198] on icon "button" at bounding box center [1022, 196] width 7 height 7
select select "21"
select select "0"
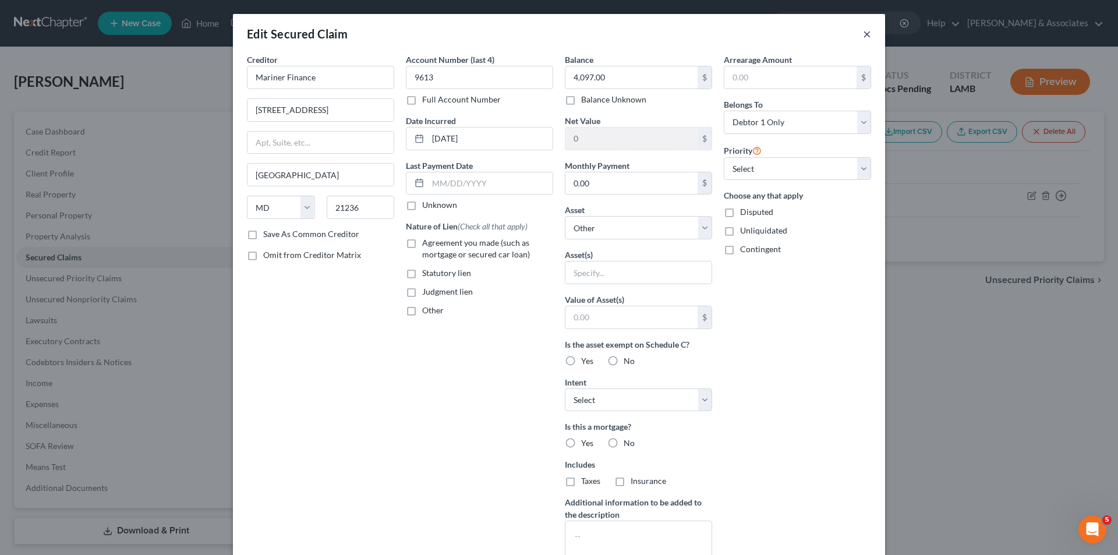
click at [863, 36] on button "×" at bounding box center [867, 34] width 8 height 14
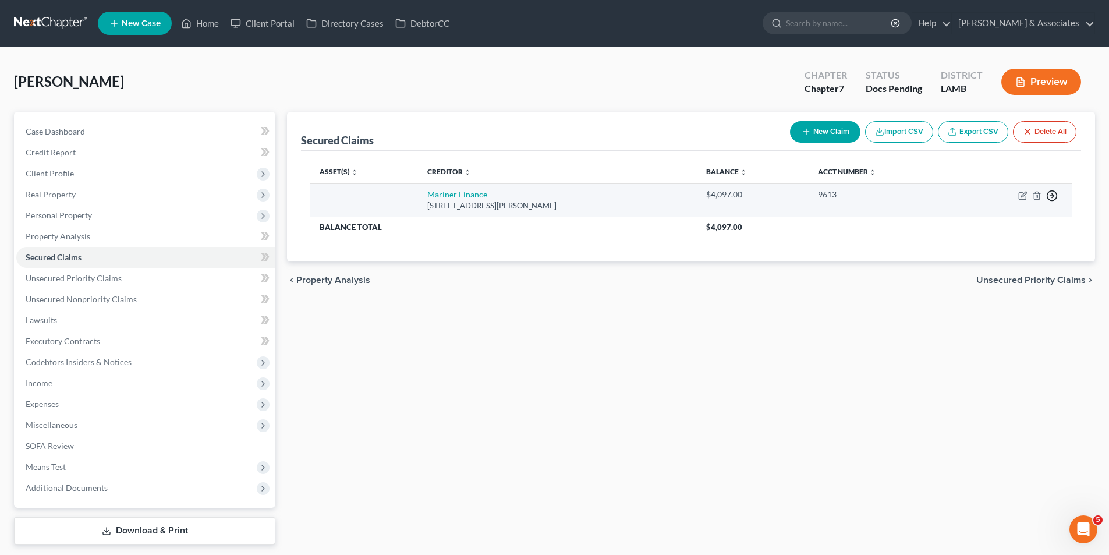
click at [1054, 195] on polyline "button" at bounding box center [1053, 196] width 2 height 4
click at [991, 225] on link "Move to F" at bounding box center [998, 224] width 97 height 20
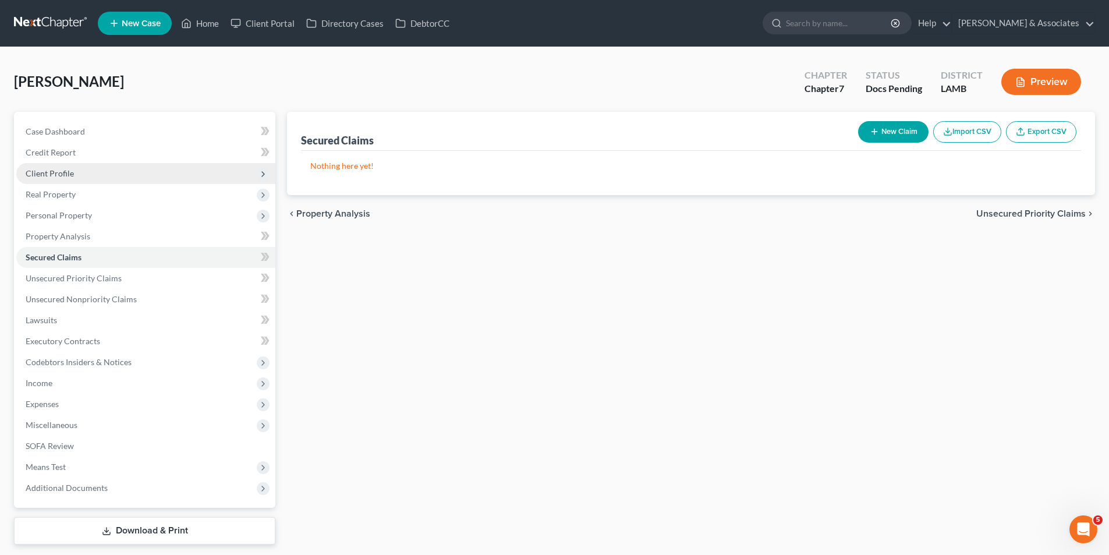
click at [76, 175] on span "Client Profile" at bounding box center [145, 173] width 259 height 21
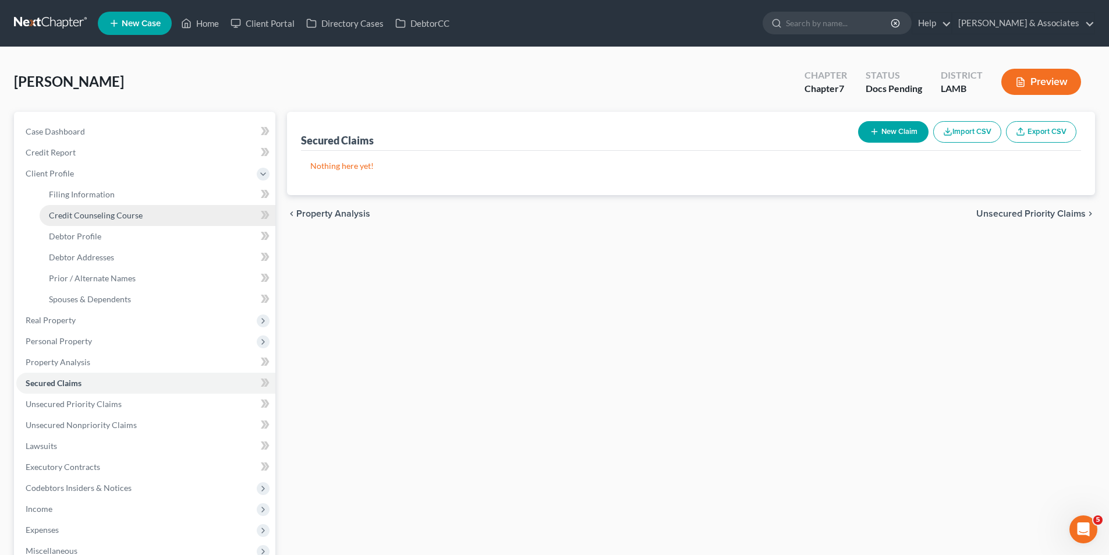
click at [70, 218] on span "Credit Counseling Course" at bounding box center [96, 215] width 94 height 10
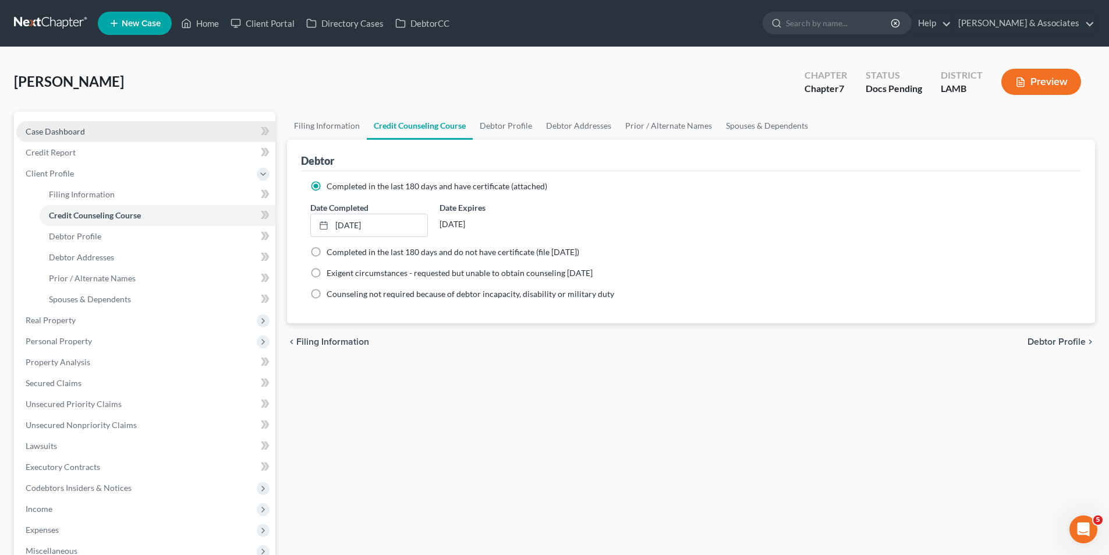
click at [76, 137] on link "Case Dashboard" at bounding box center [145, 131] width 259 height 21
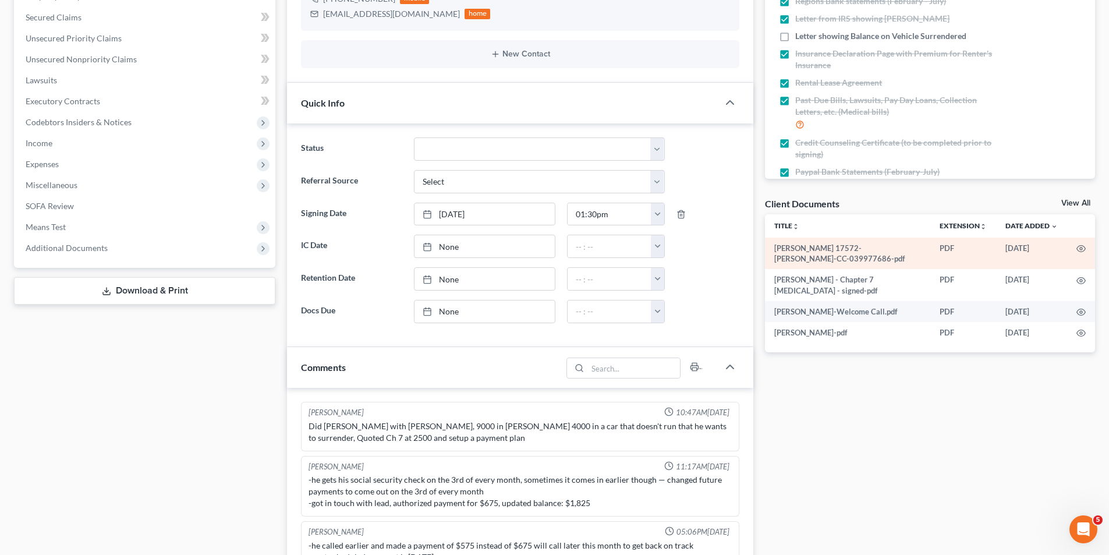
scroll to position [581, 0]
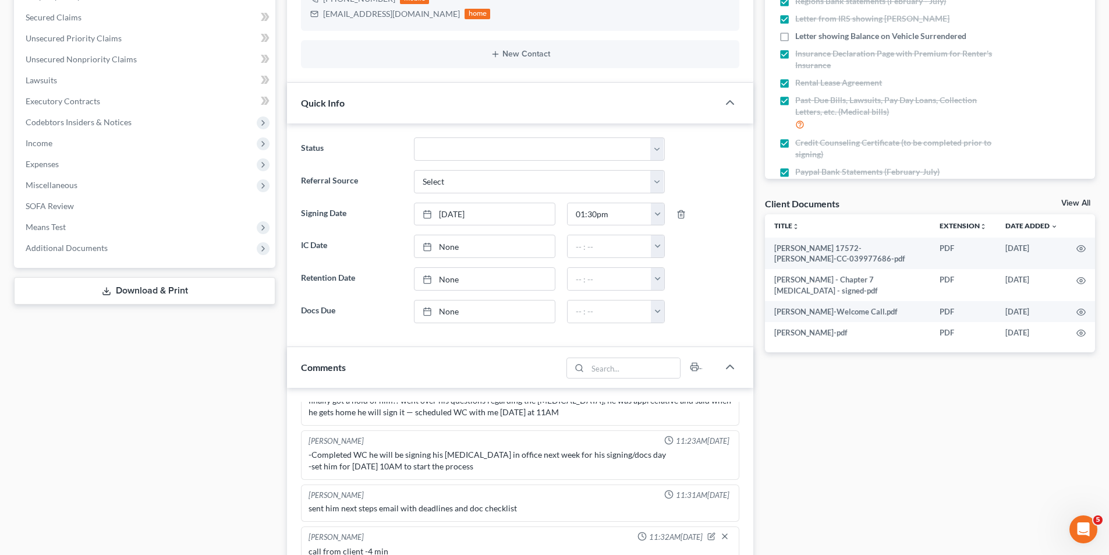
click at [1081, 205] on link "View All" at bounding box center [1075, 203] width 29 height 8
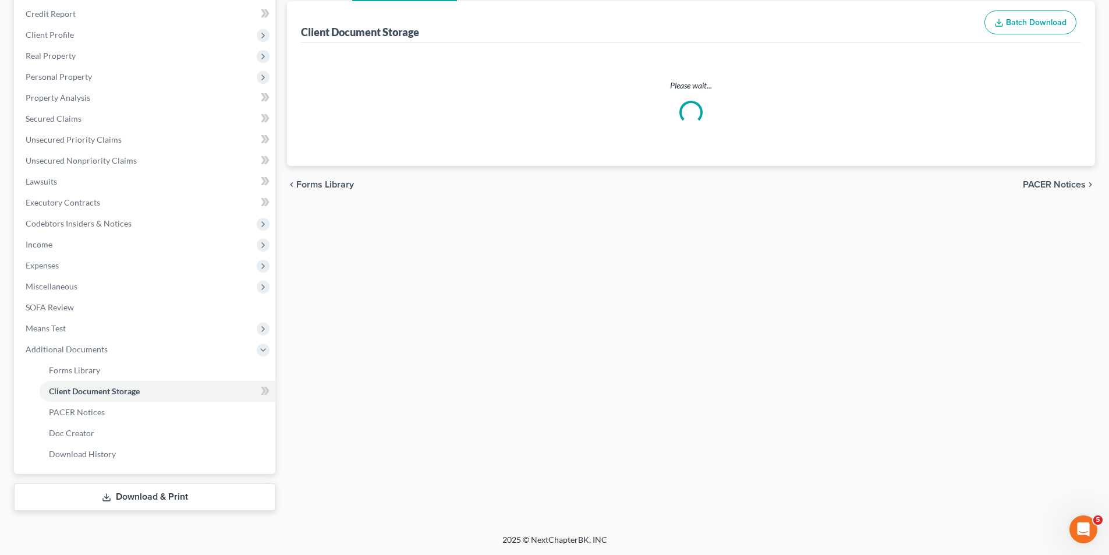
select select "13"
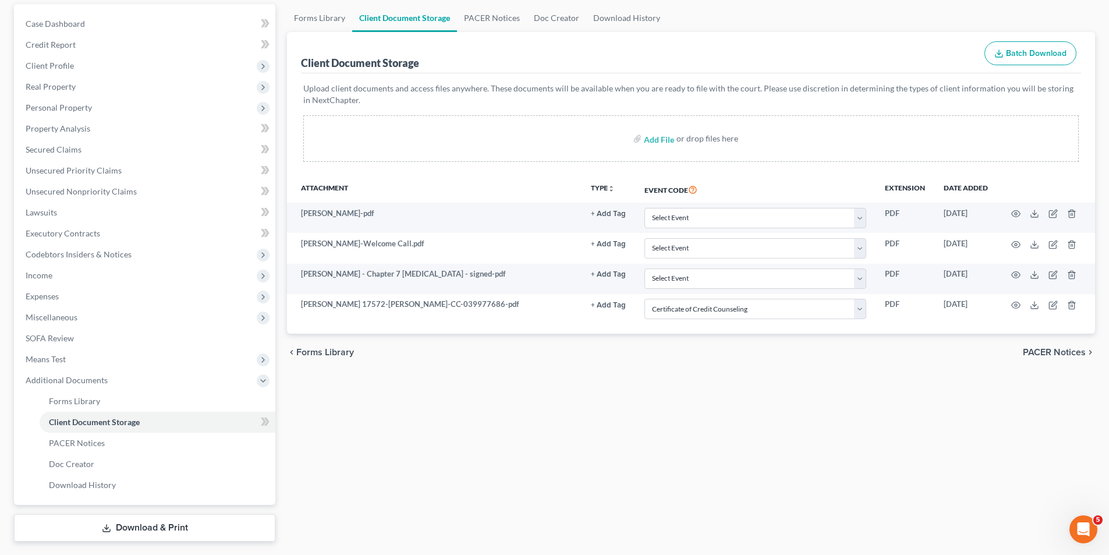
scroll to position [139, 0]
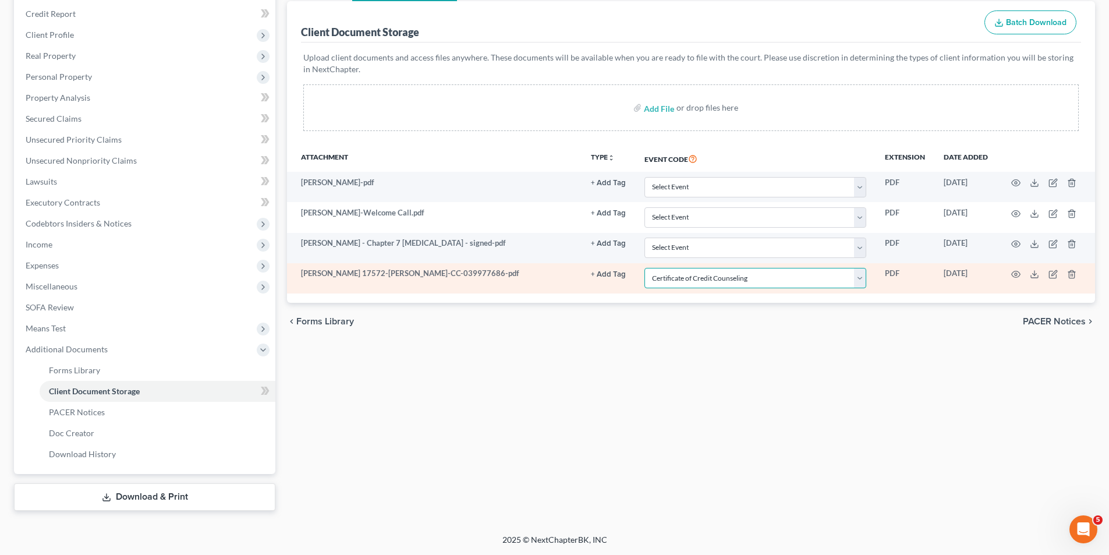
click at [685, 278] on select "Select Event 20 Largest Unsecured Creditors Amended List of Creditors Amended L…" at bounding box center [755, 278] width 222 height 20
click at [644, 268] on select "Select Event 20 Largest Unsecured Creditors Amended List of Creditors Amended L…" at bounding box center [755, 278] width 222 height 20
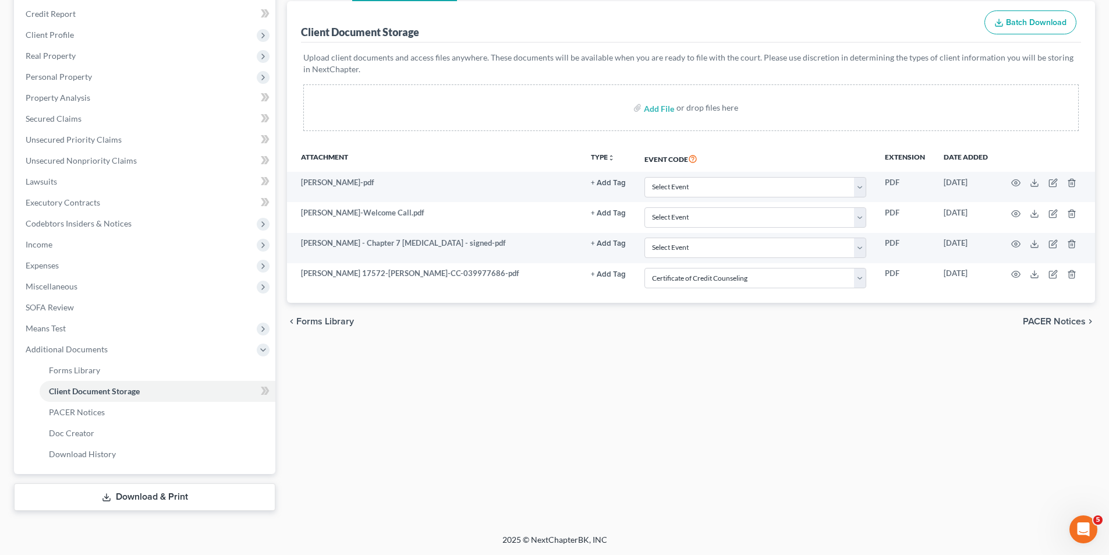
click at [677, 361] on div "Forms Library Client Document Storage PACER Notices Doc Creator Download Histor…" at bounding box center [691, 241] width 820 height 537
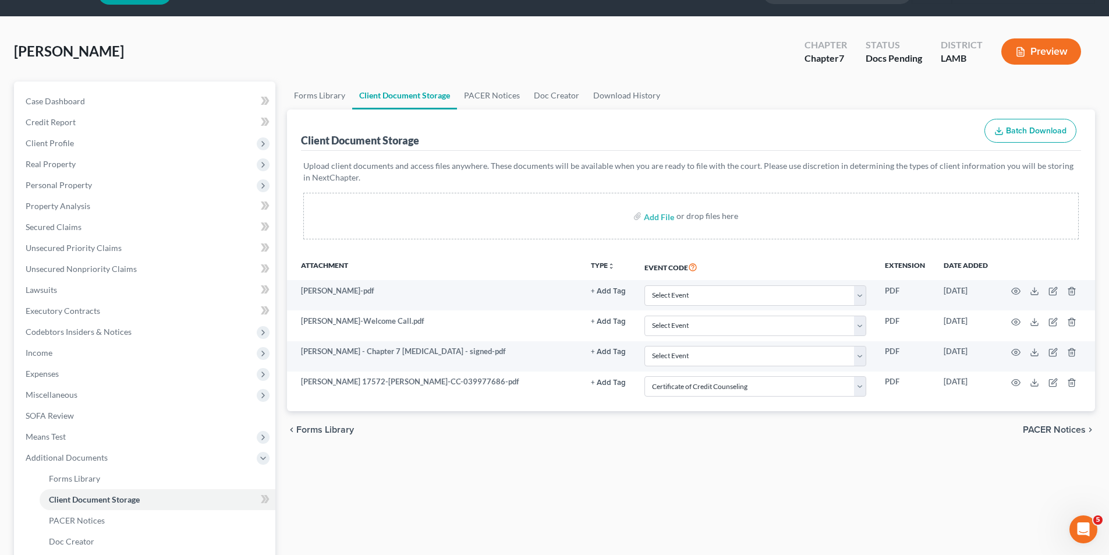
scroll to position [0, 0]
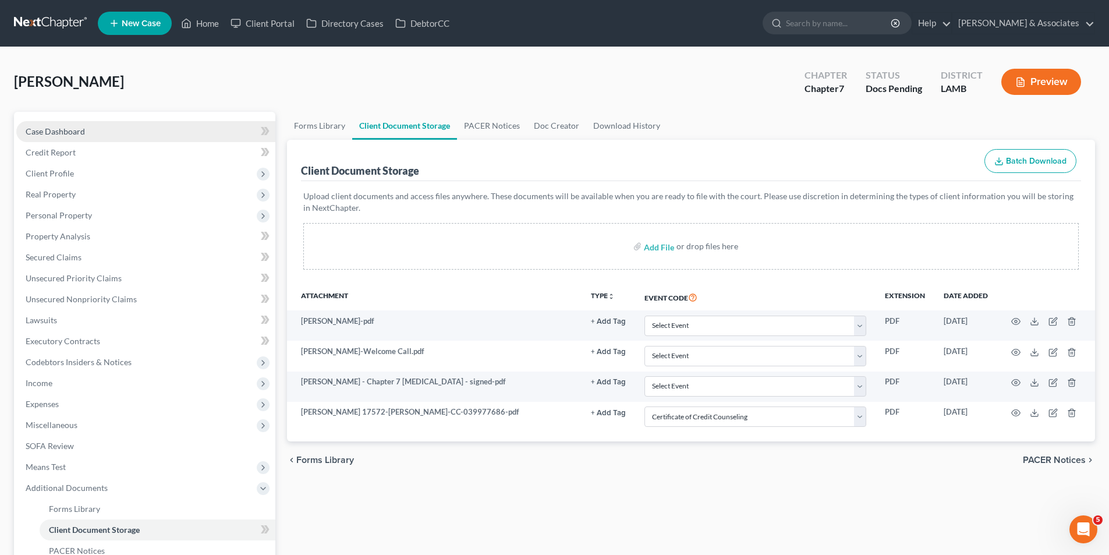
click at [168, 131] on link "Case Dashboard" at bounding box center [145, 131] width 259 height 21
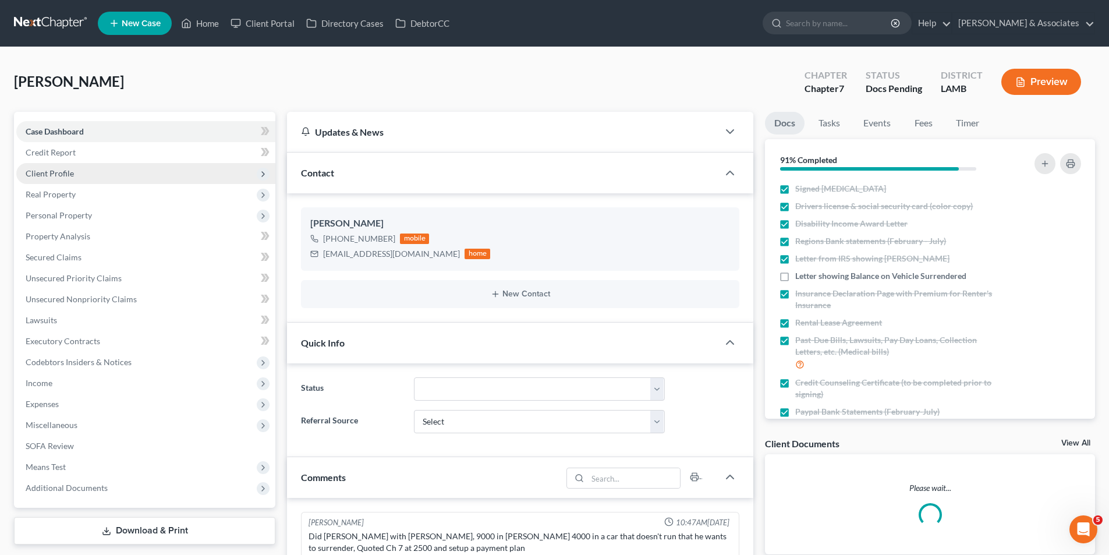
drag, startPoint x: 81, startPoint y: 172, endPoint x: 129, endPoint y: 175, distance: 47.3
click at [81, 172] on span "Client Profile" at bounding box center [145, 173] width 259 height 21
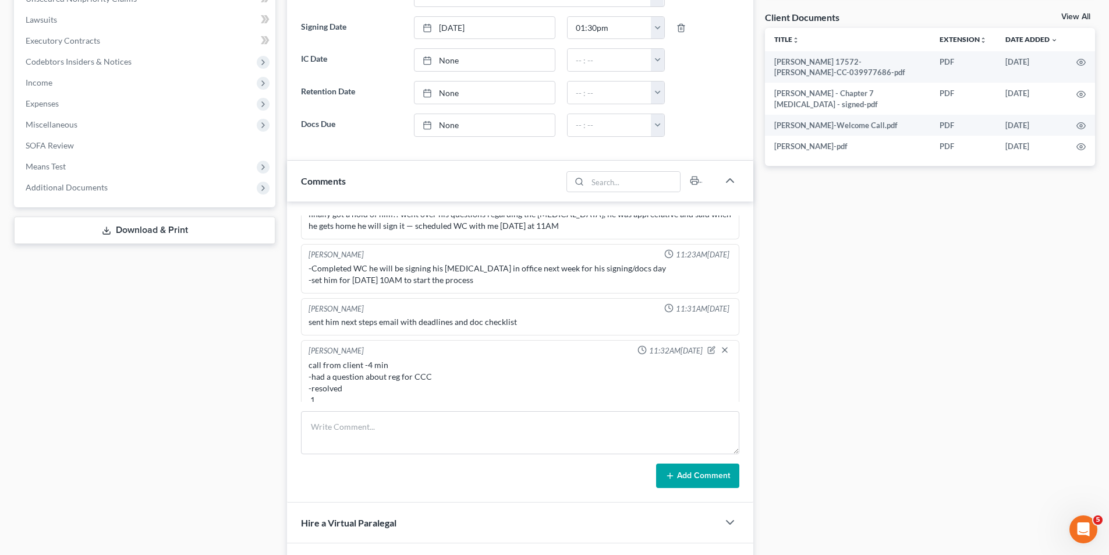
scroll to position [446, 0]
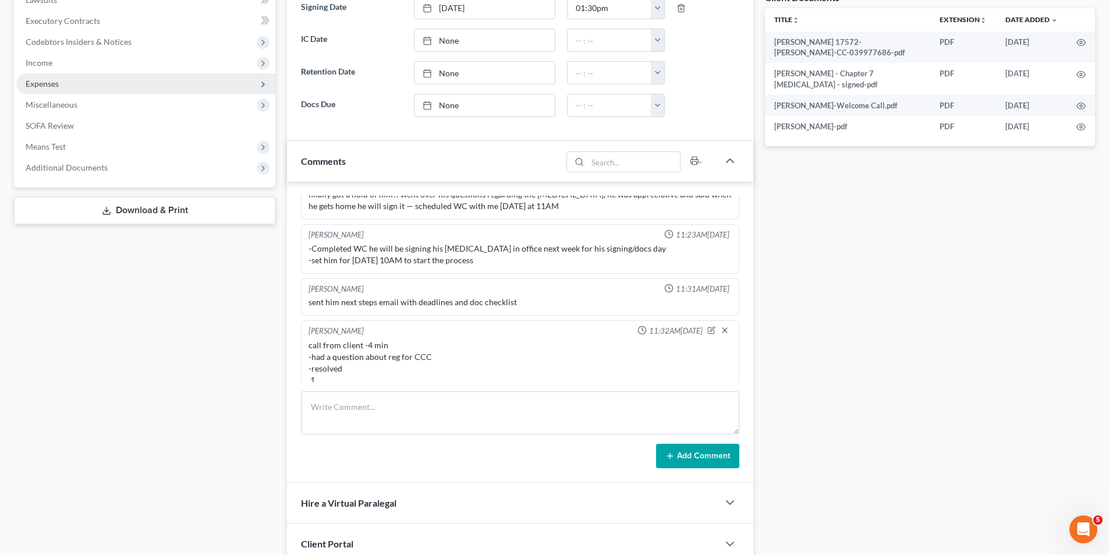
click at [58, 84] on span "Expenses" at bounding box center [42, 84] width 33 height 10
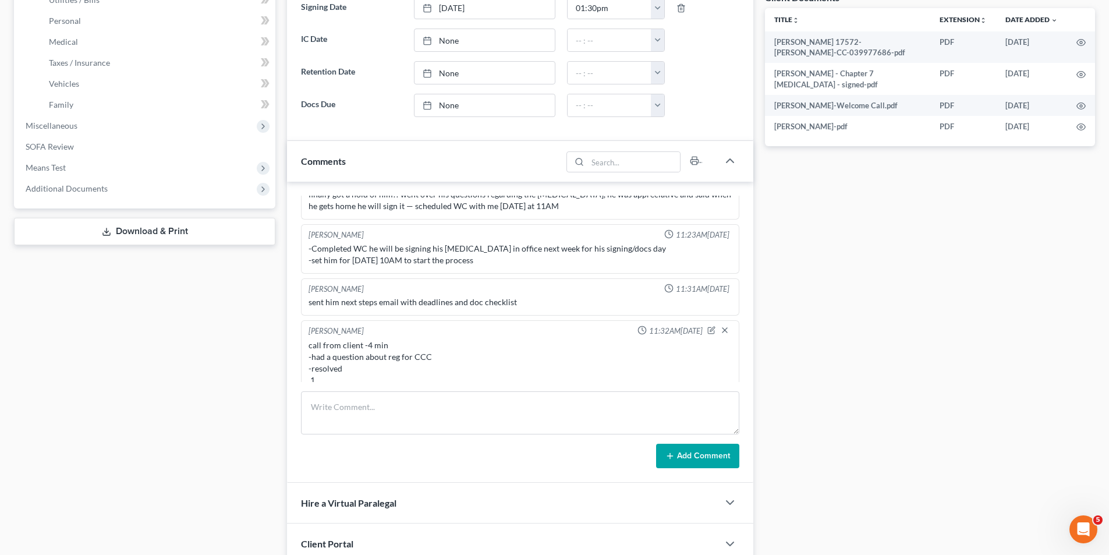
scroll to position [320, 0]
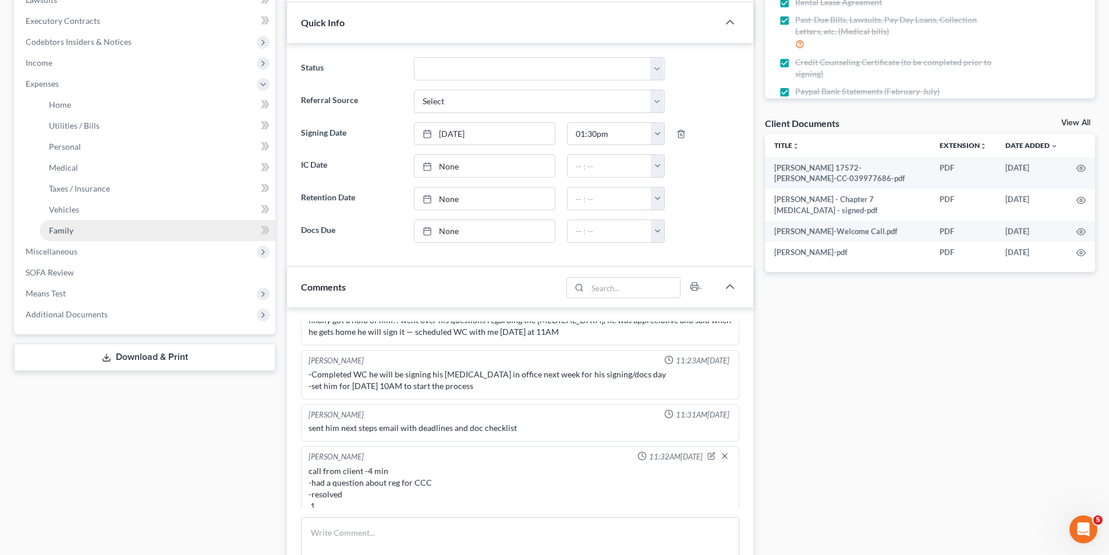
click at [74, 235] on link "Family" at bounding box center [158, 230] width 236 height 21
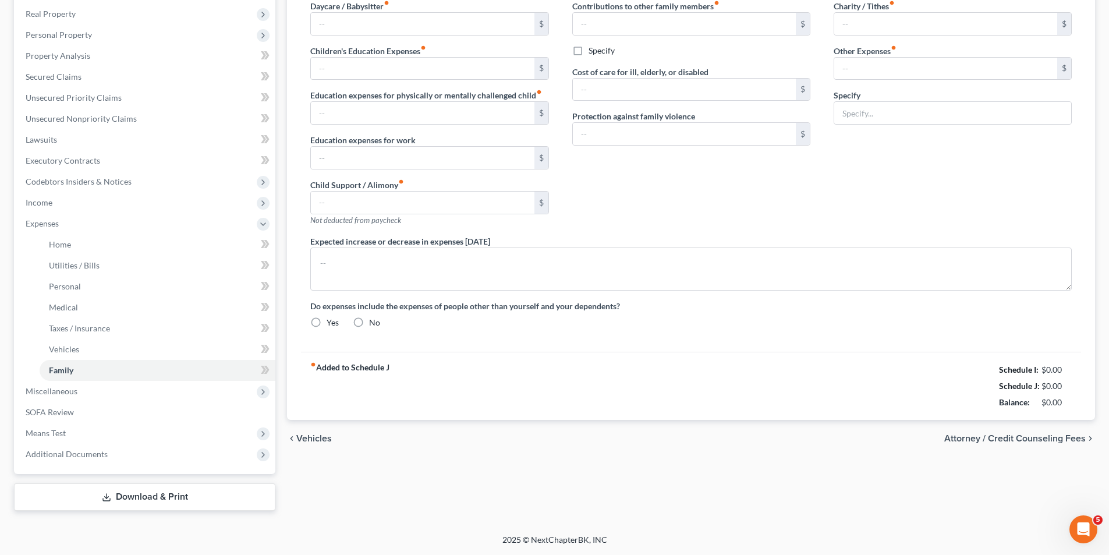
type input "0.00"
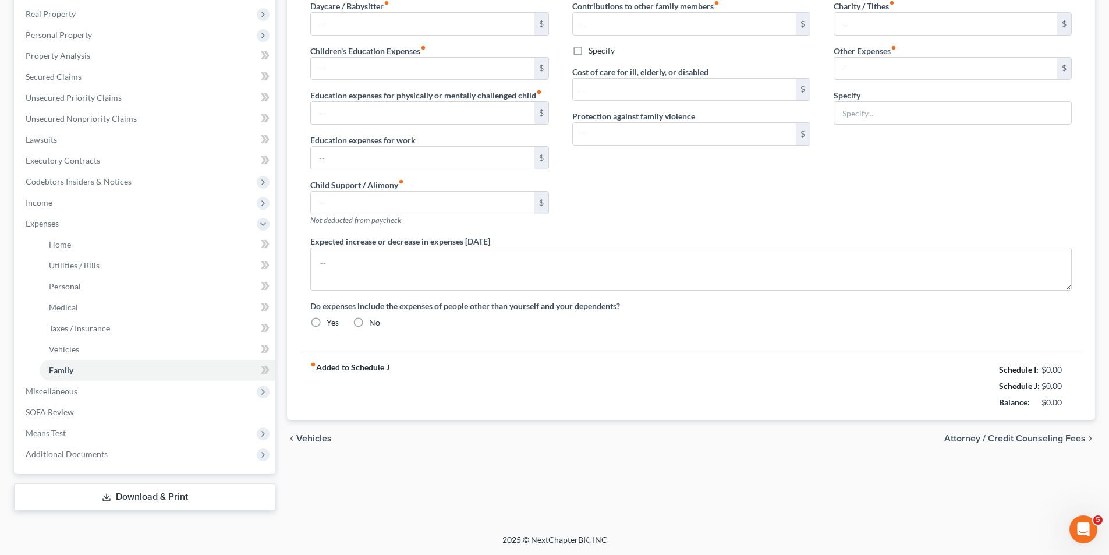
type input "0.00"
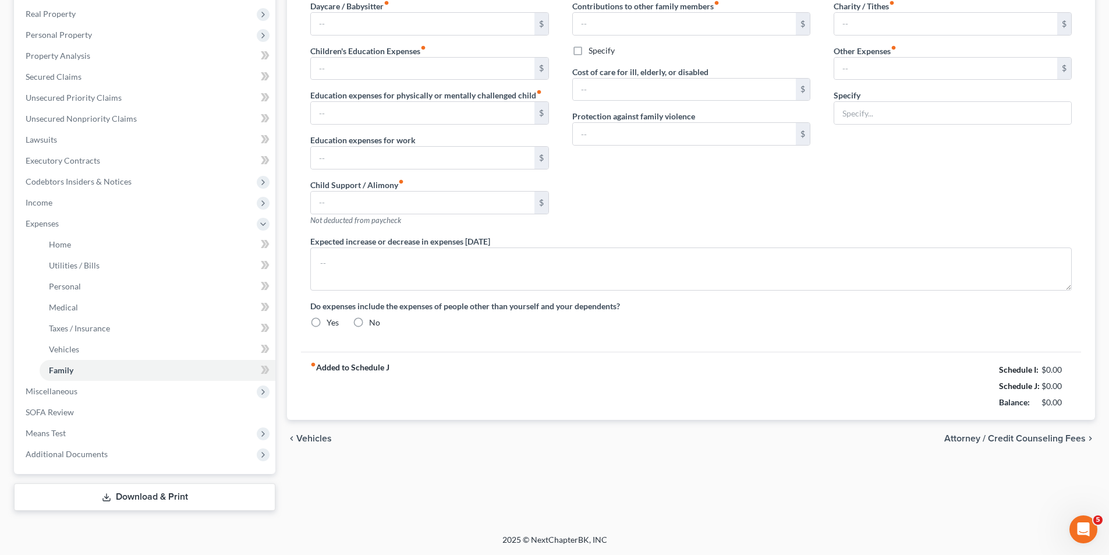
radio input "true"
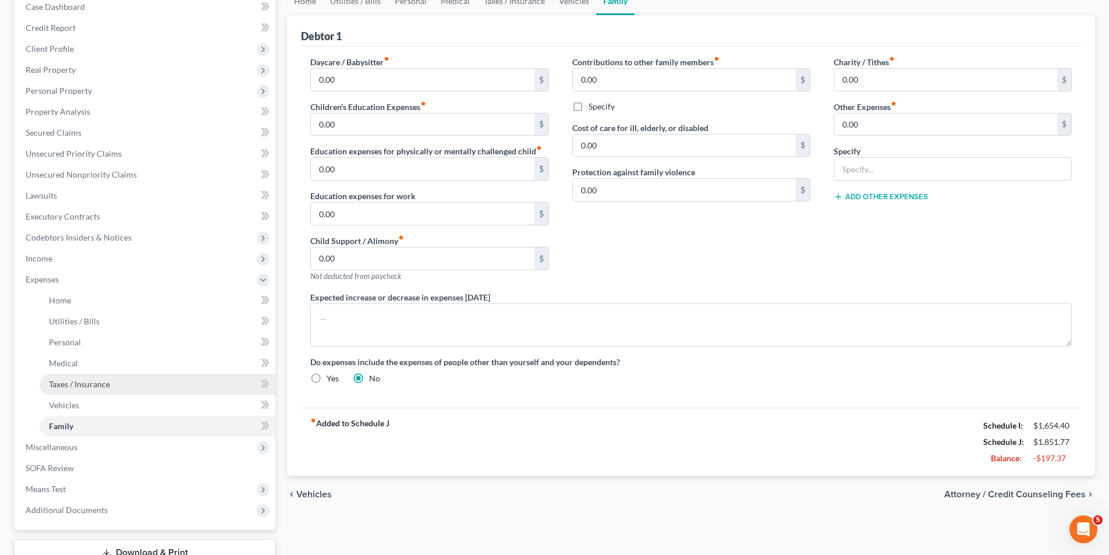
scroll to position [180, 0]
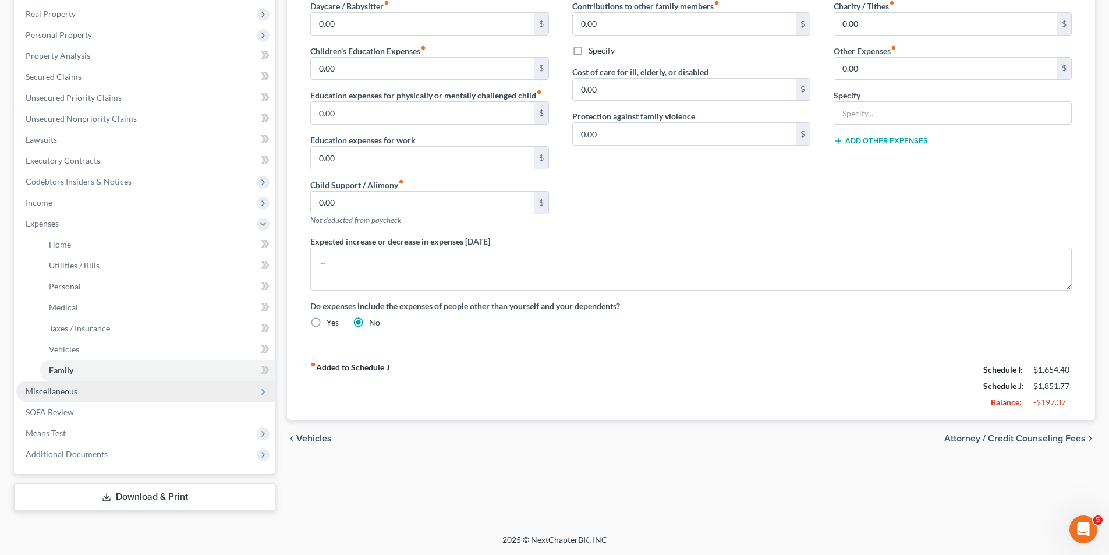
click at [55, 396] on span "Miscellaneous" at bounding box center [145, 391] width 259 height 21
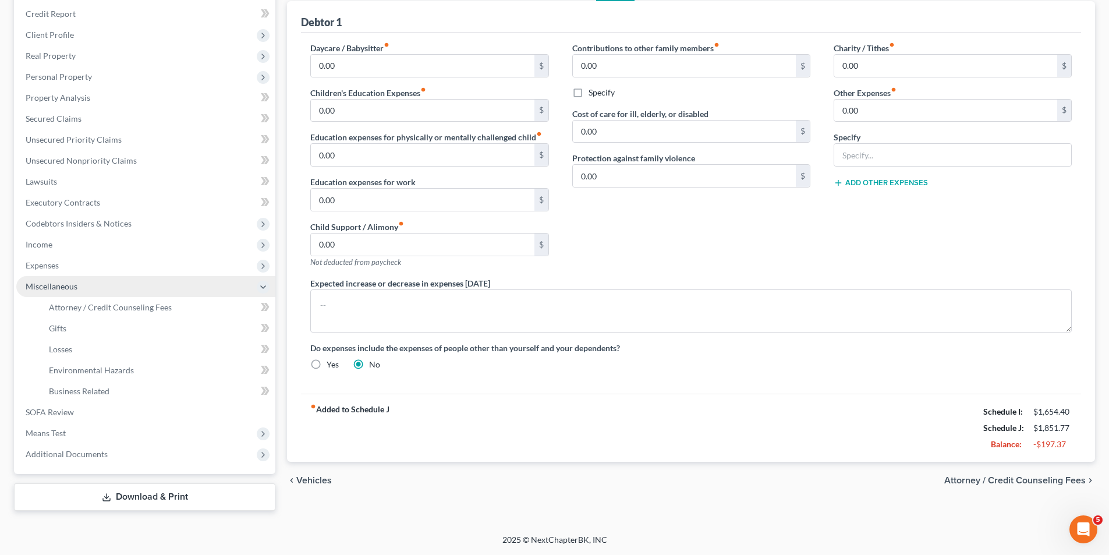
scroll to position [139, 0]
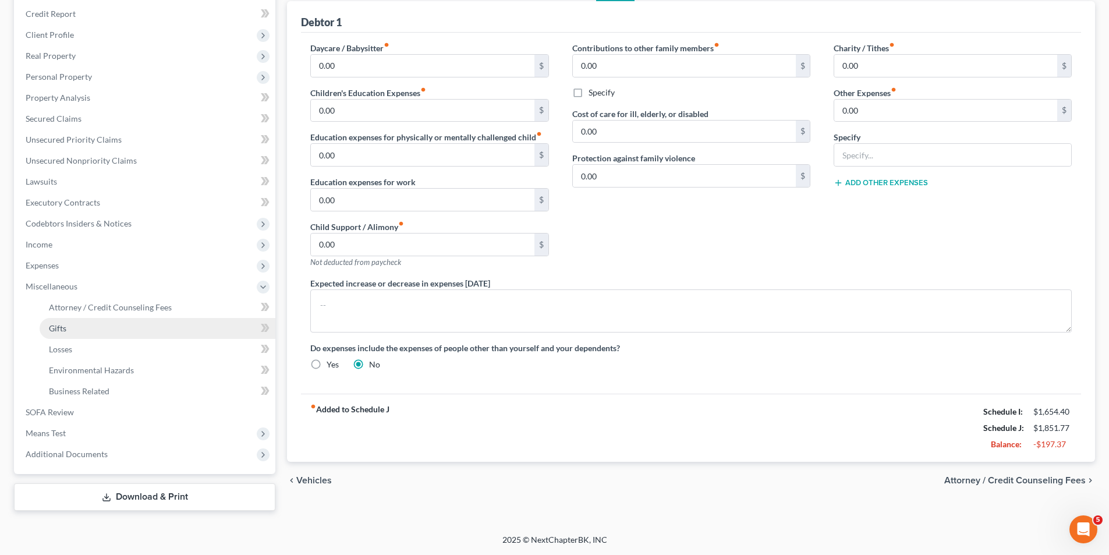
click at [81, 325] on link "Gifts" at bounding box center [158, 328] width 236 height 21
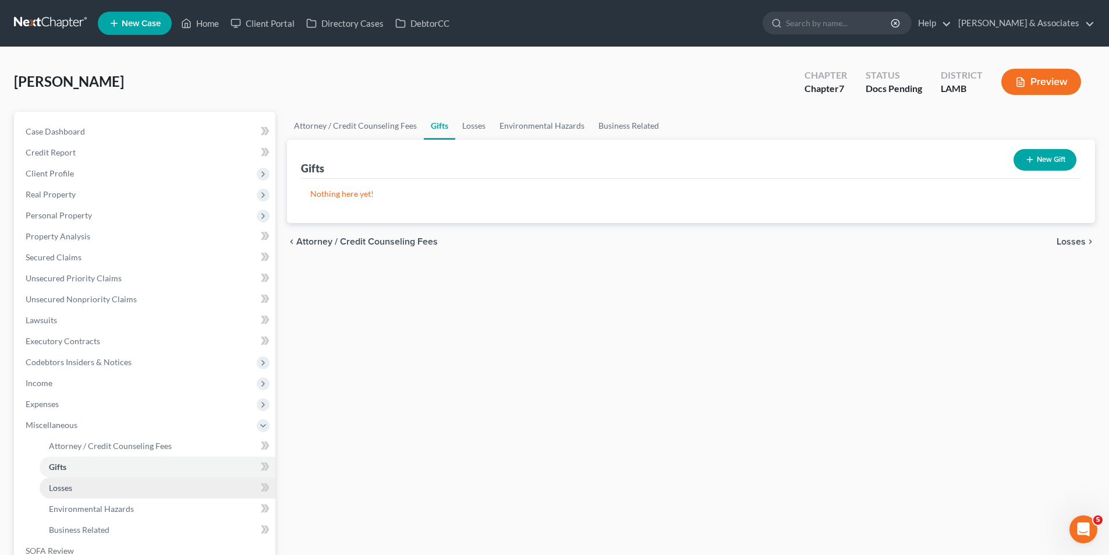
click at [63, 491] on span "Losses" at bounding box center [60, 488] width 23 height 10
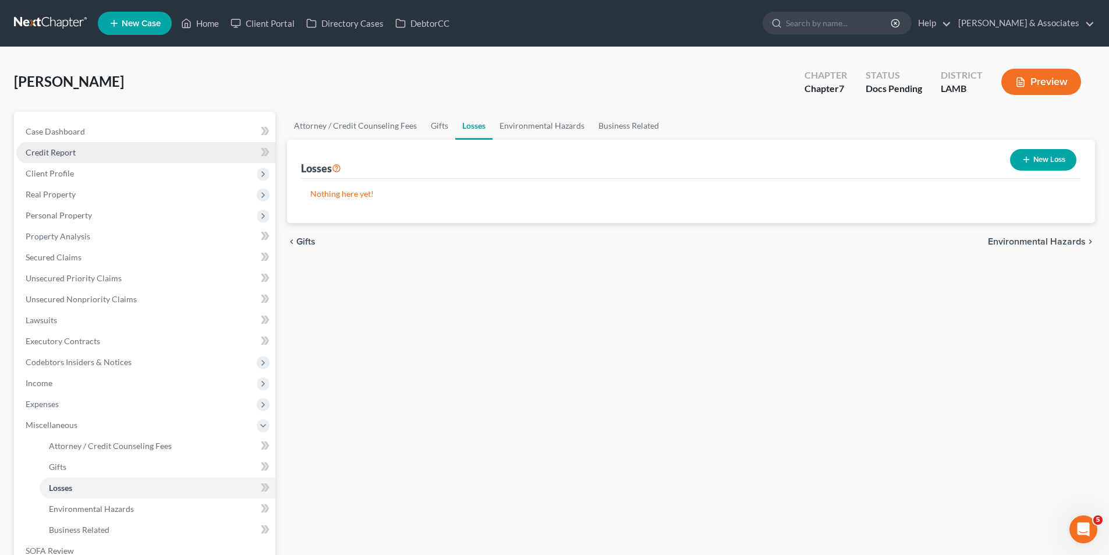
click at [90, 148] on link "Credit Report" at bounding box center [145, 152] width 259 height 21
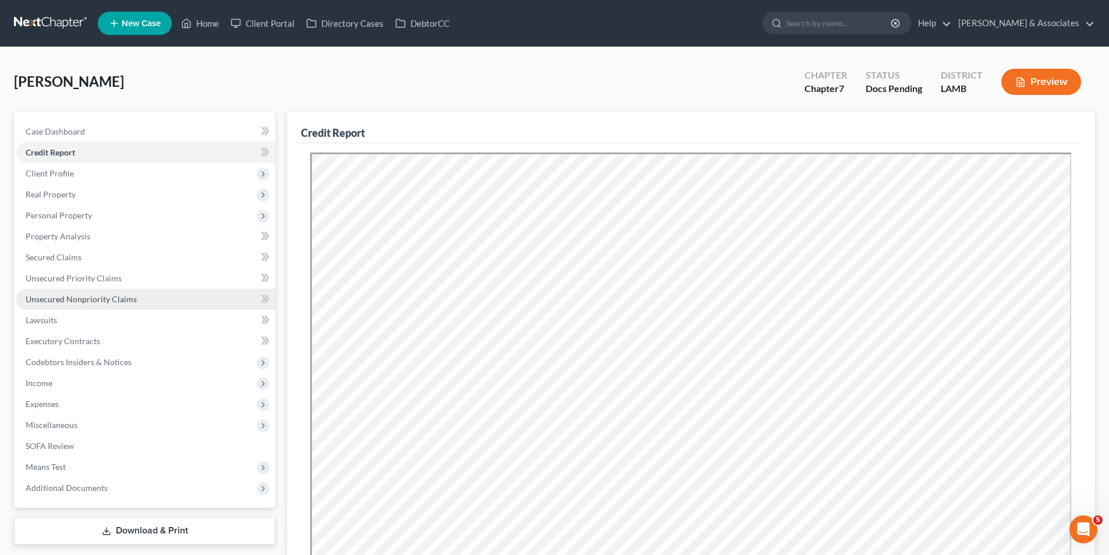
click at [66, 296] on span "Unsecured Nonpriority Claims" at bounding box center [81, 299] width 111 height 10
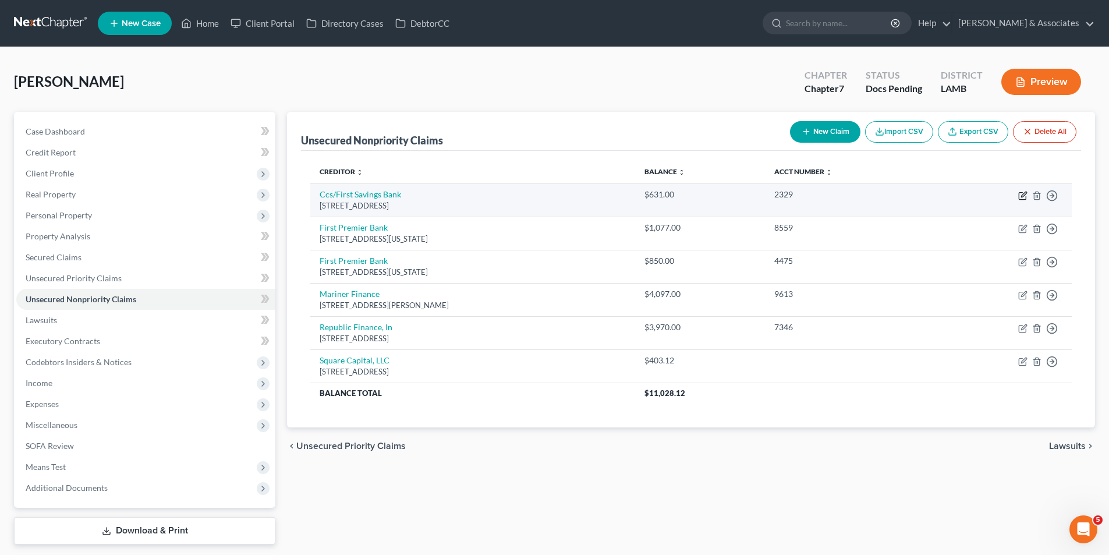
click at [1023, 195] on icon "button" at bounding box center [1022, 195] width 9 height 9
select select "43"
select select "2"
select select "0"
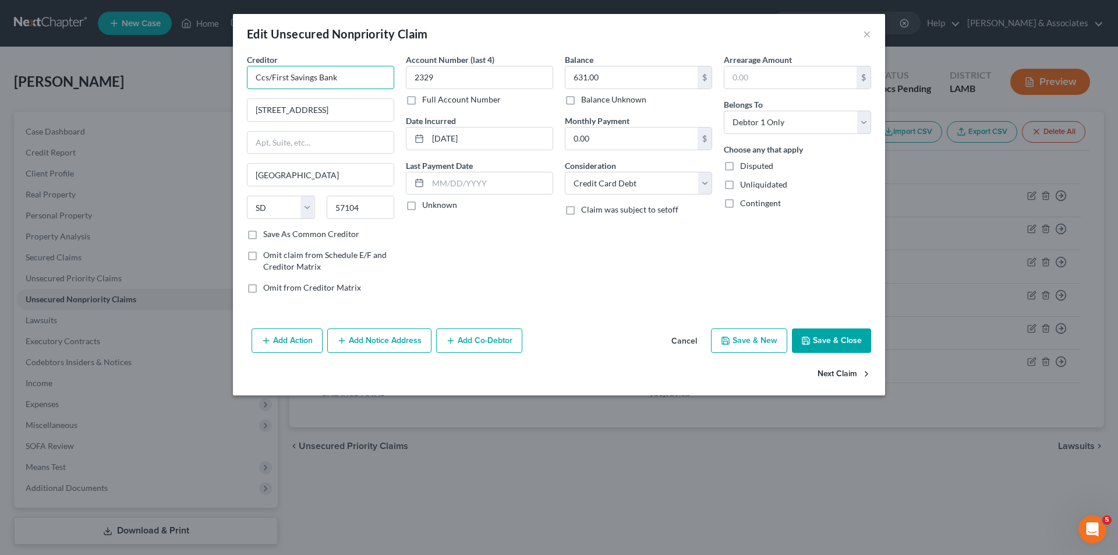
drag, startPoint x: 269, startPoint y: 79, endPoint x: 853, endPoint y: 362, distance: 649.5
click at [360, 79] on input "Ccs/First Savings Bank" at bounding box center [320, 77] width 147 height 23
click at [651, 246] on div "Balance 631.00 $ Balance Unknown Balance Undetermined 631.00 $ Balance Unknown …" at bounding box center [638, 178] width 159 height 249
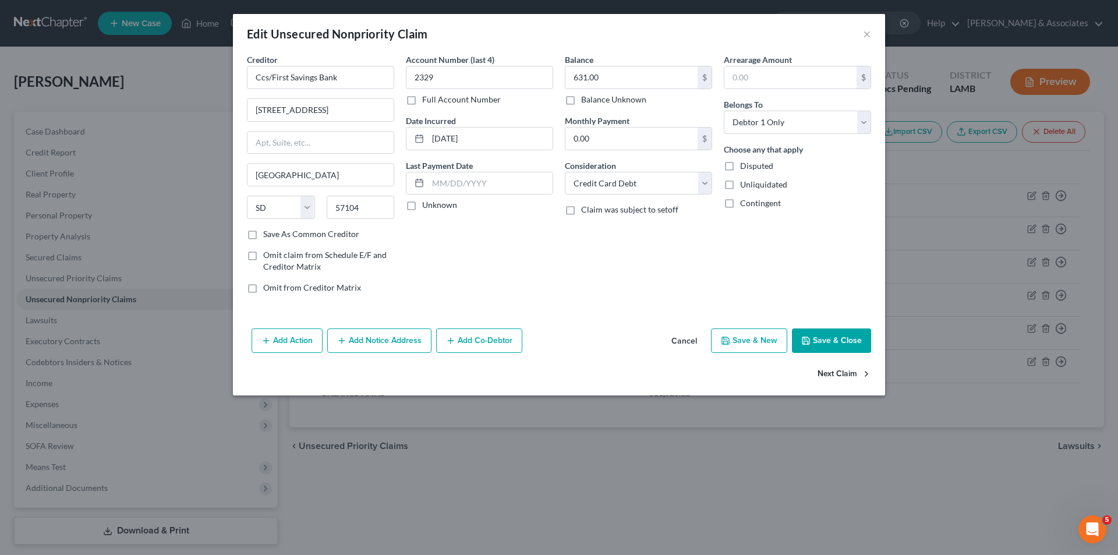
click at [855, 371] on button "Next Claim" at bounding box center [844, 374] width 54 height 24
select select "43"
select select "2"
select select "0"
click at [839, 375] on button "Next Claim" at bounding box center [844, 374] width 54 height 24
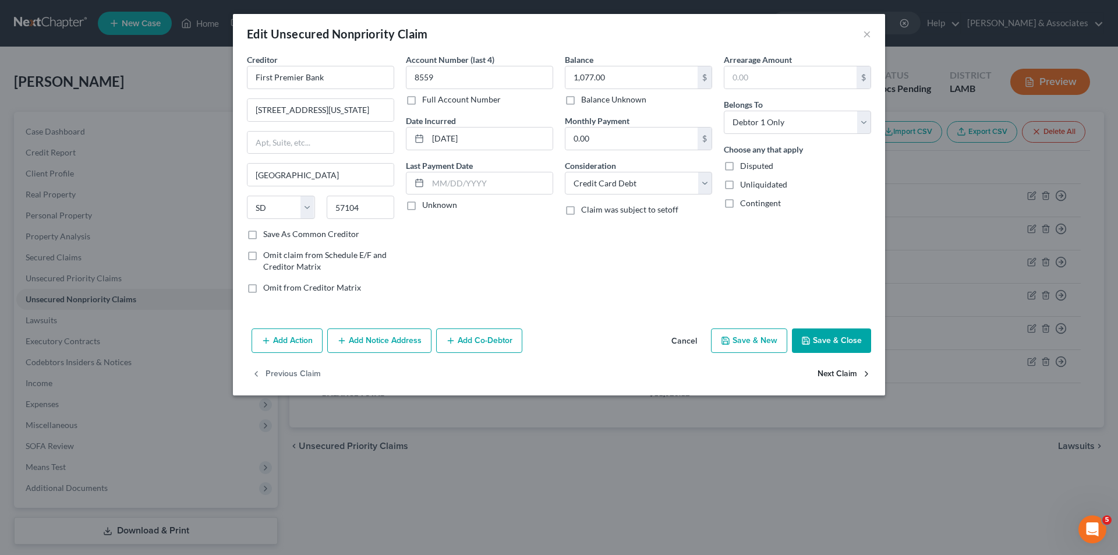
select select "43"
select select "2"
select select "0"
click at [849, 375] on button "Next Claim" at bounding box center [844, 374] width 54 height 24
select select "21"
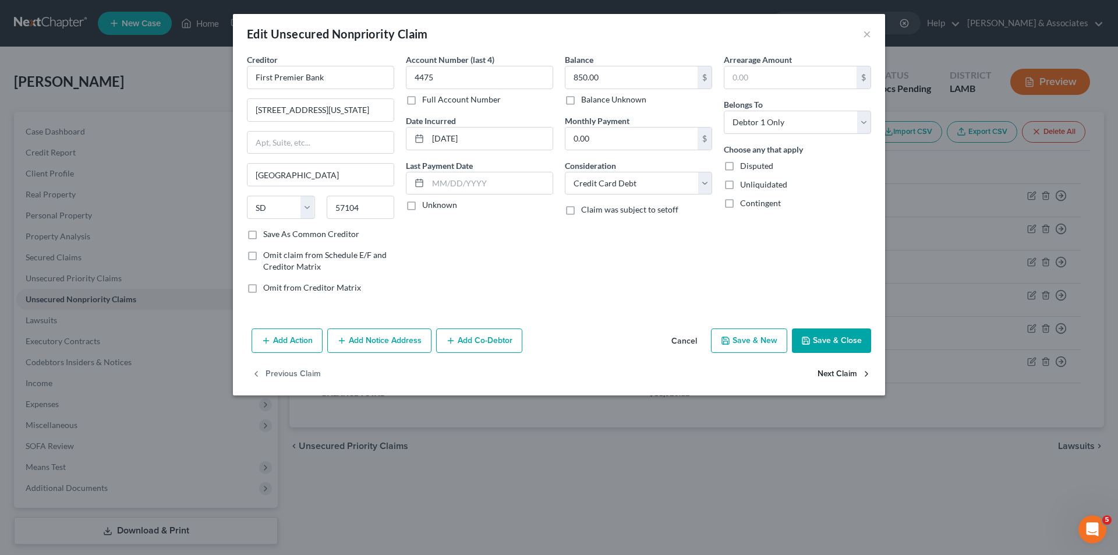
select select "0"
drag, startPoint x: 654, startPoint y: 185, endPoint x: 655, endPoint y: 192, distance: 7.8
click at [654, 185] on select "Select Cable / Satellite Services Collection Agency Credit Card Debt Debt Couns…" at bounding box center [638, 183] width 147 height 23
select select "10"
click at [565, 172] on select "Select Cable / Satellite Services Collection Agency Credit Card Debt Debt Couns…" at bounding box center [638, 183] width 147 height 23
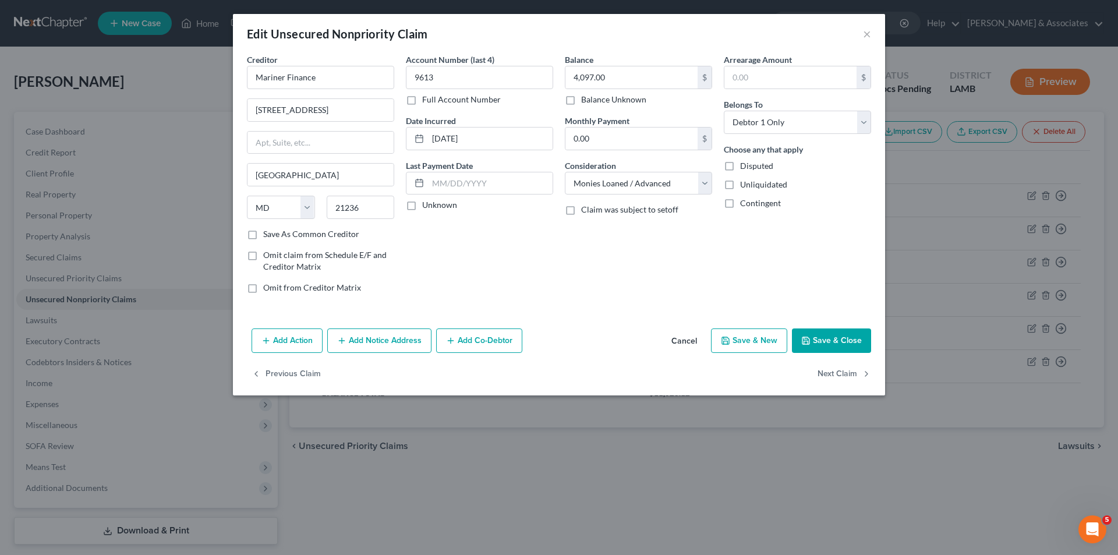
click at [615, 281] on div "Balance 4,097.00 $ Balance Unknown Balance Undetermined 4,097.00 $ Balance Unkn…" at bounding box center [638, 178] width 159 height 249
click at [843, 377] on button "Next Claim" at bounding box center [844, 374] width 54 height 24
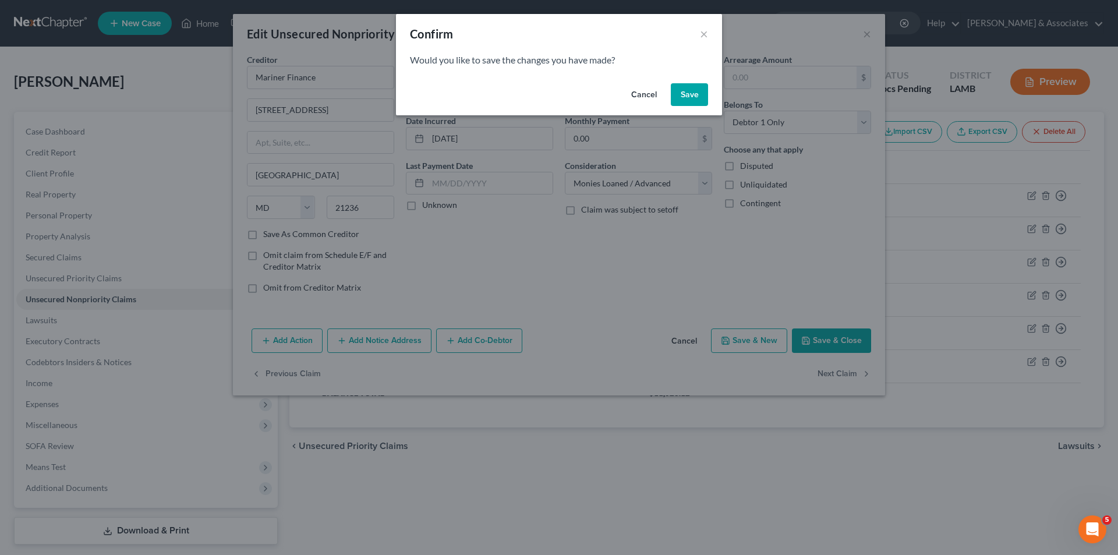
click at [689, 104] on button "Save" at bounding box center [689, 94] width 37 height 23
select select "19"
select select "0"
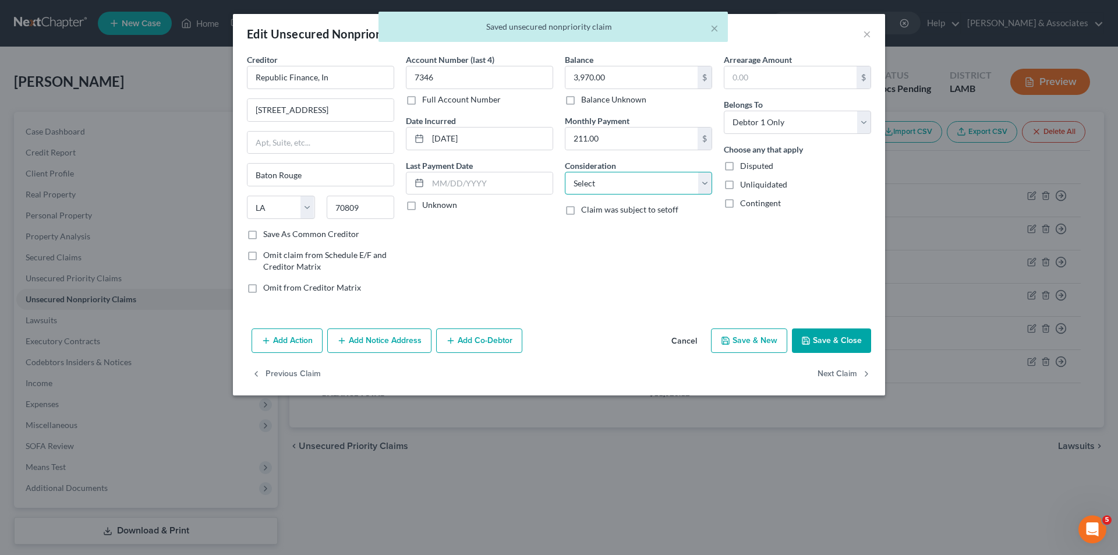
drag, startPoint x: 618, startPoint y: 187, endPoint x: 625, endPoint y: 194, distance: 9.9
click at [618, 187] on select "Select Cable / Satellite Services Collection Agency Credit Card Debt Debt Couns…" at bounding box center [638, 183] width 147 height 23
select select "4"
click at [565, 172] on select "Select Cable / Satellite Services Collection Agency Credit Card Debt Debt Couns…" at bounding box center [638, 183] width 147 height 23
click at [519, 261] on div "Account Number (last 4) 7346 Full Account Number Date Incurred [DATE] Last Paym…" at bounding box center [479, 178] width 159 height 249
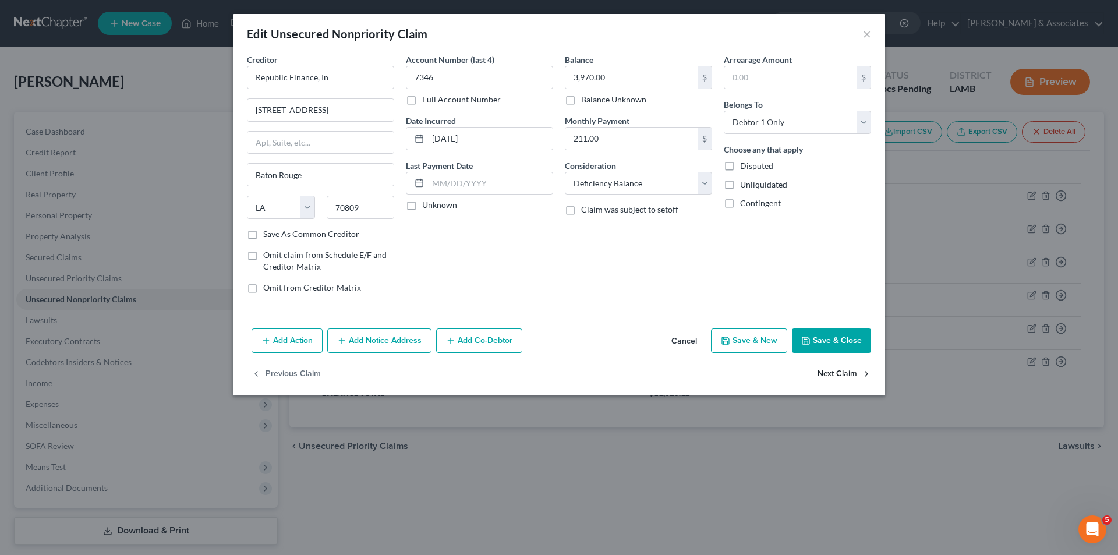
click at [829, 374] on button "Next Claim" at bounding box center [844, 374] width 54 height 24
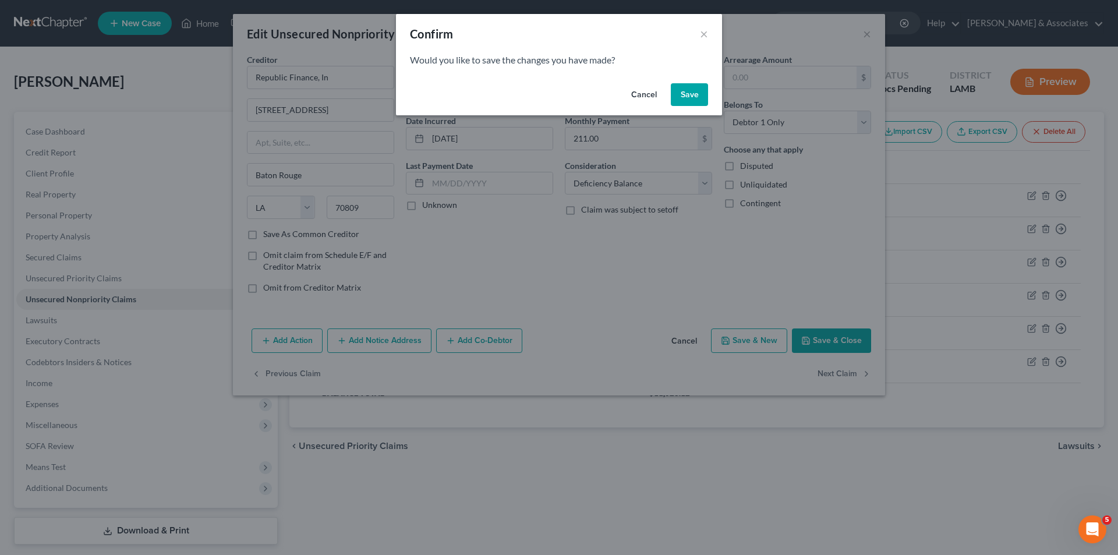
click at [687, 88] on button "Save" at bounding box center [689, 94] width 37 height 23
select select "4"
select select "10"
select select "0"
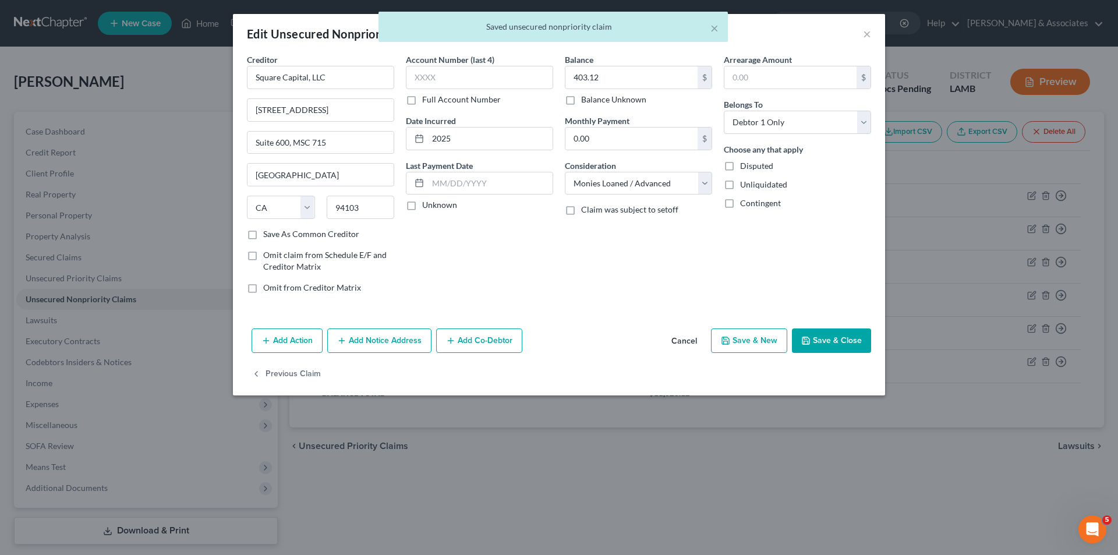
click at [613, 263] on div "Balance 403.12 $ Balance Unknown Balance Undetermined 403.12 $ Balance Unknown …" at bounding box center [638, 178] width 159 height 249
click at [632, 291] on div "Balance 403.12 $ Balance Unknown Balance Undetermined 403.12 $ Balance Unknown …" at bounding box center [638, 178] width 159 height 249
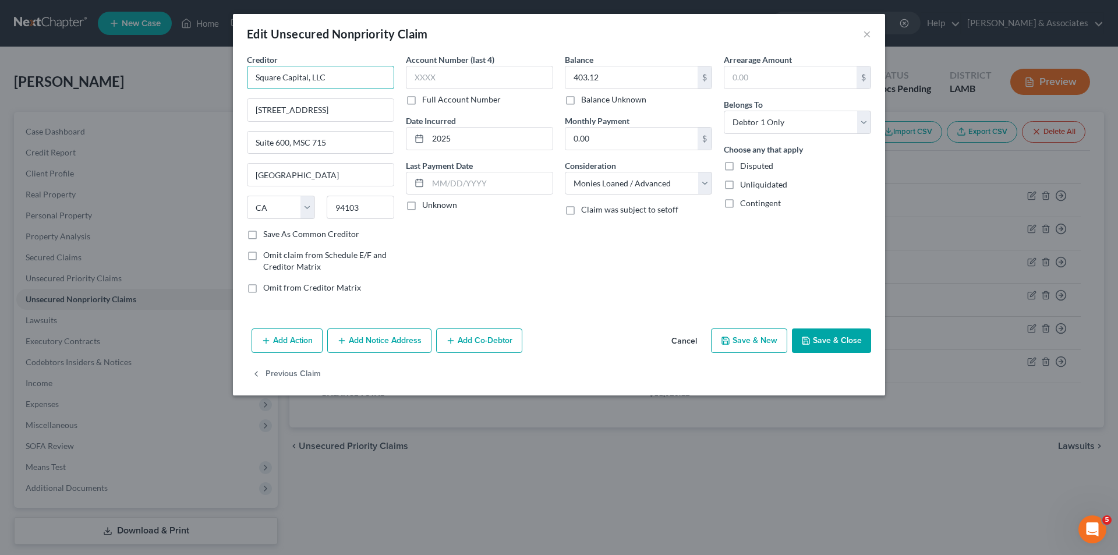
click at [361, 80] on input "Square Capital, LLC" at bounding box center [320, 77] width 147 height 23
click at [608, 243] on div "Balance 403.12 $ Balance Unknown Balance Undetermined 403.12 $ Balance Unknown …" at bounding box center [638, 178] width 159 height 249
click at [833, 345] on button "Save & Close" at bounding box center [831, 340] width 79 height 24
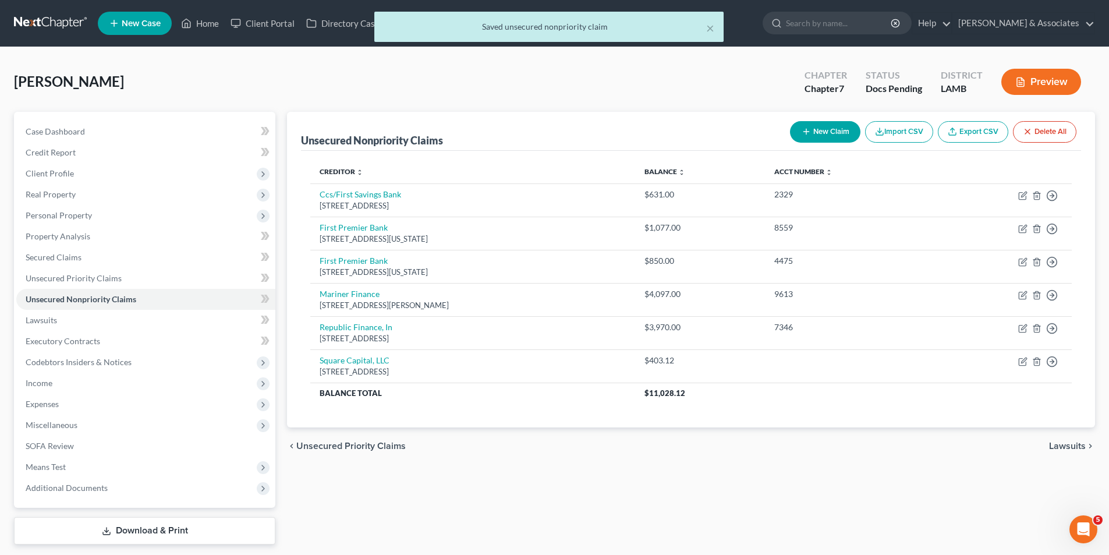
click at [593, 462] on div "chevron_left Unsecured Priority Claims Lawsuits chevron_right" at bounding box center [691, 445] width 808 height 37
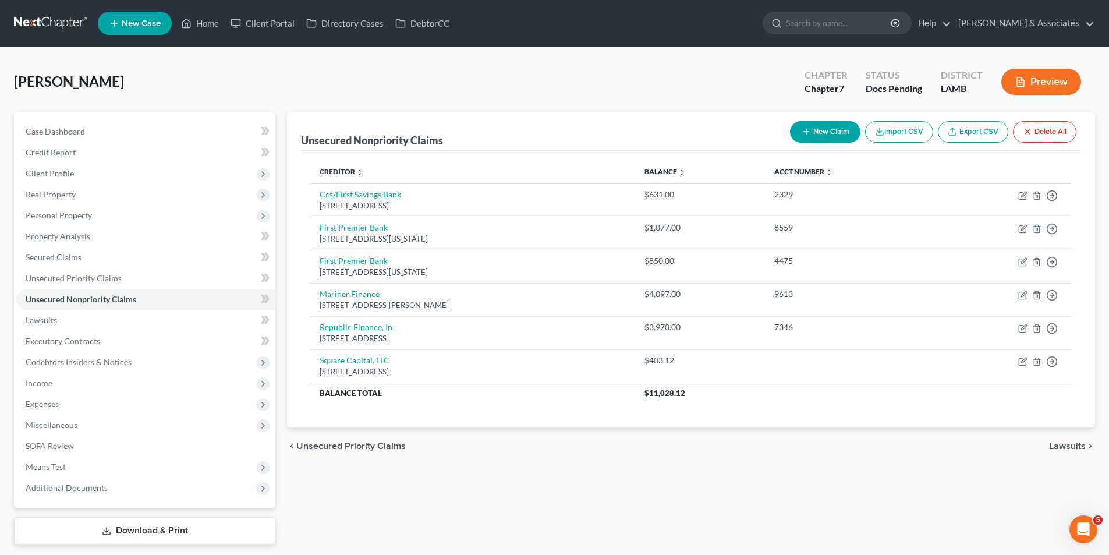
click at [506, 499] on div "Unsecured Nonpriority Claims New Claim Import CSV Export CSV Delete All Credito…" at bounding box center [691, 328] width 820 height 432
click at [65, 132] on span "Case Dashboard" at bounding box center [55, 131] width 59 height 10
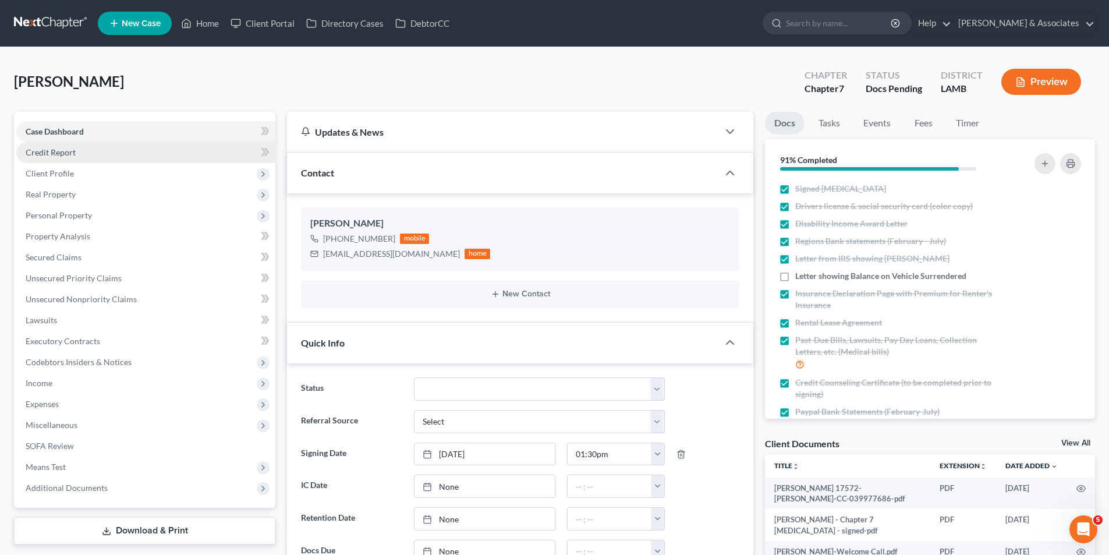
scroll to position [581, 0]
click at [925, 280] on span "Letter showing Balance on Vehicle Surrendered" at bounding box center [880, 276] width 171 height 12
click at [807, 278] on input "Letter showing Balance on Vehicle Surrendered" at bounding box center [804, 274] width 8 height 8
checkbox input "true"
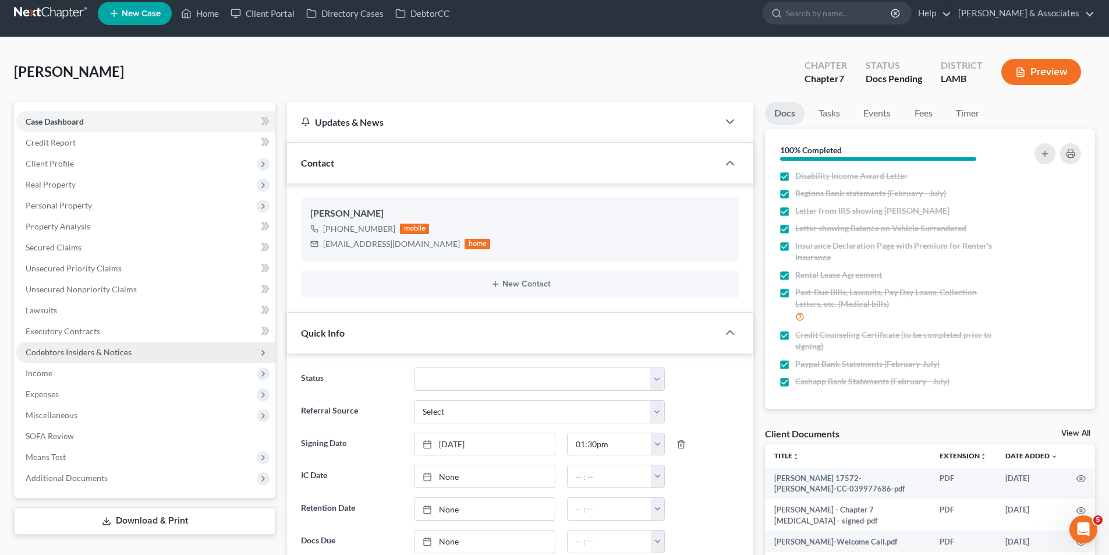
scroll to position [0, 0]
